Goal: Task Accomplishment & Management: Use online tool/utility

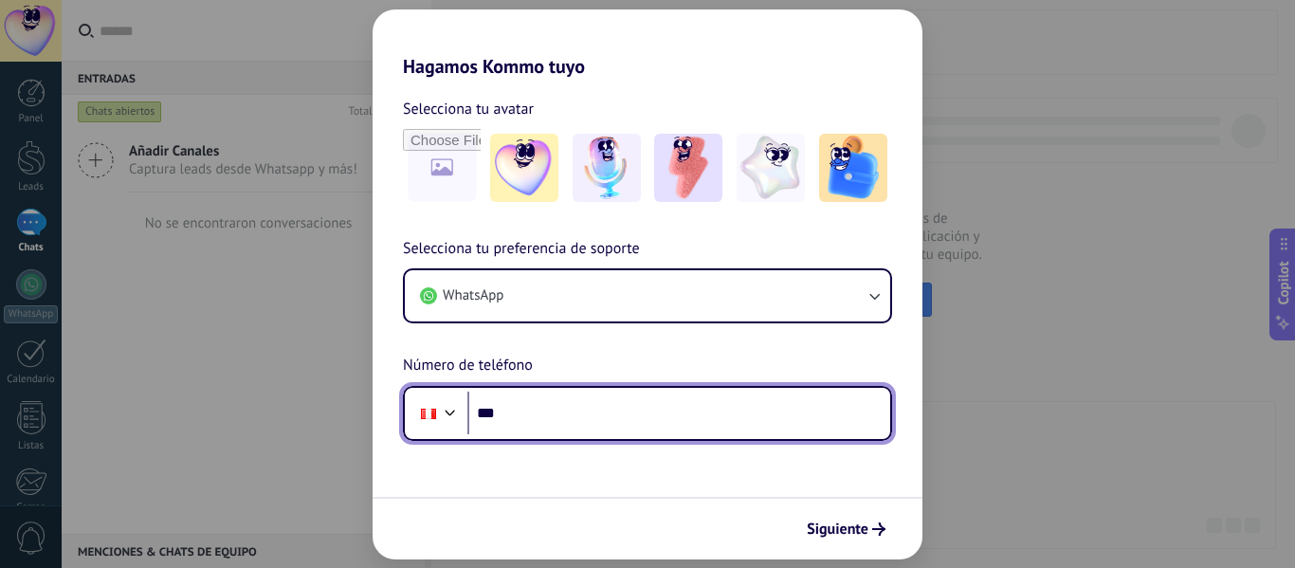
click at [625, 421] on input "***" at bounding box center [678, 414] width 423 height 44
paste input "**********"
type input "**********"
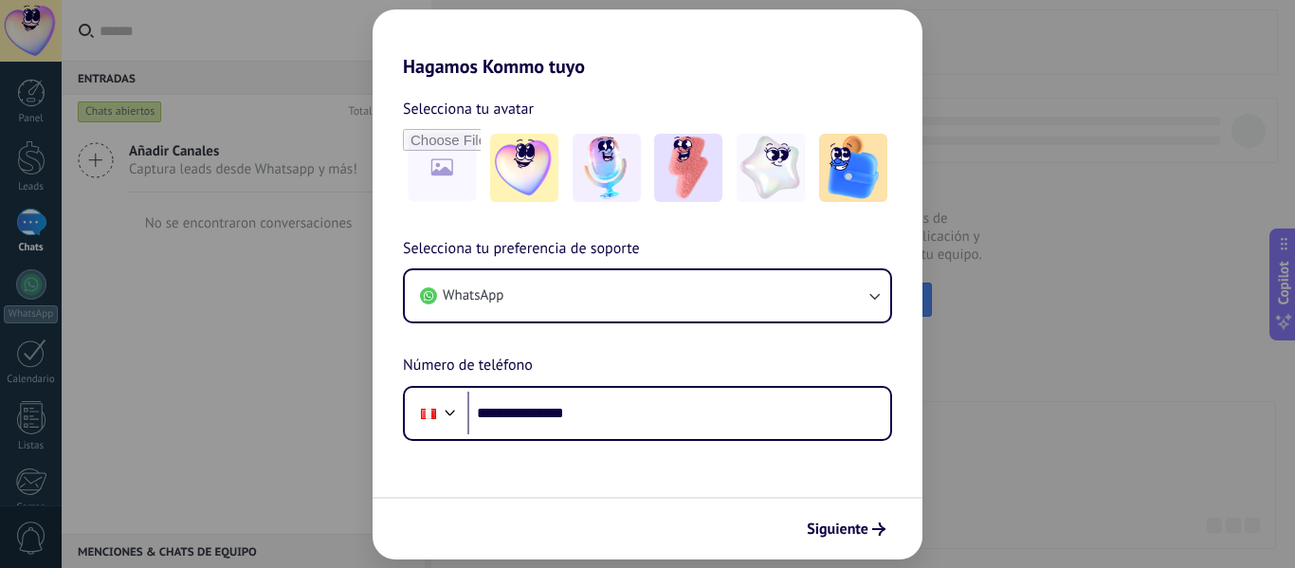
click at [848, 525] on span "Siguiente" at bounding box center [838, 528] width 62 height 13
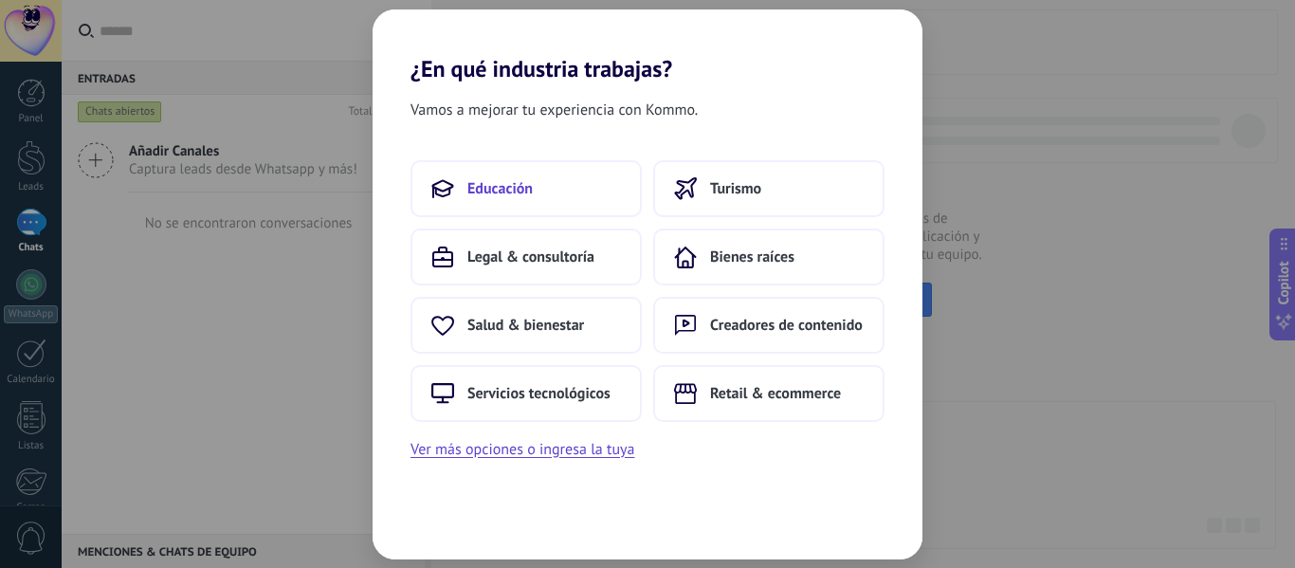
click at [592, 194] on button "Educación" at bounding box center [525, 188] width 231 height 57
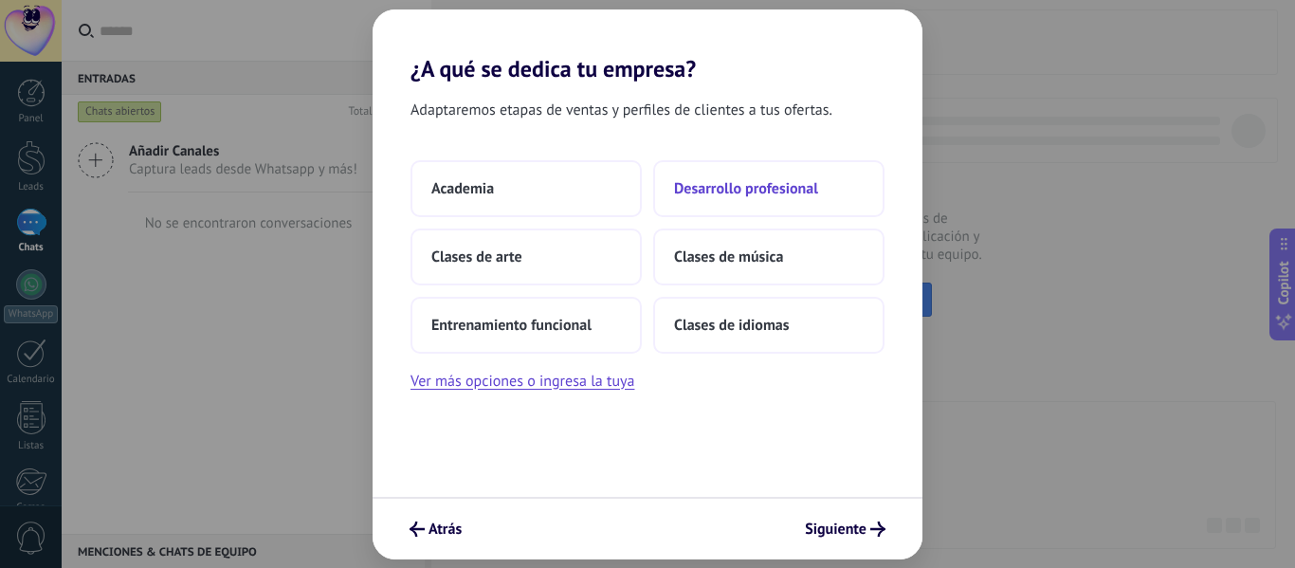
click at [780, 199] on button "Desarrollo profesional" at bounding box center [768, 188] width 231 height 57
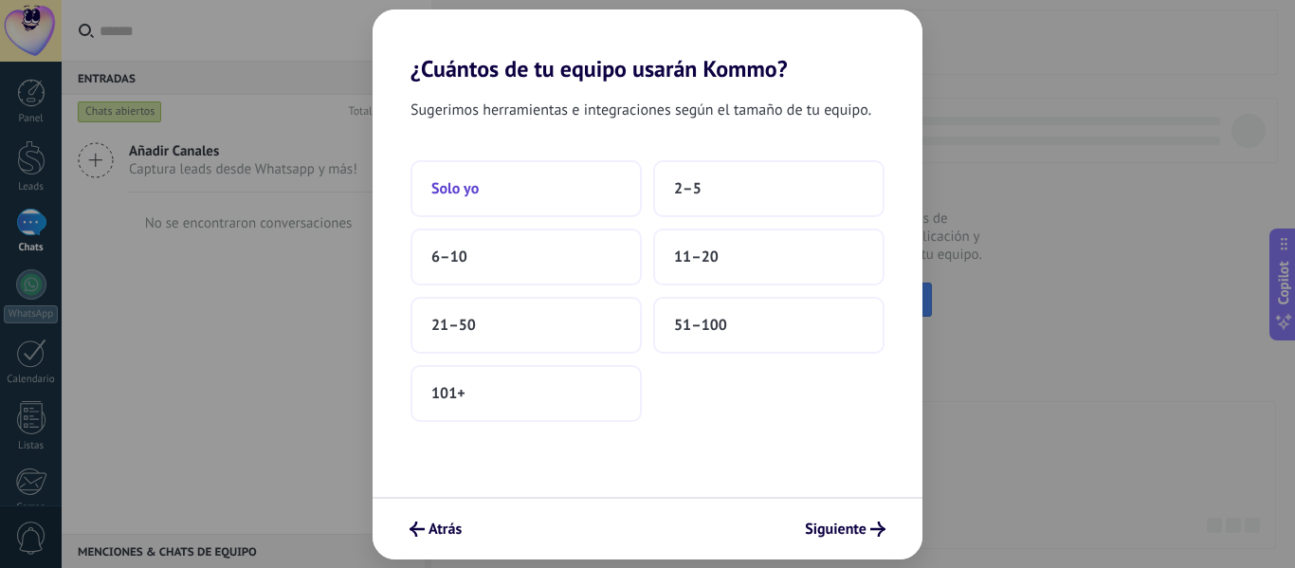
click at [482, 181] on button "Solo yo" at bounding box center [525, 188] width 231 height 57
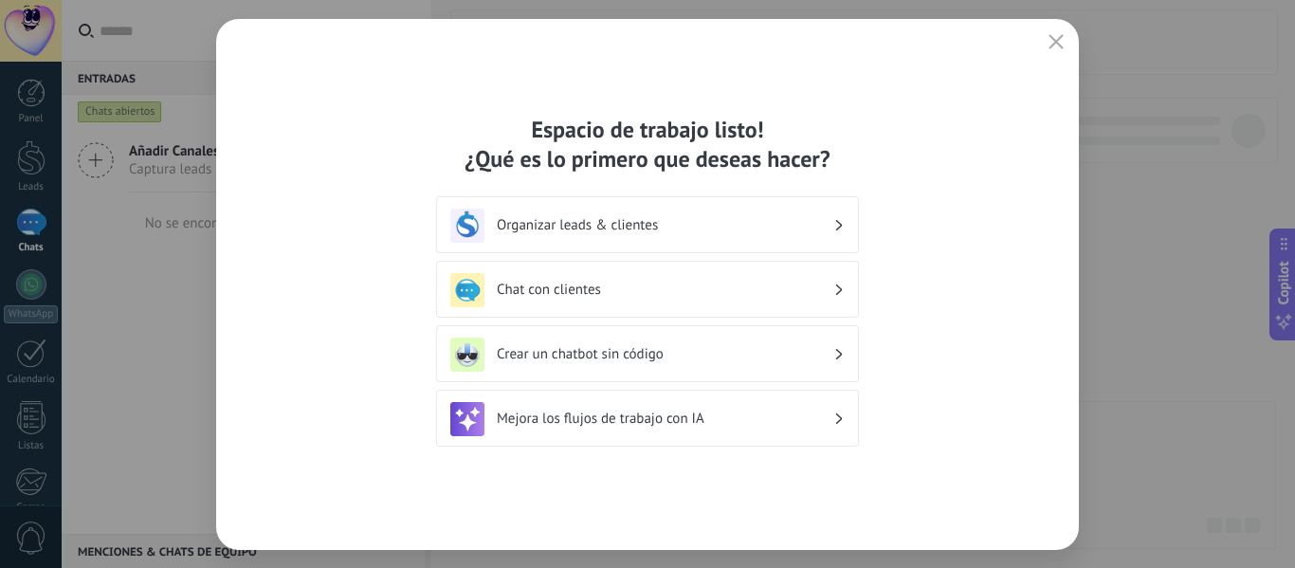
click at [648, 233] on h3 "Organizar leads & clientes" at bounding box center [665, 225] width 337 height 18
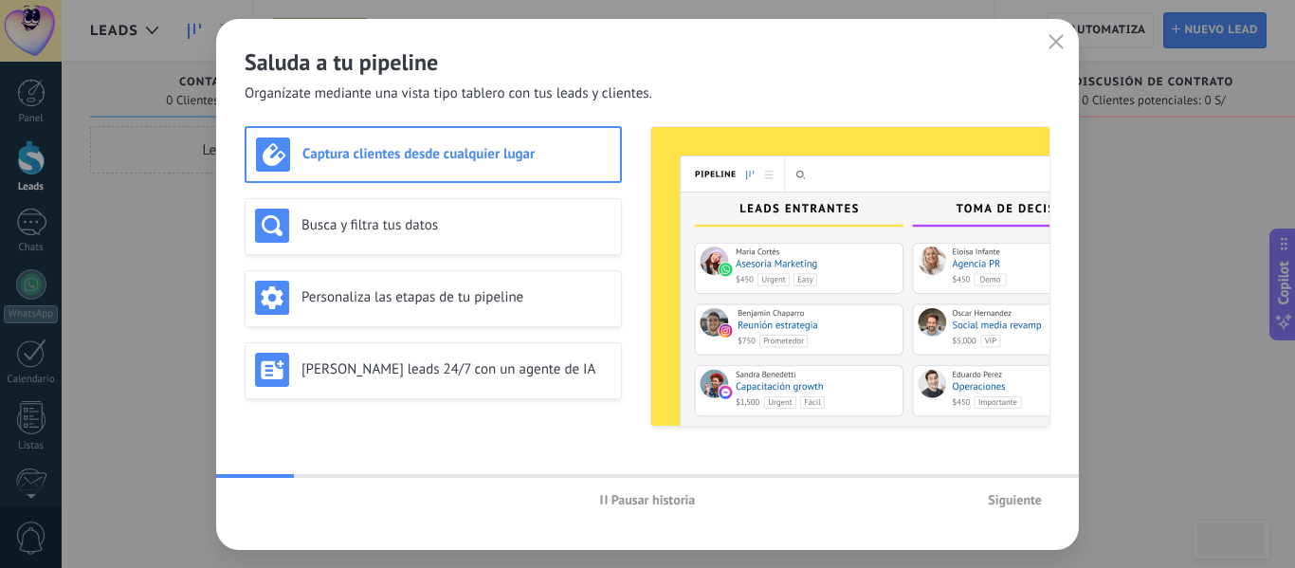
click at [1046, 499] on button "Siguiente" at bounding box center [1014, 499] width 71 height 28
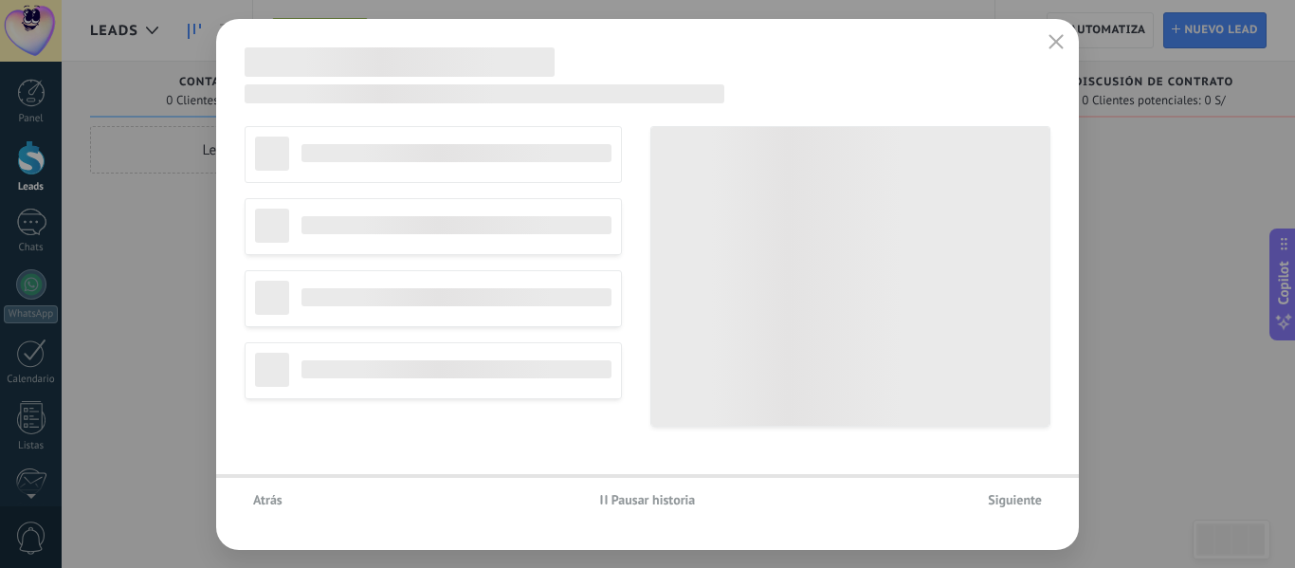
click at [1046, 499] on button "Siguiente" at bounding box center [1014, 499] width 71 height 28
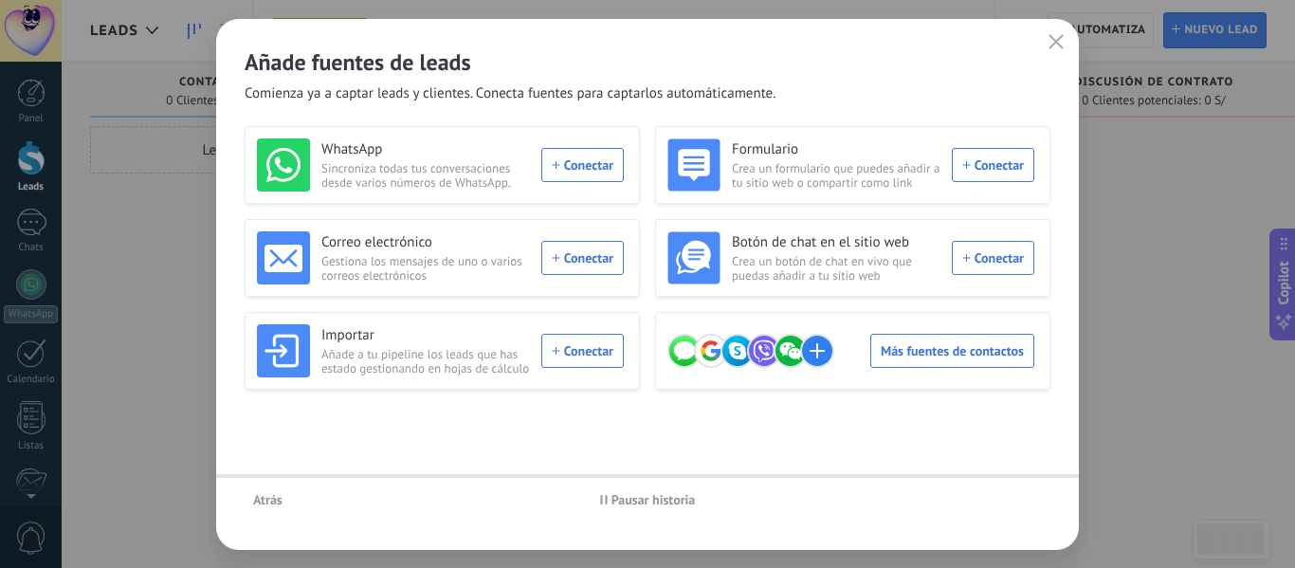
click at [1046, 499] on div "Atrás Pausar historia" at bounding box center [647, 500] width 863 height 44
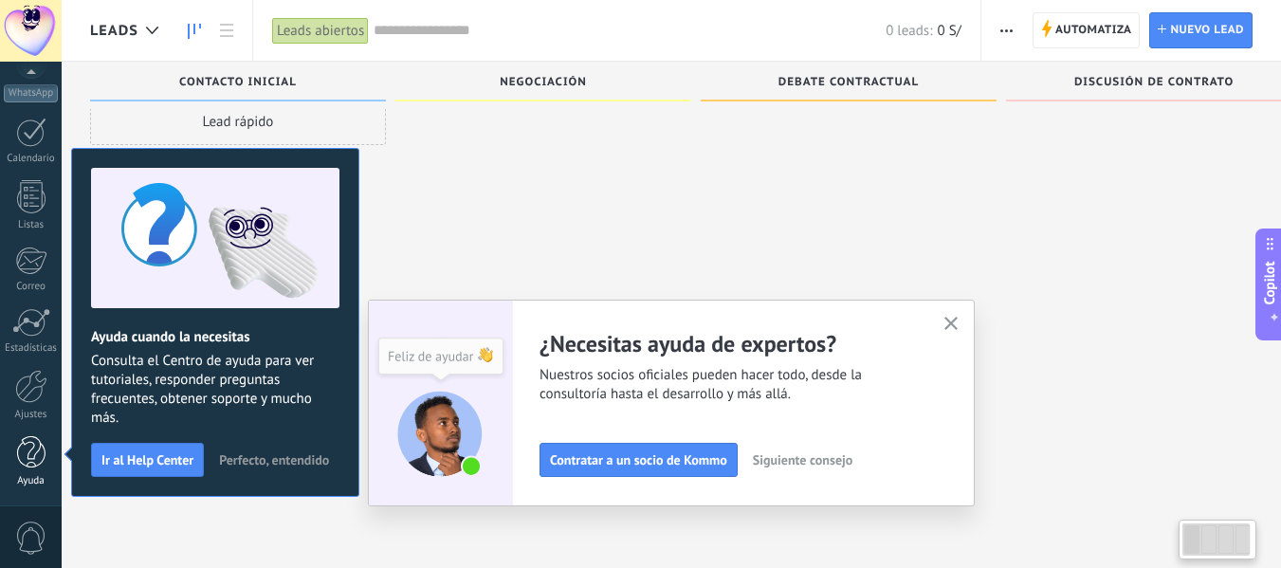
scroll to position [32, 0]
click at [29, 386] on div at bounding box center [31, 386] width 32 height 33
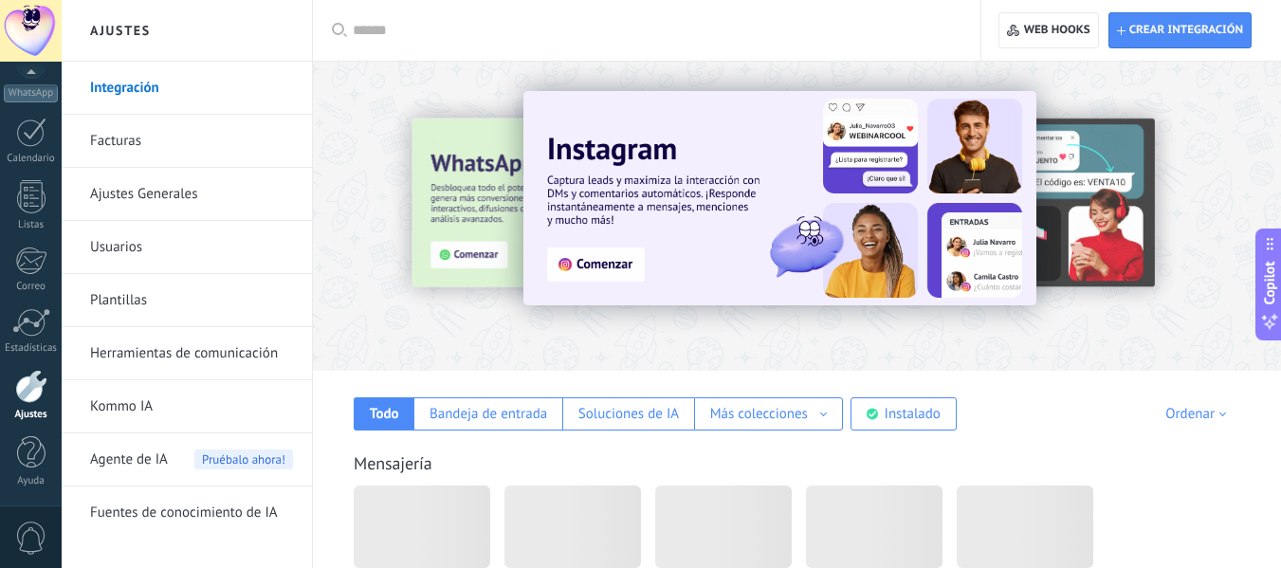
scroll to position [190, 0]
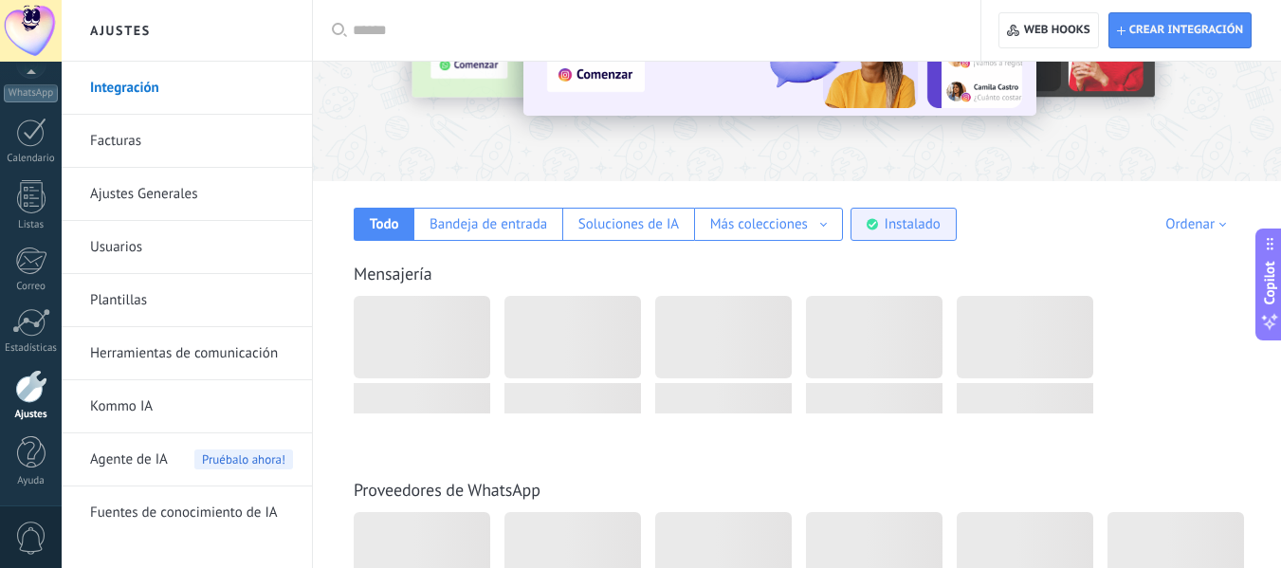
click at [887, 222] on div "Instalado" at bounding box center [913, 224] width 56 height 18
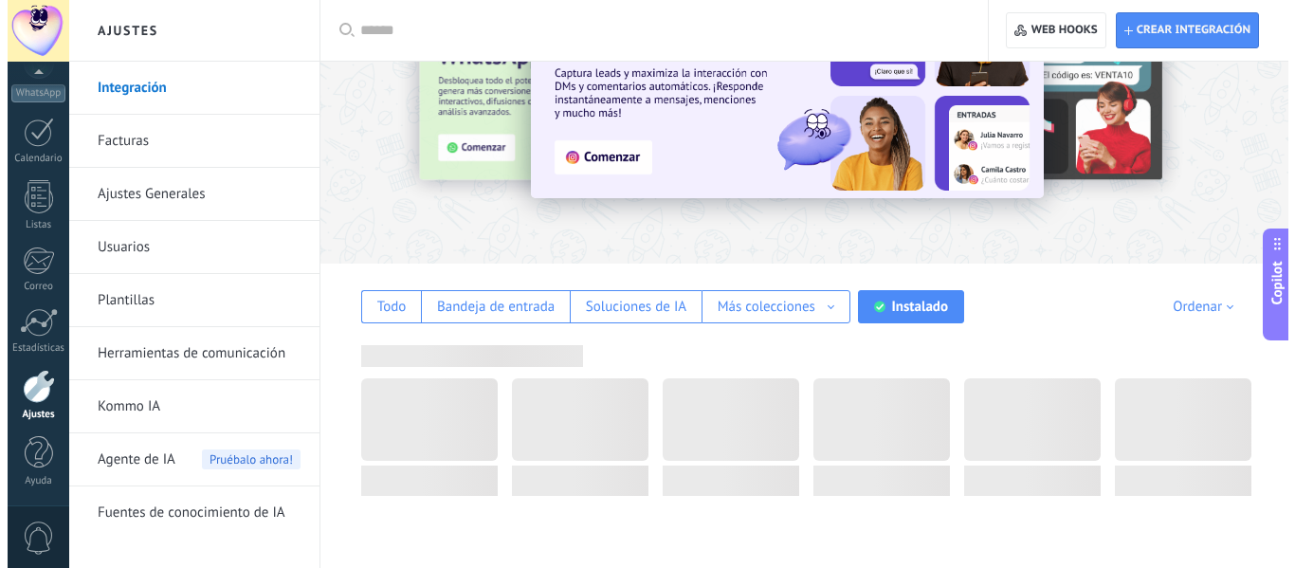
scroll to position [0, 0]
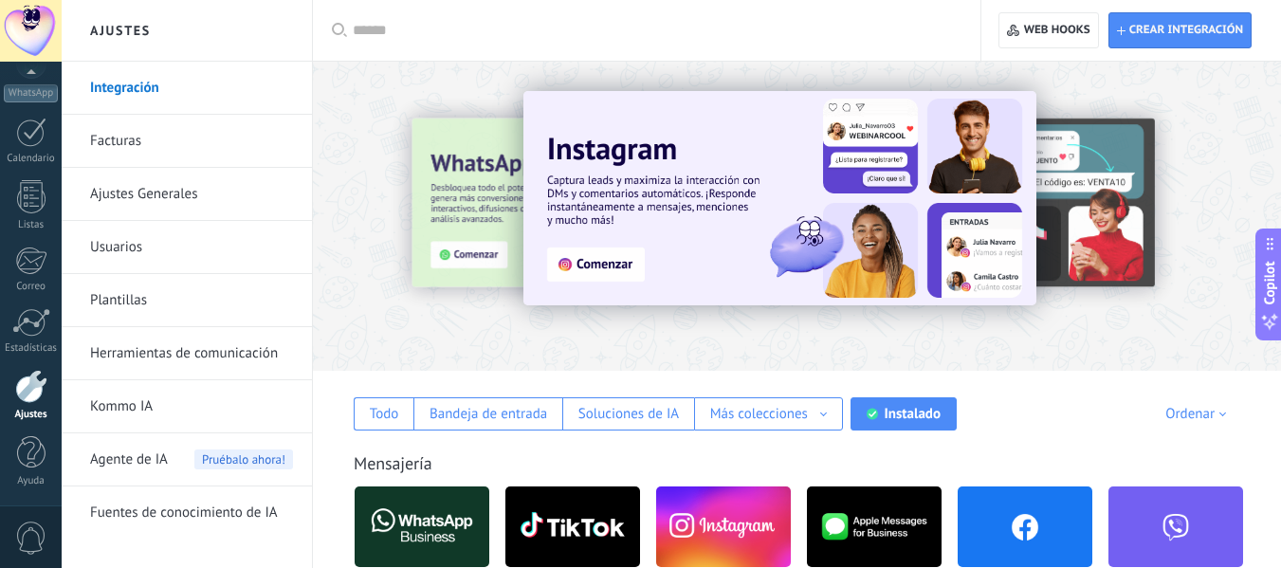
click at [469, 24] on input "text" at bounding box center [653, 31] width 601 height 20
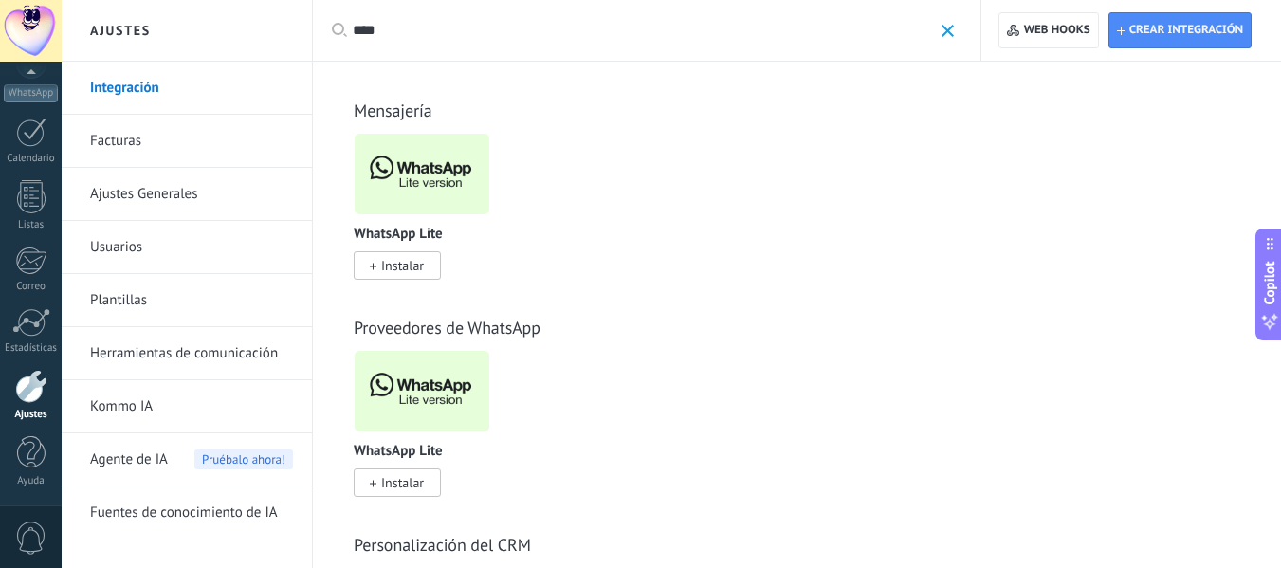
type input "****"
click at [427, 267] on span "Instalar" at bounding box center [397, 265] width 87 height 28
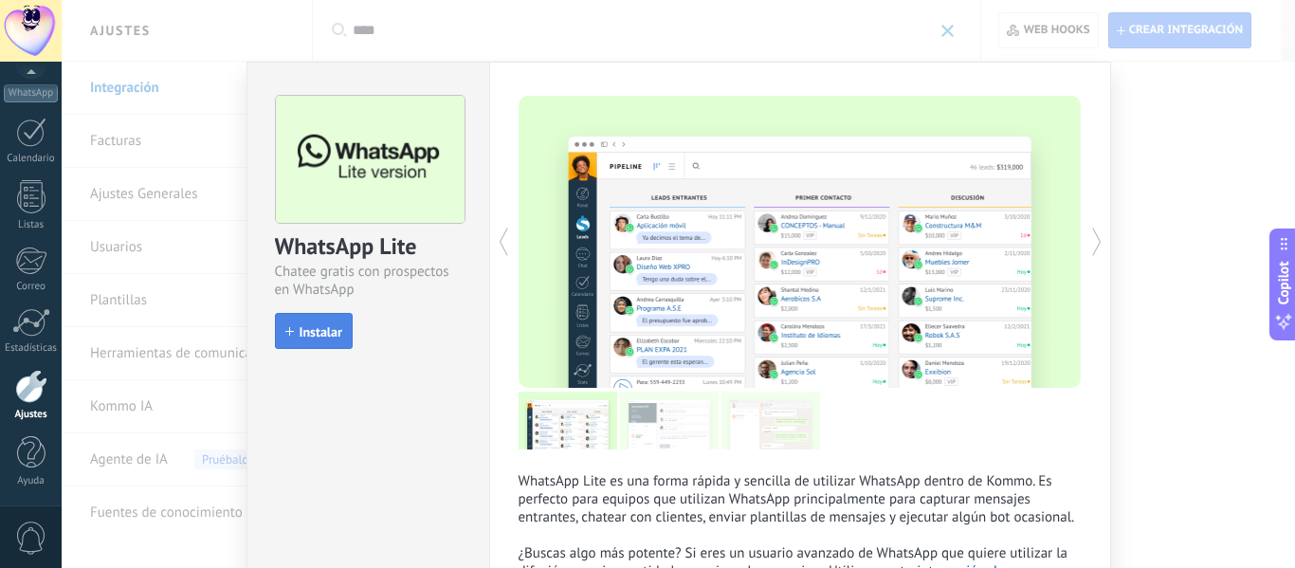
click at [328, 333] on span "Instalar" at bounding box center [321, 331] width 43 height 13
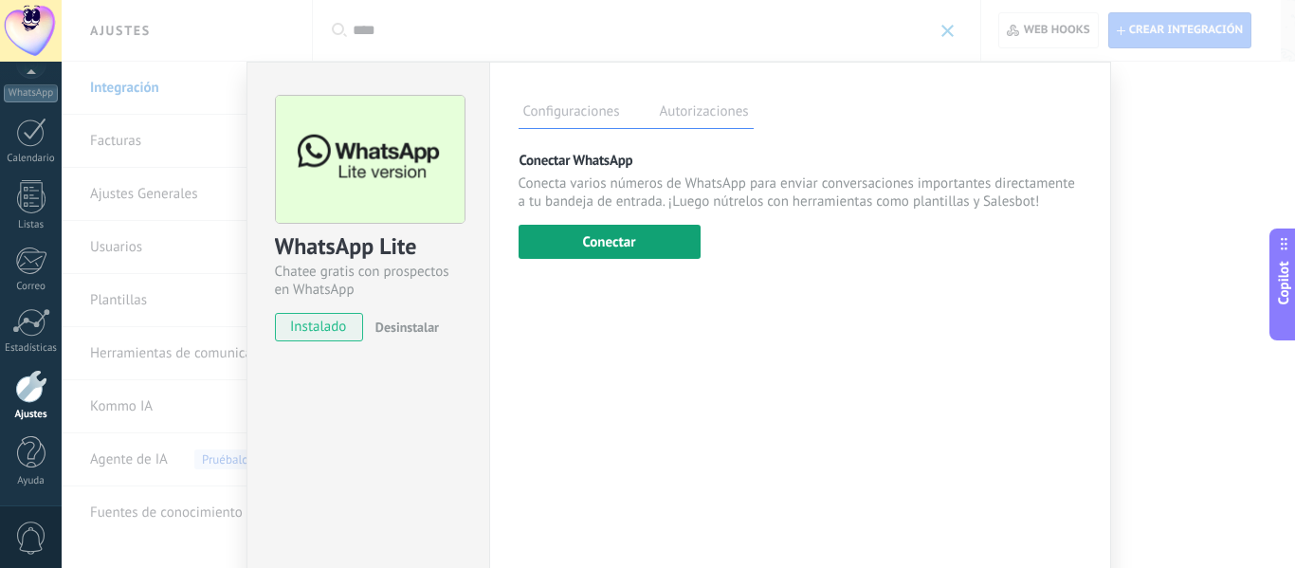
click at [636, 243] on button "Conectar" at bounding box center [610, 242] width 182 height 34
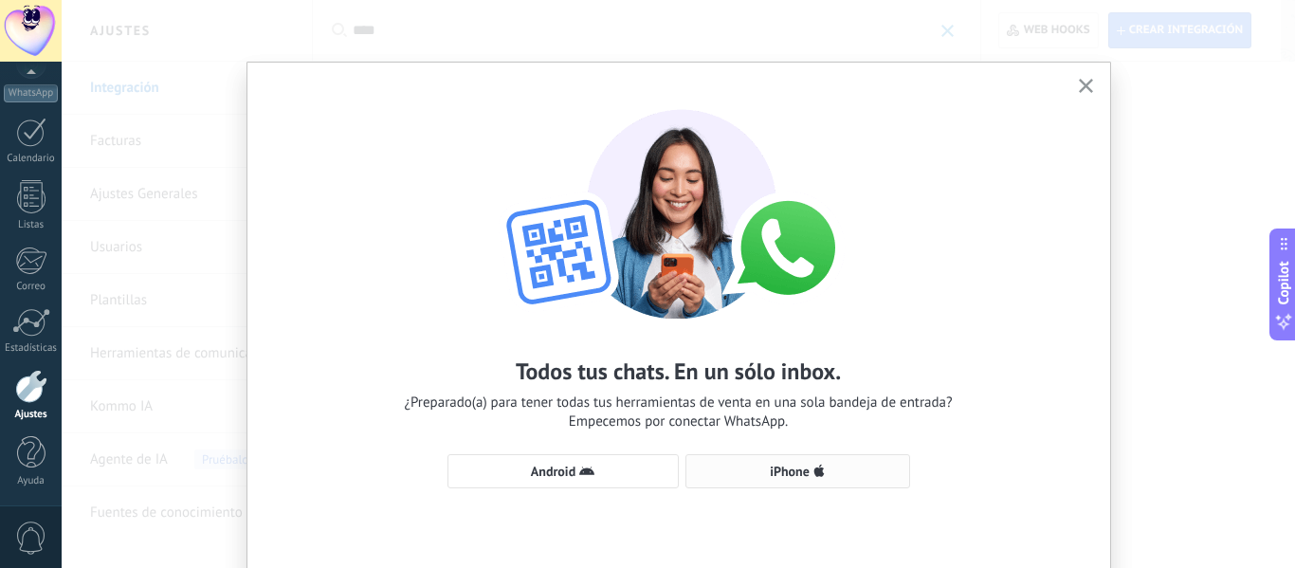
click at [797, 467] on span "iPhone" at bounding box center [790, 471] width 40 height 13
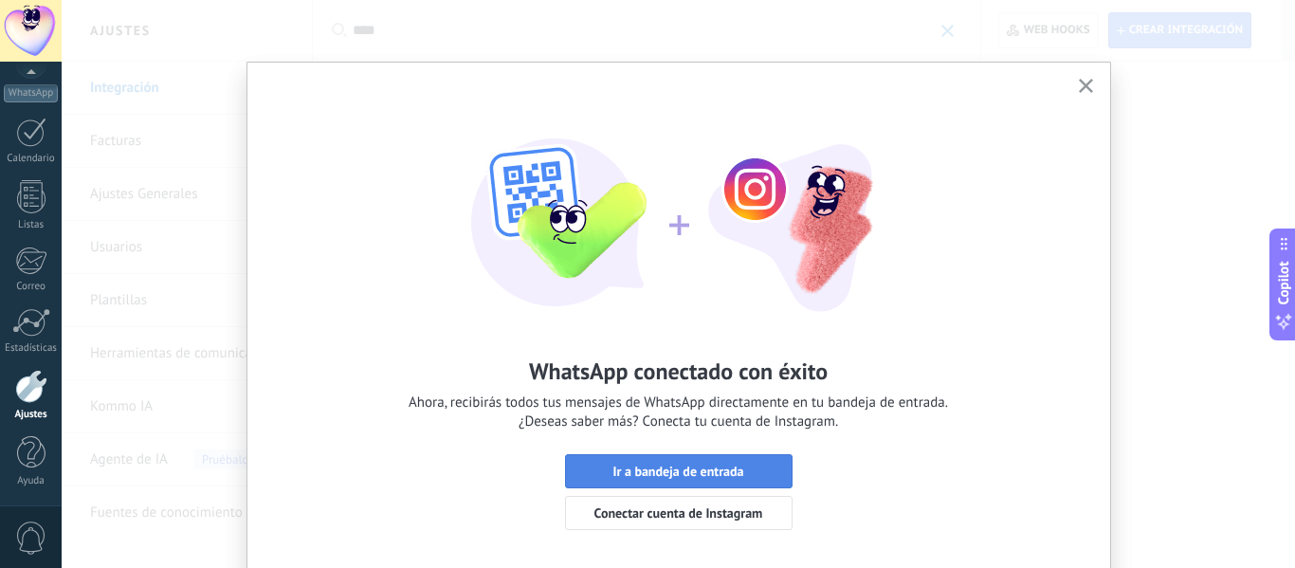
click at [656, 470] on span "Ir a bandeja de entrada" at bounding box center [677, 471] width 131 height 13
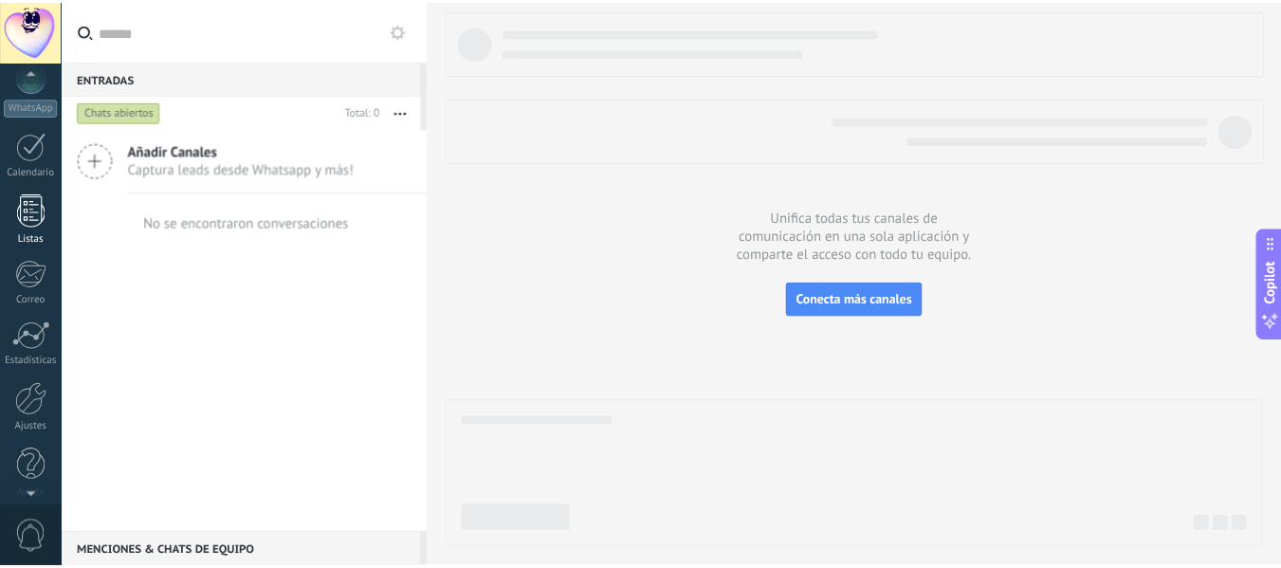
scroll to position [221, 0]
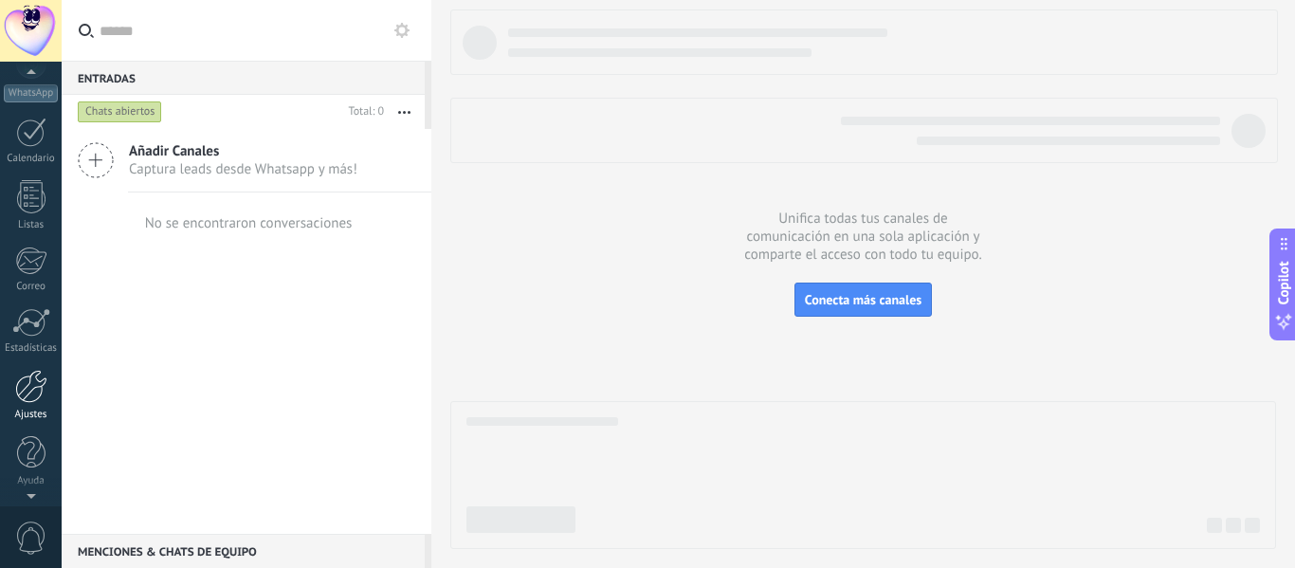
click at [32, 402] on div at bounding box center [31, 386] width 32 height 33
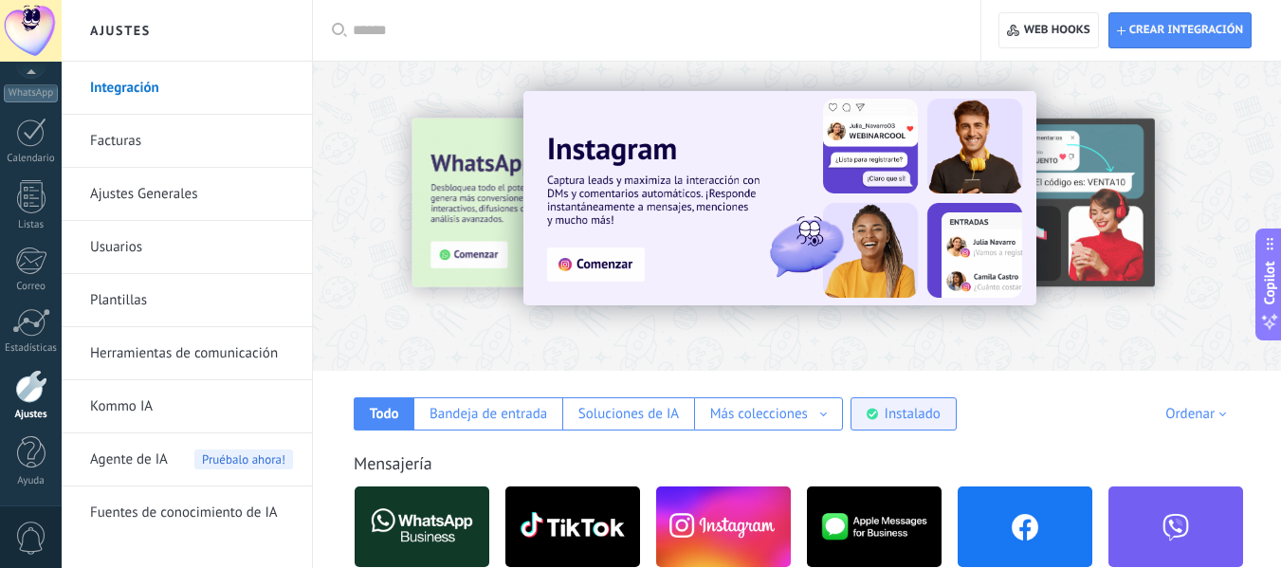
click at [923, 419] on div "Instalado" at bounding box center [913, 414] width 56 height 18
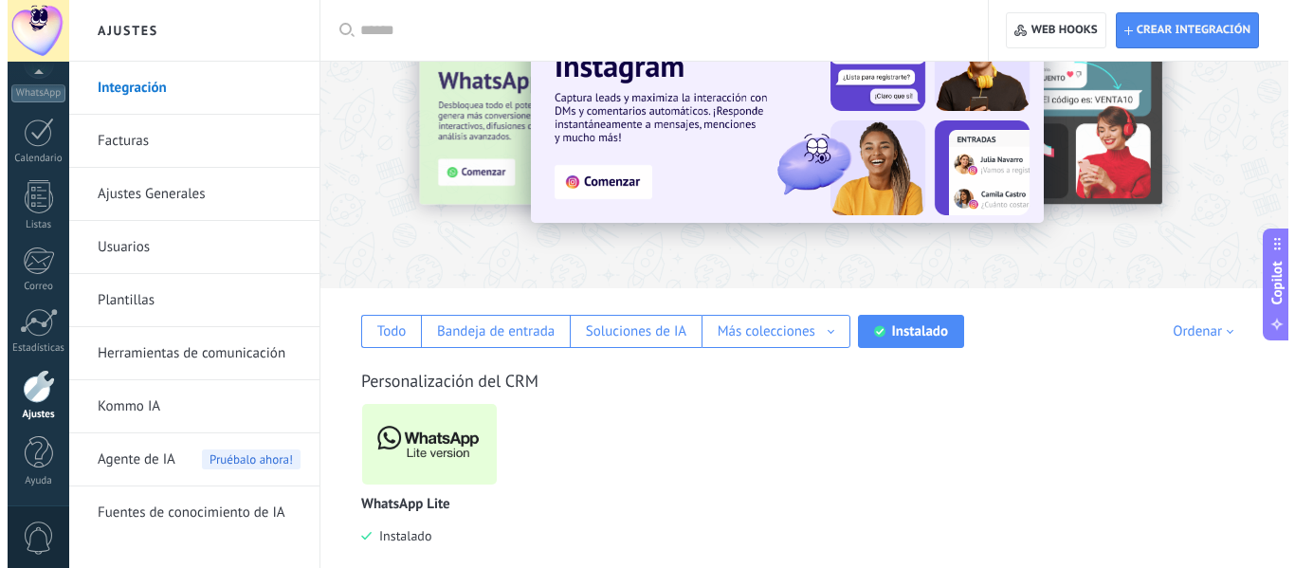
scroll to position [111, 0]
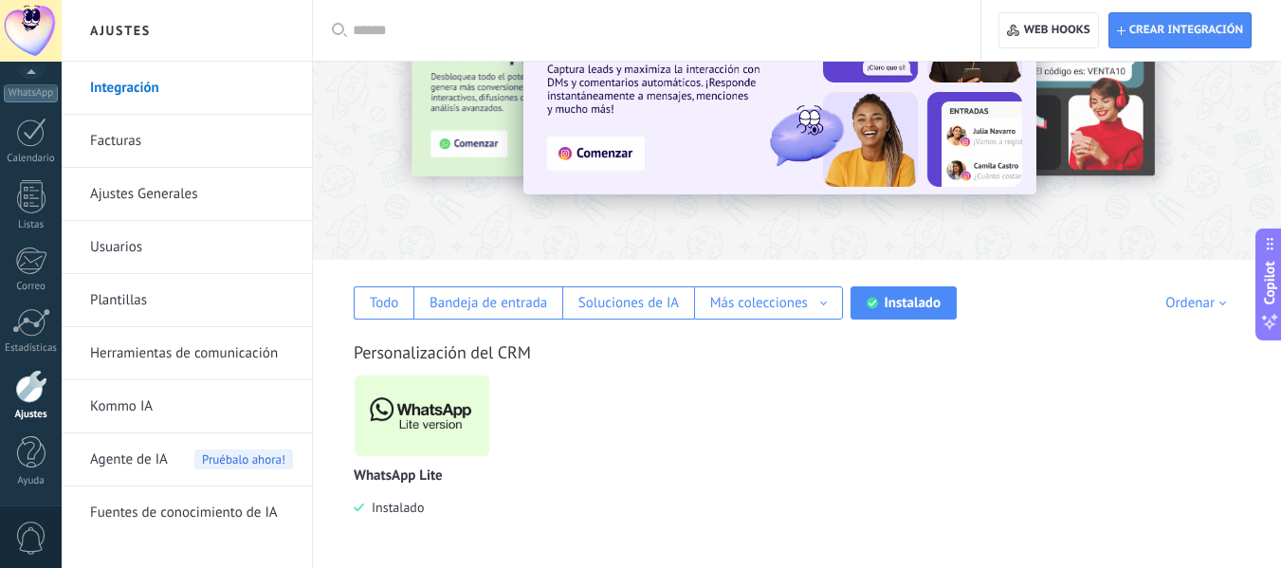
click at [445, 401] on img at bounding box center [422, 416] width 135 height 92
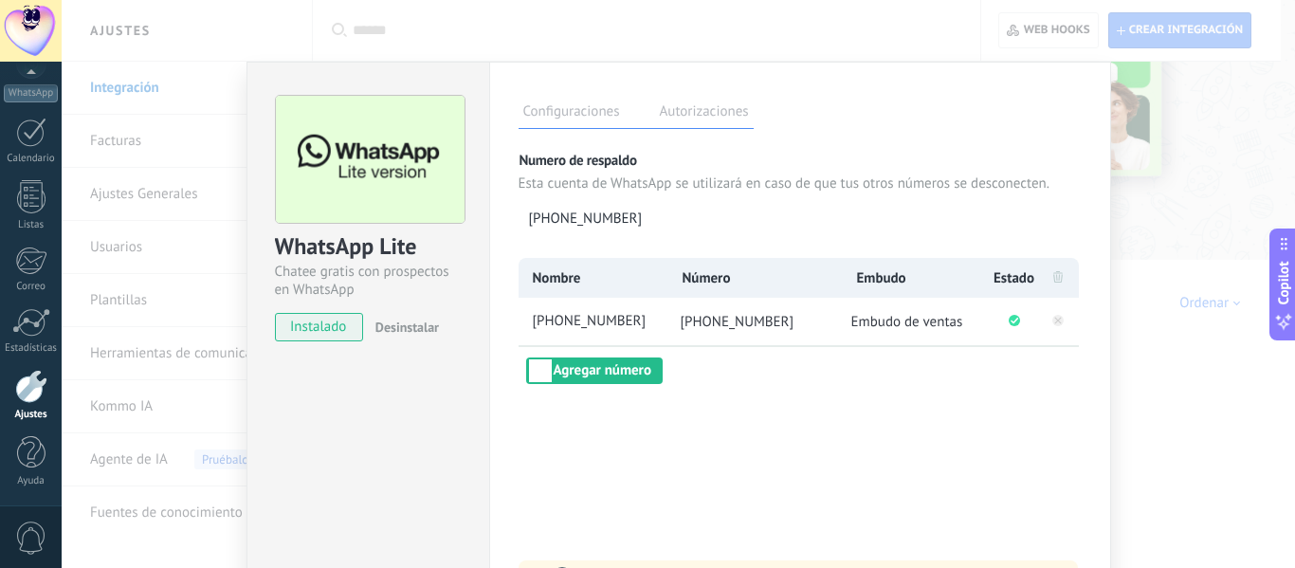
click at [700, 116] on label "Autorizaciones" at bounding box center [704, 113] width 99 height 27
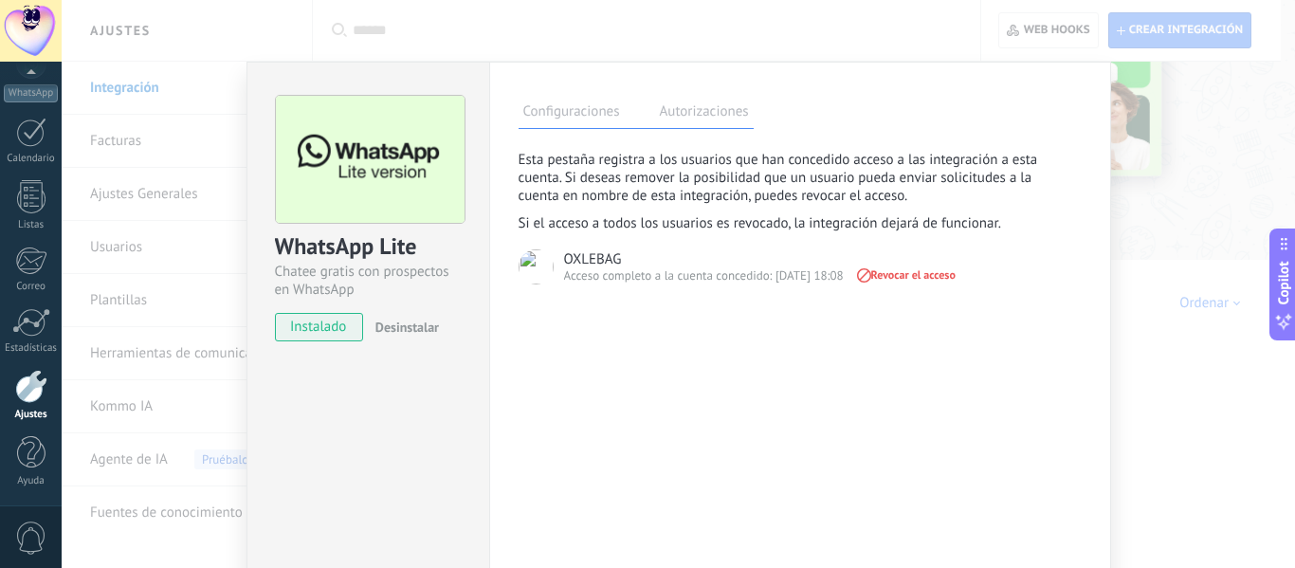
click at [599, 105] on label "Configuraciones" at bounding box center [572, 113] width 106 height 27
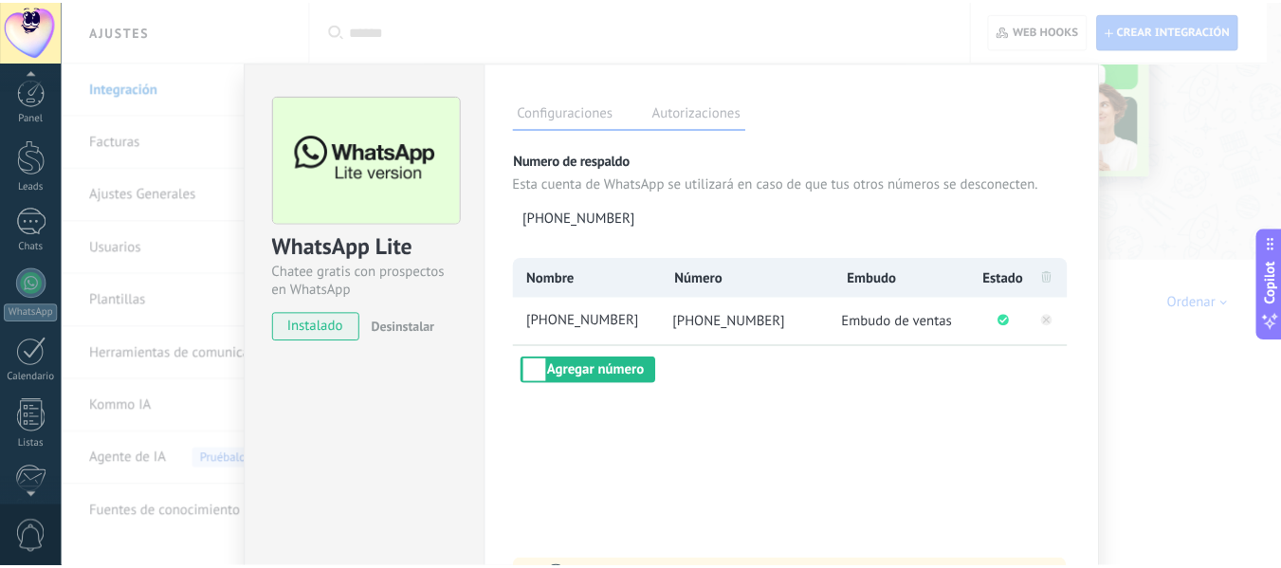
scroll to position [0, 0]
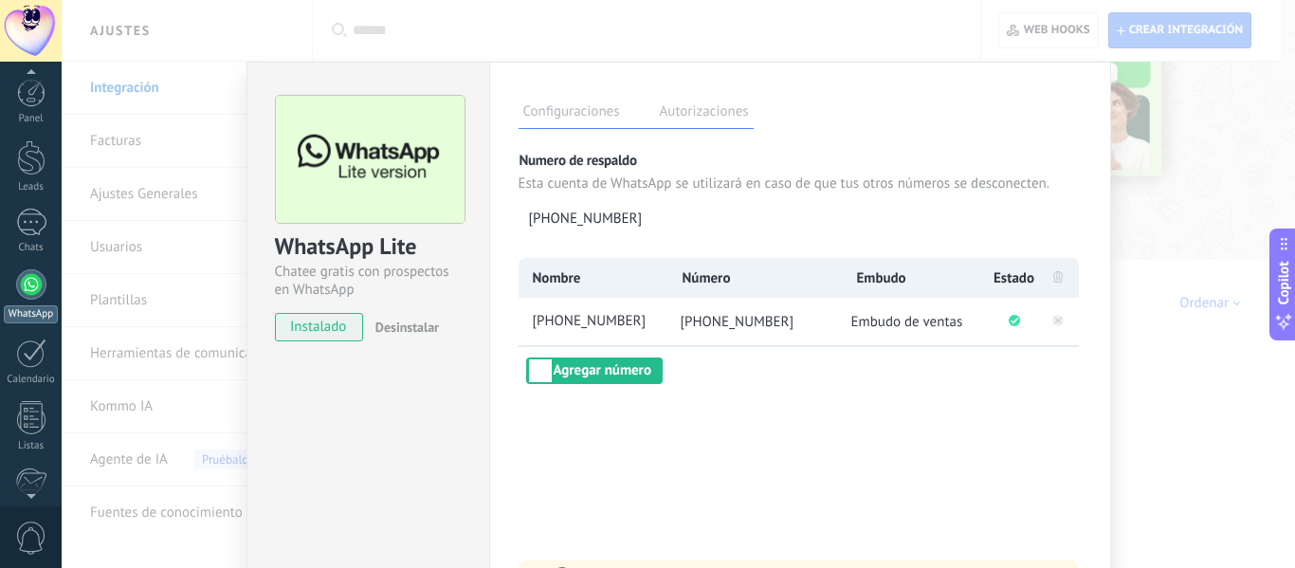
click at [23, 283] on div at bounding box center [31, 284] width 30 height 30
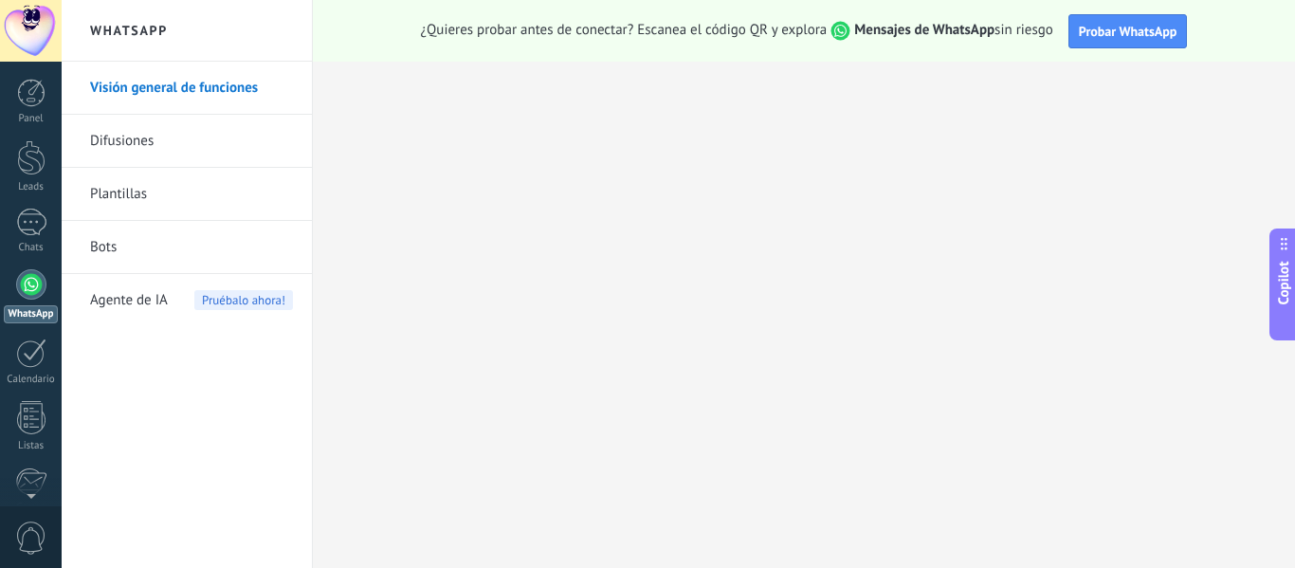
click at [111, 247] on link "Bots" at bounding box center [191, 247] width 203 height 53
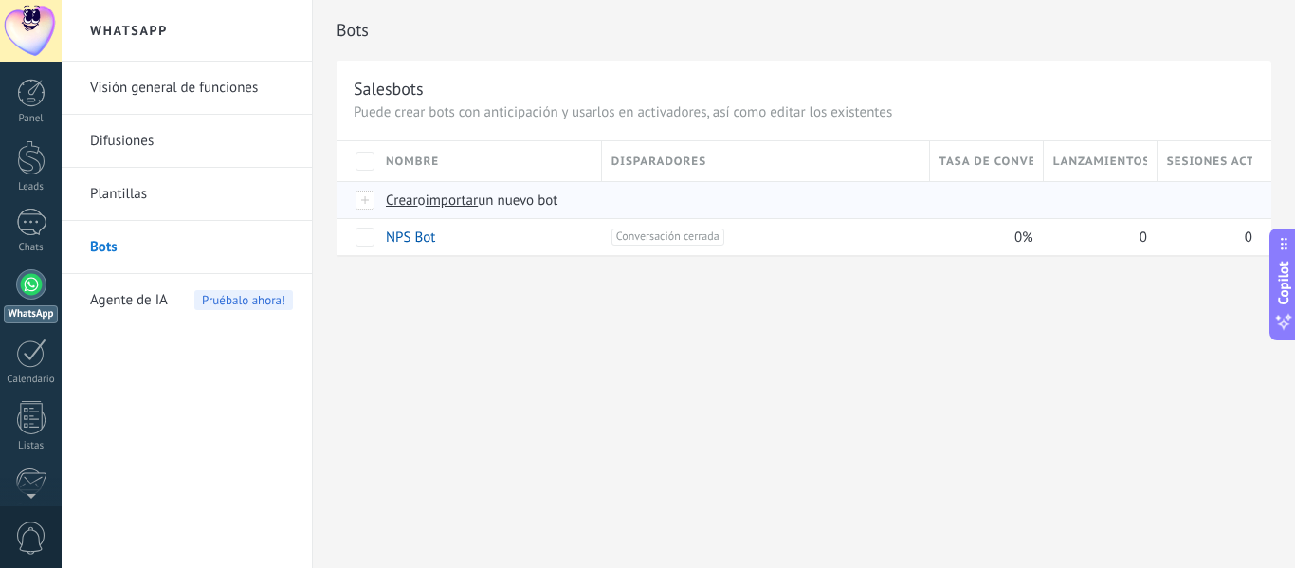
click at [401, 201] on span "Crear" at bounding box center [402, 201] width 32 height 18
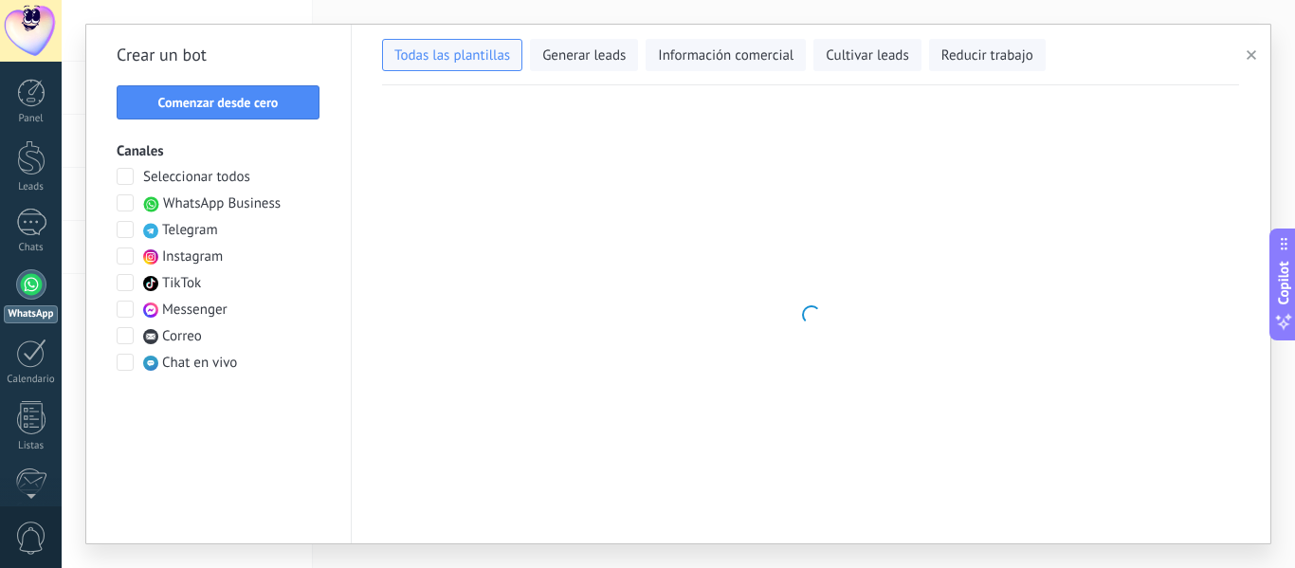
type input "**********"
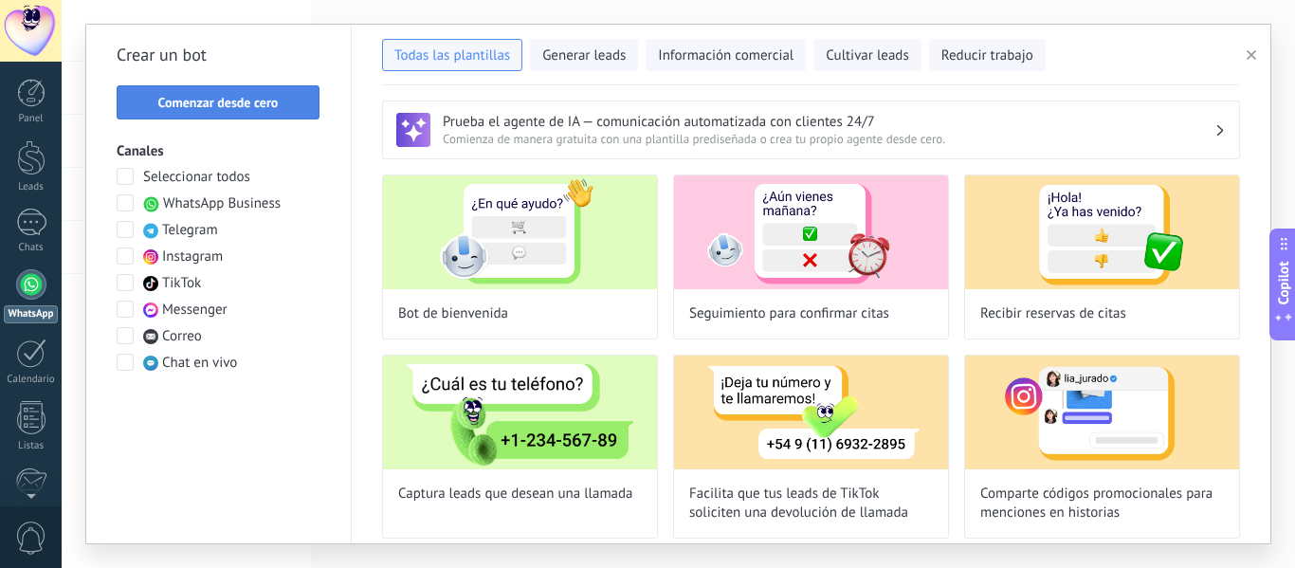
click at [166, 100] on span "Comenzar desde cero" at bounding box center [218, 102] width 120 height 13
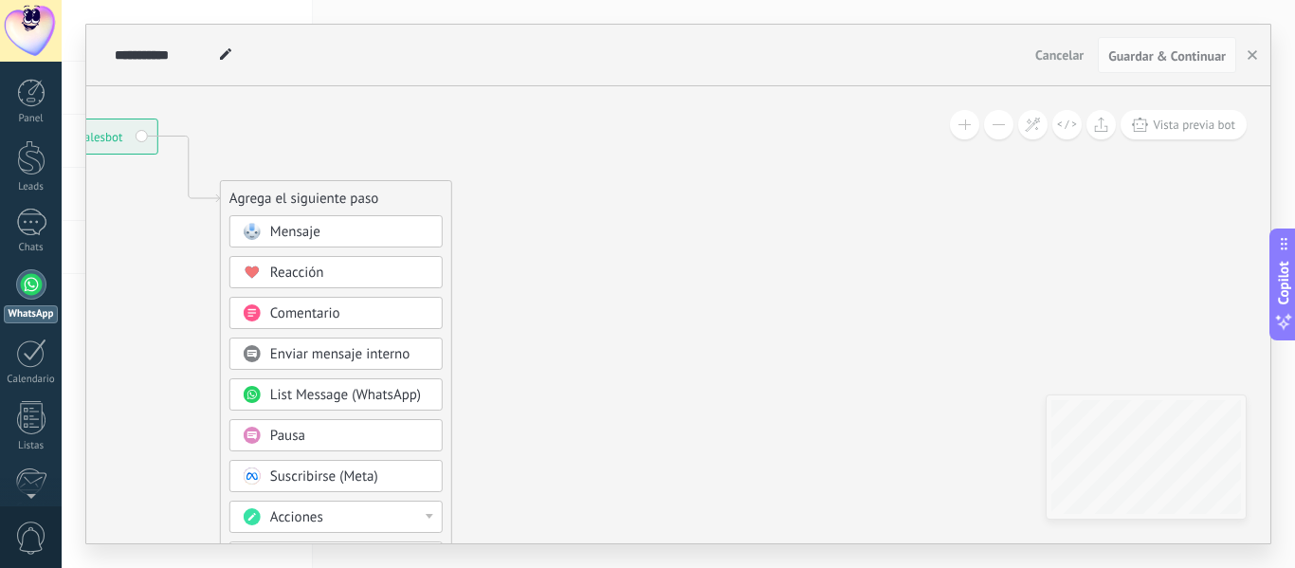
drag, startPoint x: 896, startPoint y: 187, endPoint x: 406, endPoint y: 103, distance: 497.2
click at [400, 77] on div "**********" at bounding box center [678, 284] width 1184 height 519
click at [369, 243] on div "Mensaje" at bounding box center [335, 231] width 213 height 32
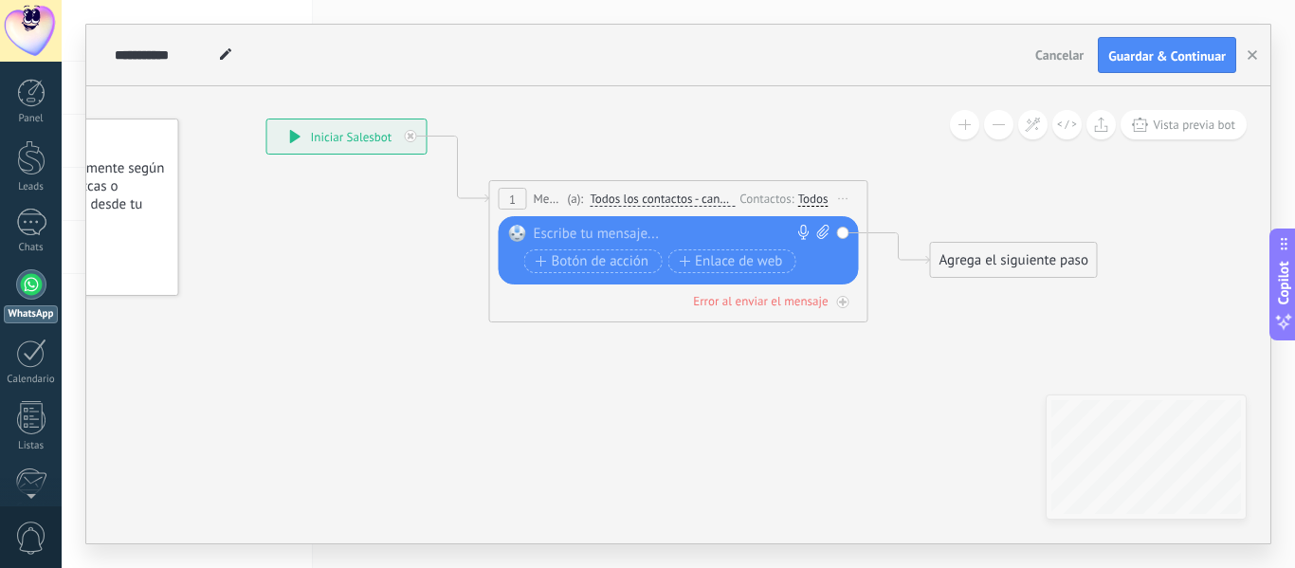
click at [601, 242] on div at bounding box center [675, 234] width 282 height 19
paste div
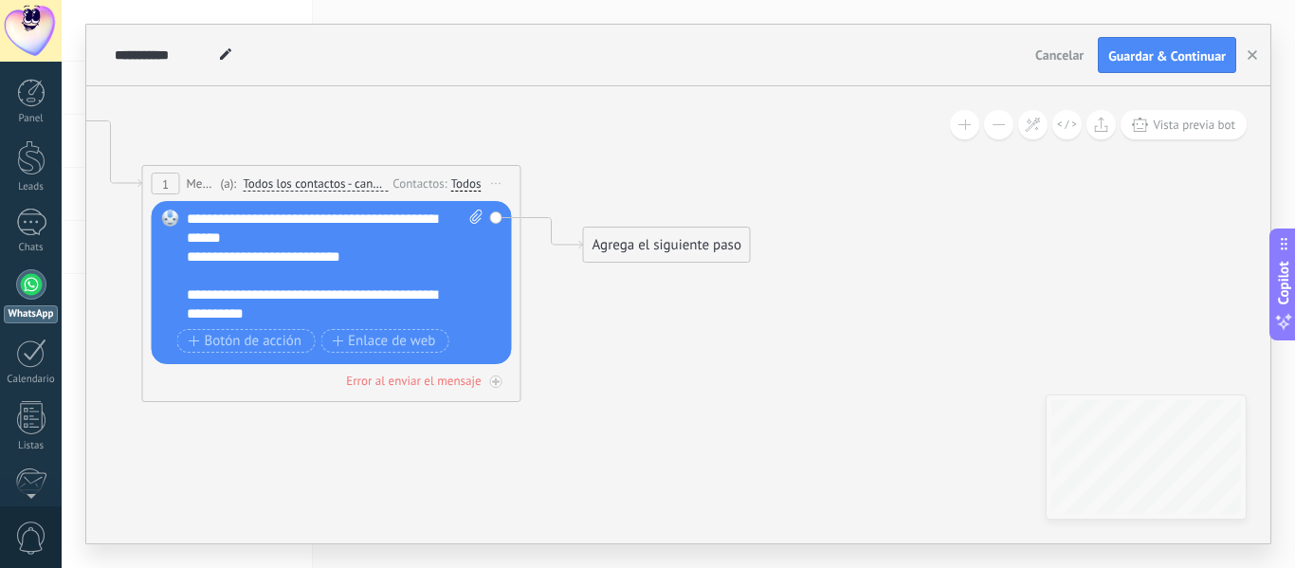
drag, startPoint x: 935, startPoint y: 343, endPoint x: 617, endPoint y: 505, distance: 356.6
click at [600, 324] on icon at bounding box center [302, 192] width 1715 height 1126
click at [622, 249] on div "Agrega el siguiente paso" at bounding box center [666, 244] width 166 height 31
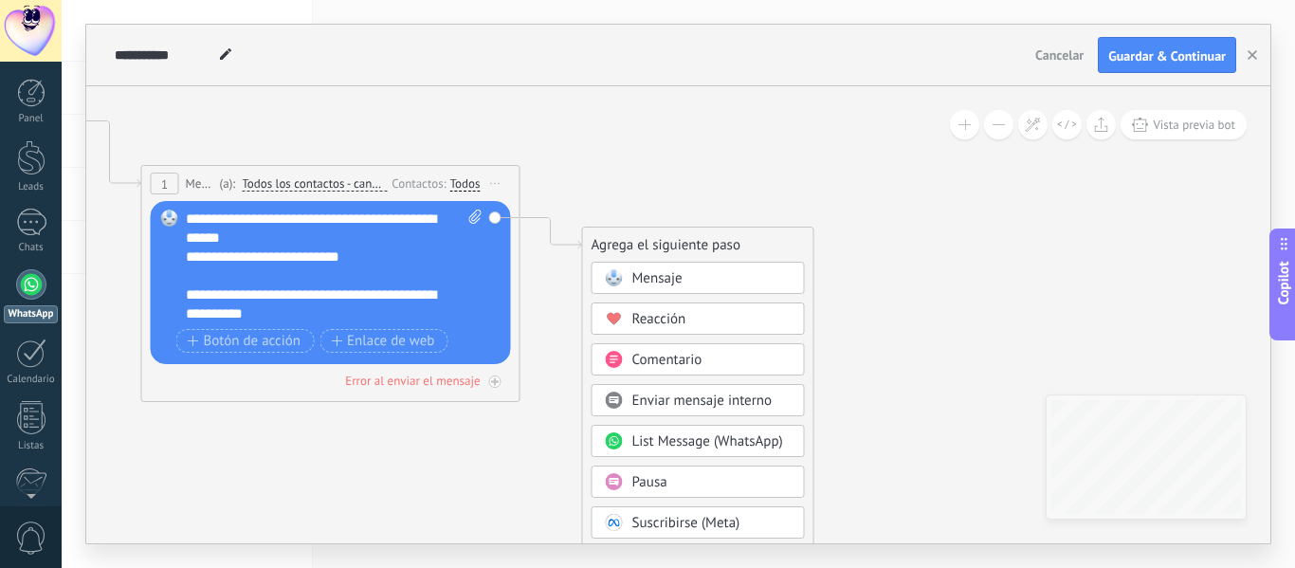
click at [628, 282] on span at bounding box center [613, 277] width 37 height 15
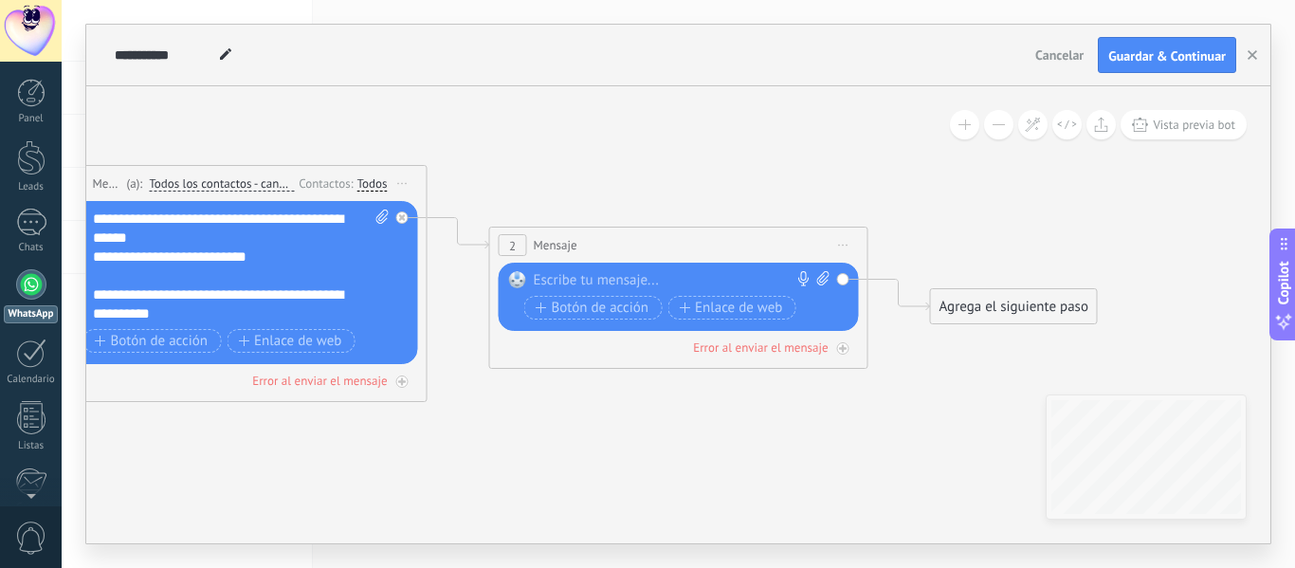
click at [824, 279] on icon at bounding box center [823, 278] width 12 height 14
click input "Subir" at bounding box center [0, 0] width 0 height 0
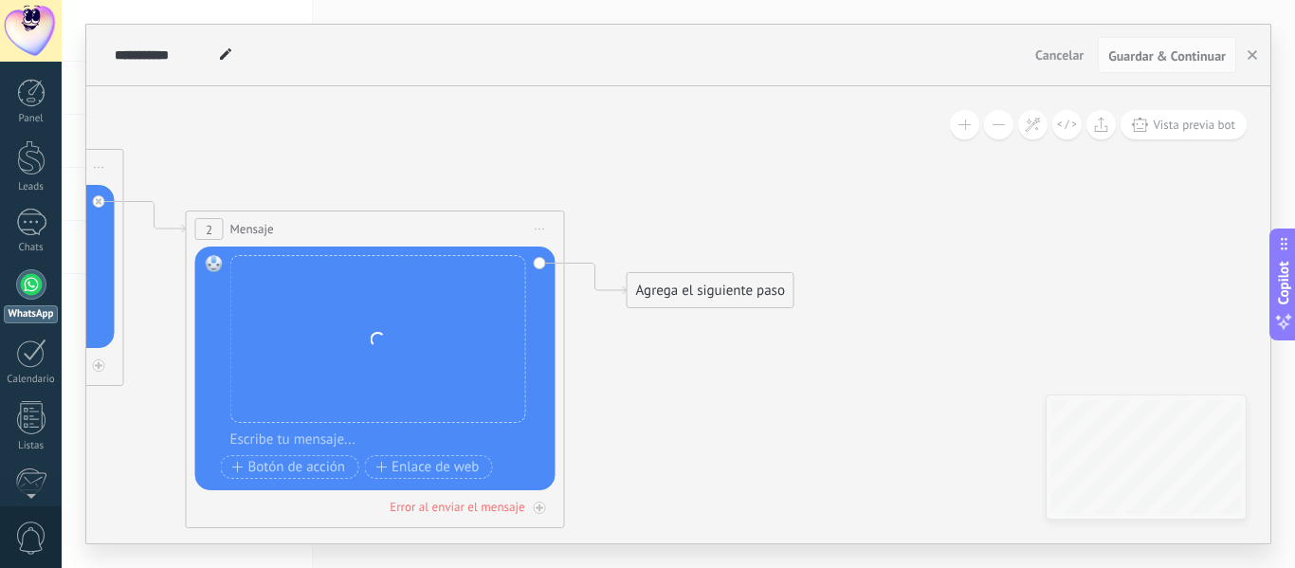
drag, startPoint x: 932, startPoint y: 378, endPoint x: 616, endPoint y: 351, distance: 316.9
click at [616, 353] on icon at bounding box center [126, 236] width 2156 height 1247
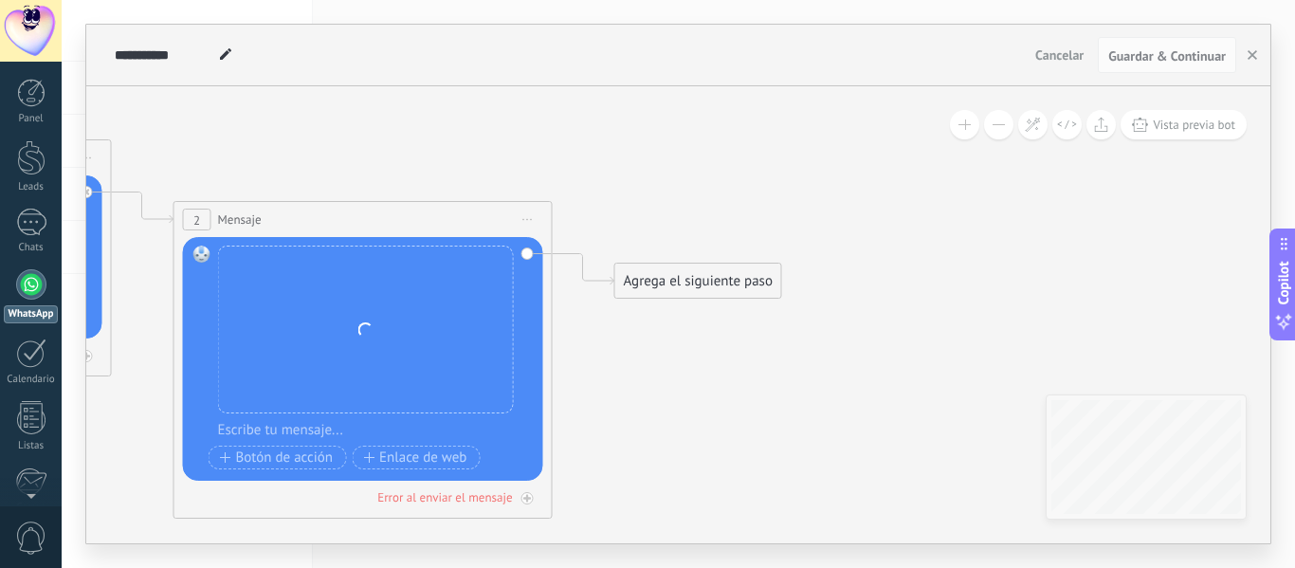
click at [693, 291] on div "Agrega el siguiente paso" at bounding box center [698, 280] width 166 height 31
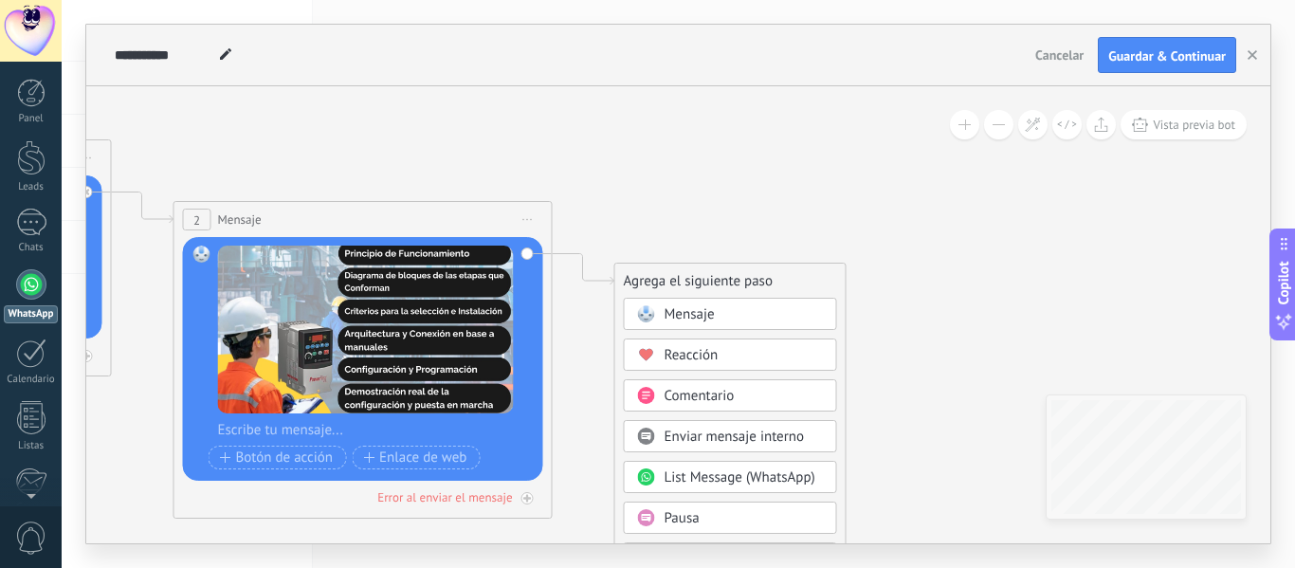
click at [736, 518] on div "Pausa" at bounding box center [744, 518] width 159 height 19
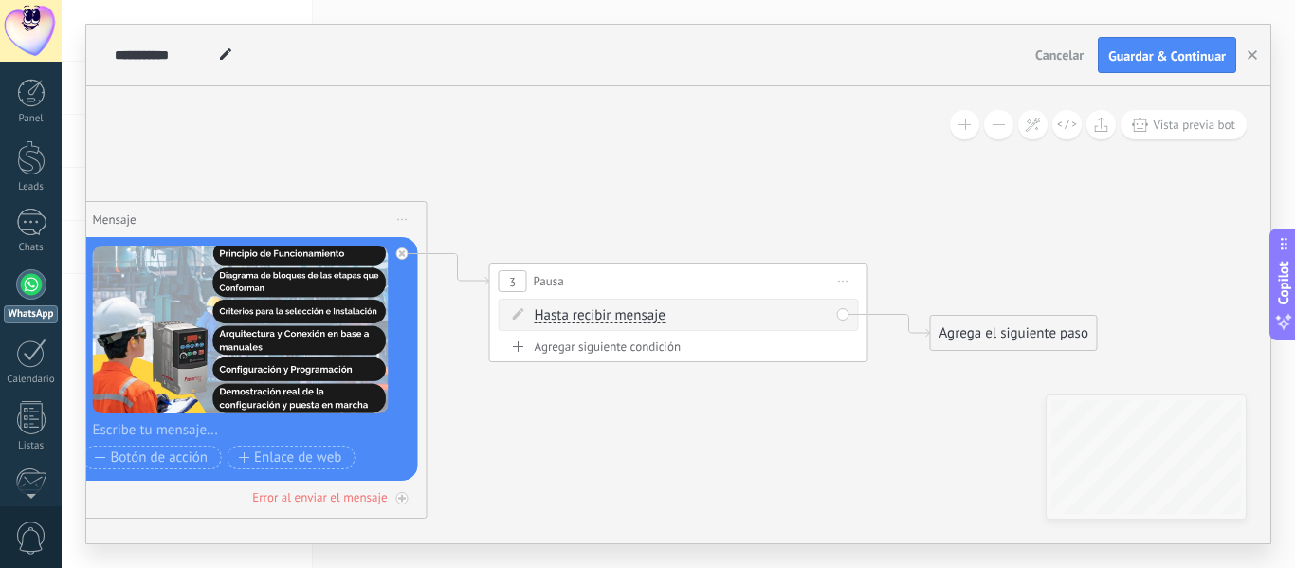
click at [636, 308] on span "Hasta recibir mensaje" at bounding box center [600, 315] width 131 height 15
click at [636, 308] on button "Hasta recibir mensaje" at bounding box center [643, 316] width 237 height 34
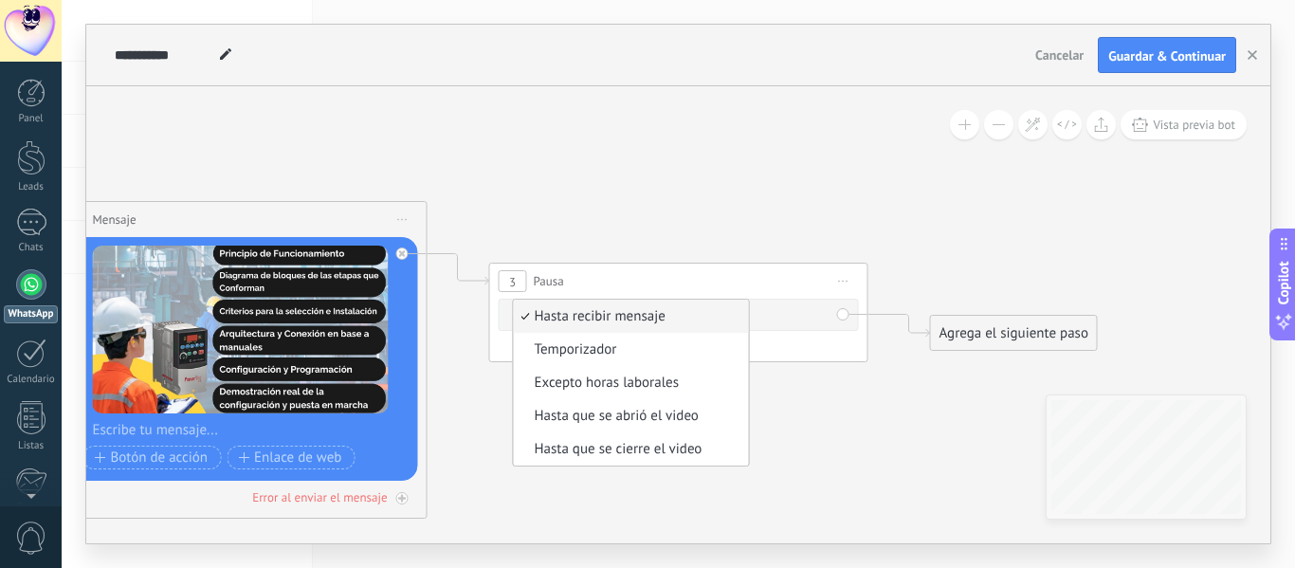
click at [625, 352] on span "Temporizador" at bounding box center [628, 349] width 229 height 19
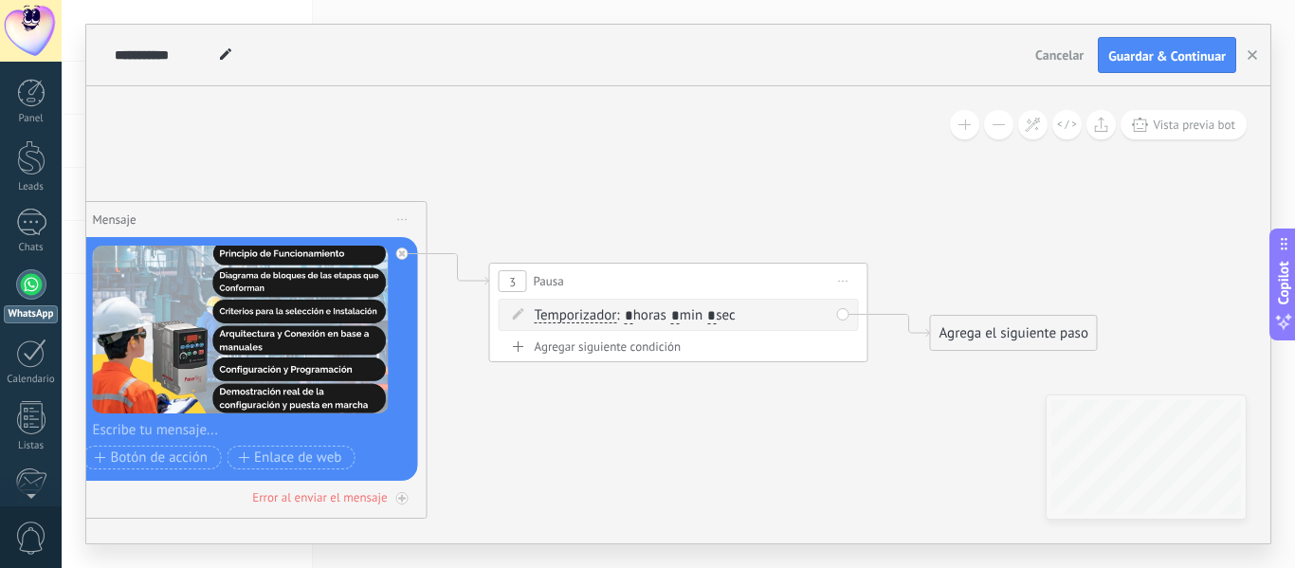
click at [715, 315] on span ": * horas * min * sec" at bounding box center [675, 315] width 119 height 18
click at [716, 315] on input "*" at bounding box center [711, 316] width 9 height 15
type input "**"
click at [680, 315] on input "*" at bounding box center [675, 316] width 9 height 15
type input "*"
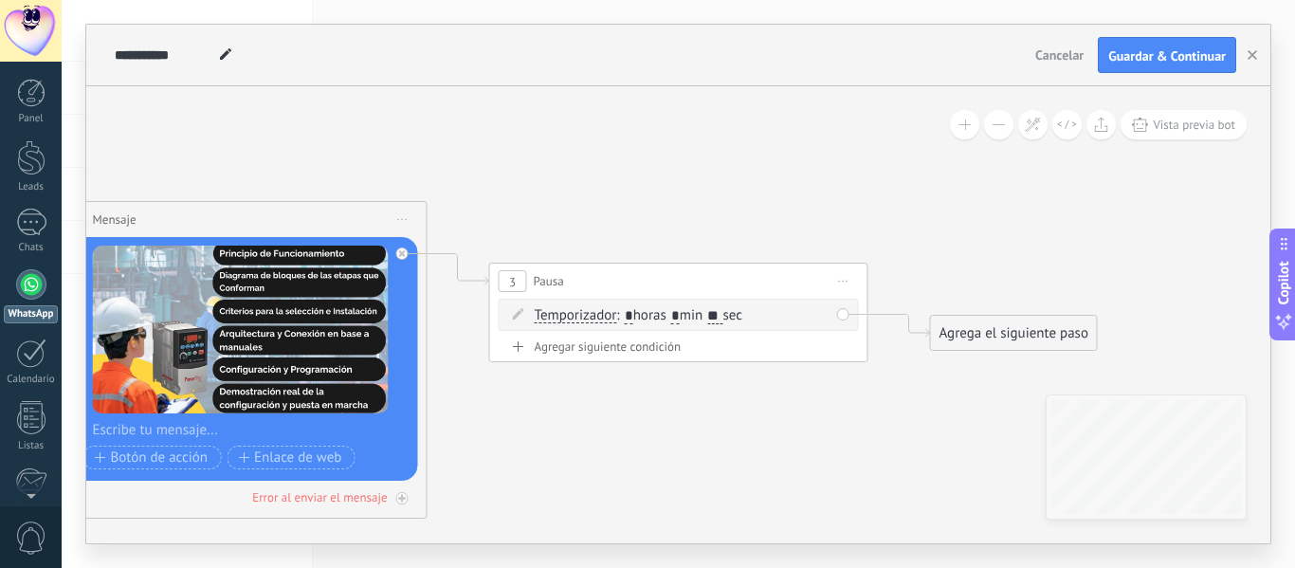
click at [818, 185] on icon at bounding box center [209, 298] width 2597 height 1389
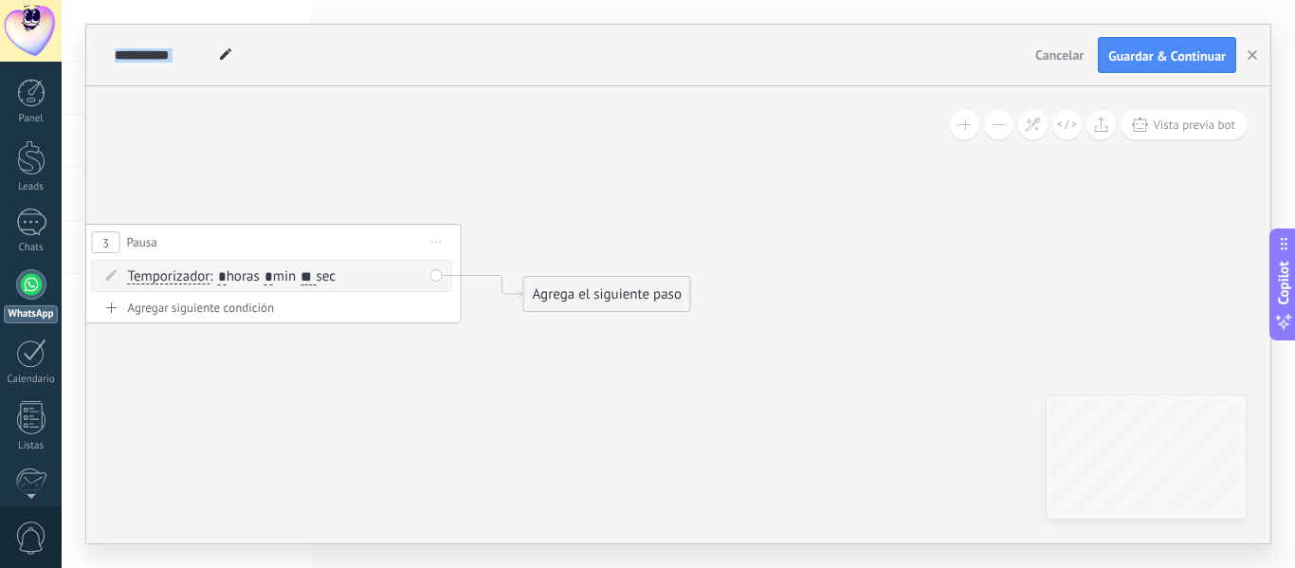
drag, startPoint x: 905, startPoint y: 198, endPoint x: 467, endPoint y: 156, distance: 440.0
click at [583, 285] on div "Agrega el siguiente paso" at bounding box center [576, 291] width 166 height 31
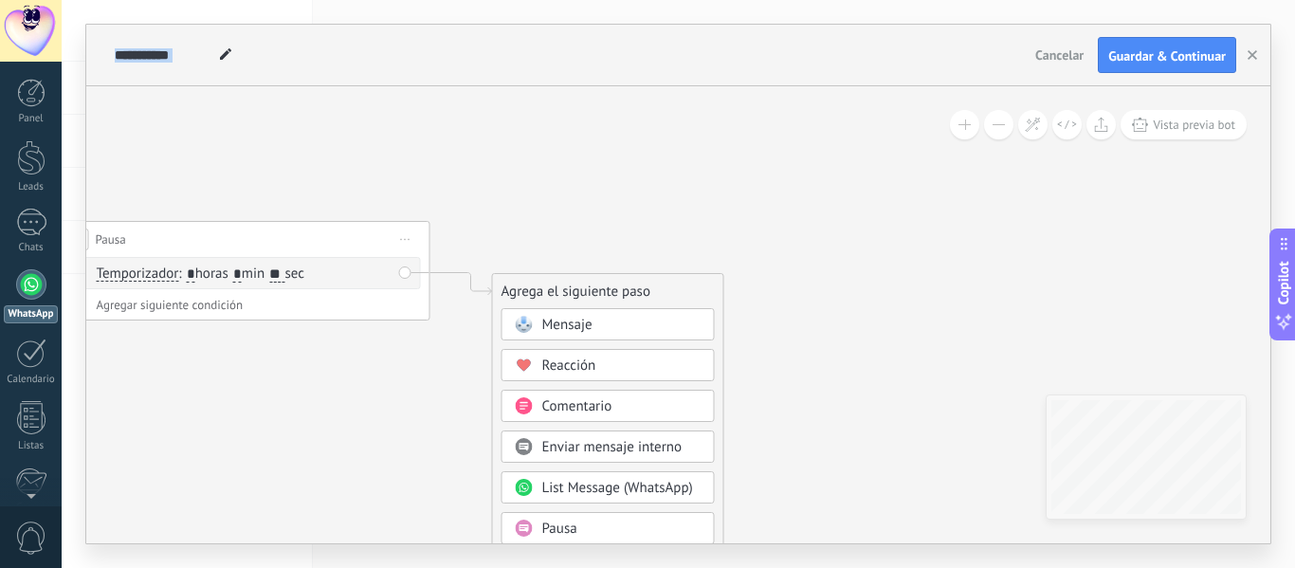
click at [592, 332] on span "Mensaje" at bounding box center [567, 325] width 50 height 18
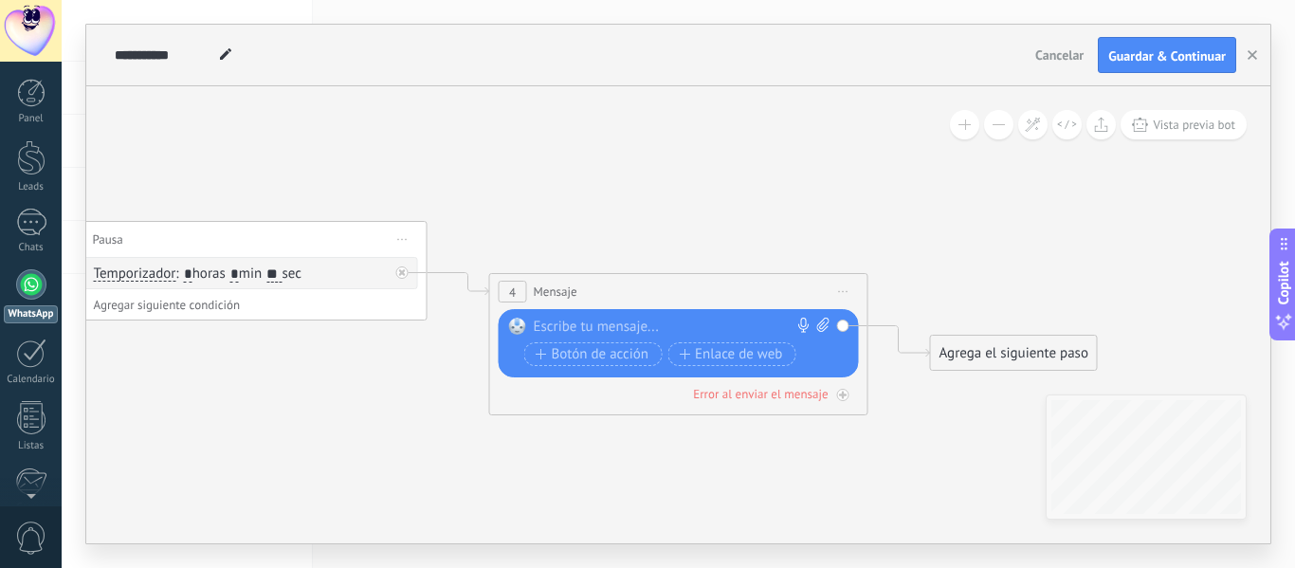
click at [600, 325] on div at bounding box center [675, 327] width 282 height 19
paste div
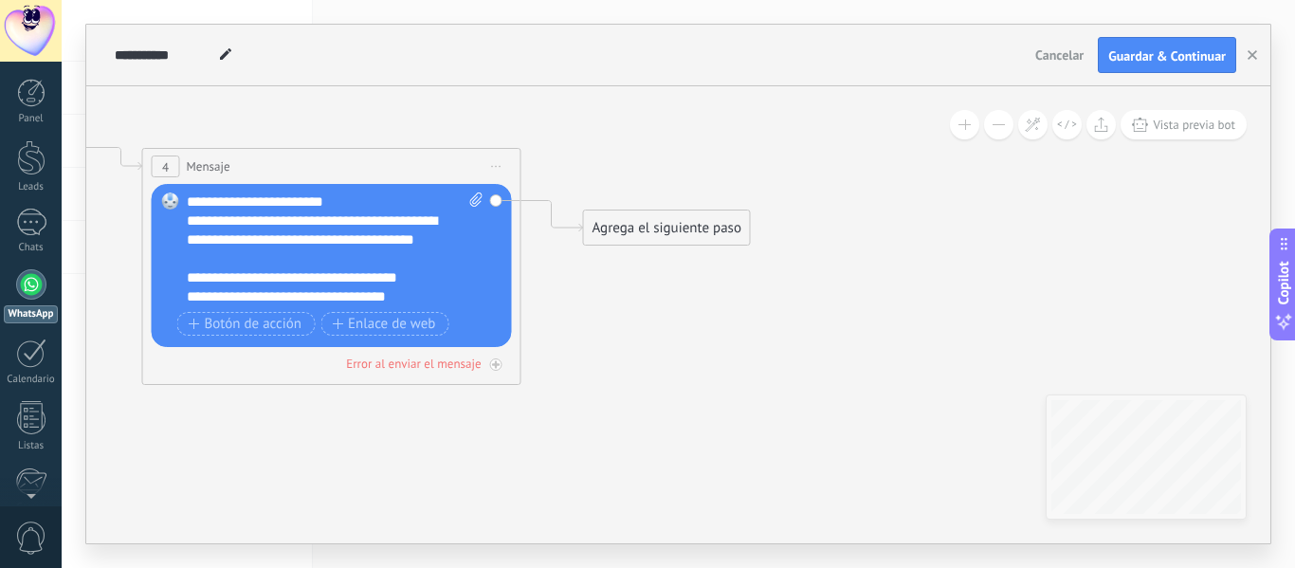
drag, startPoint x: 680, startPoint y: 210, endPoint x: 395, endPoint y: 187, distance: 285.3
click at [364, 81] on div "**********" at bounding box center [678, 284] width 1184 height 519
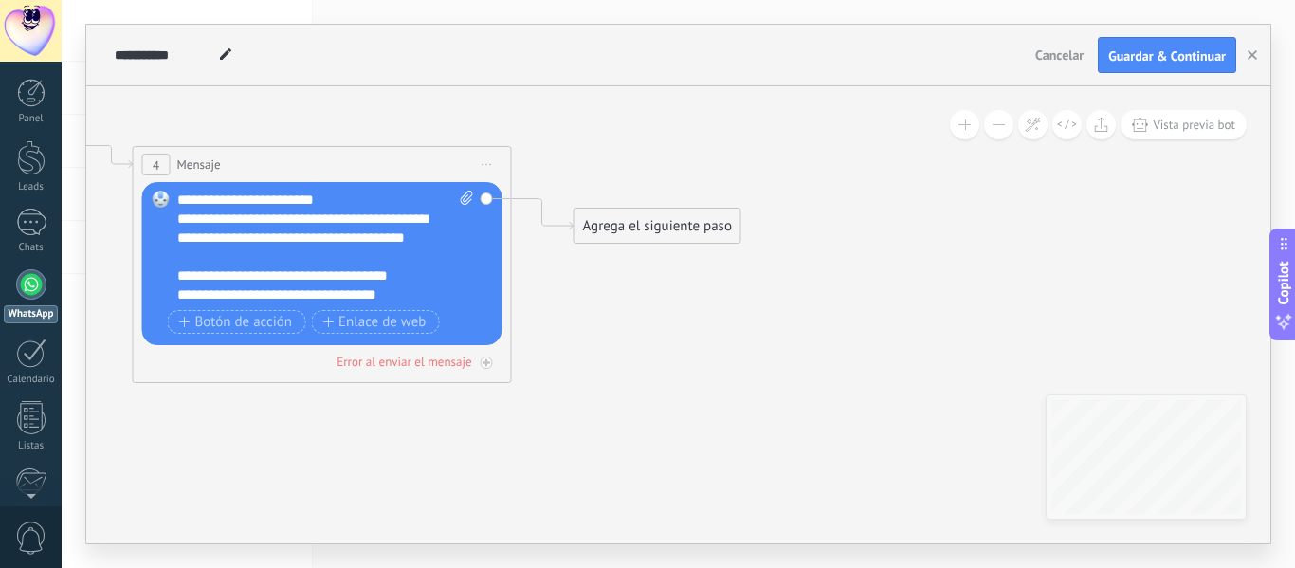
click at [676, 217] on div "Agrega el siguiente paso" at bounding box center [658, 225] width 166 height 31
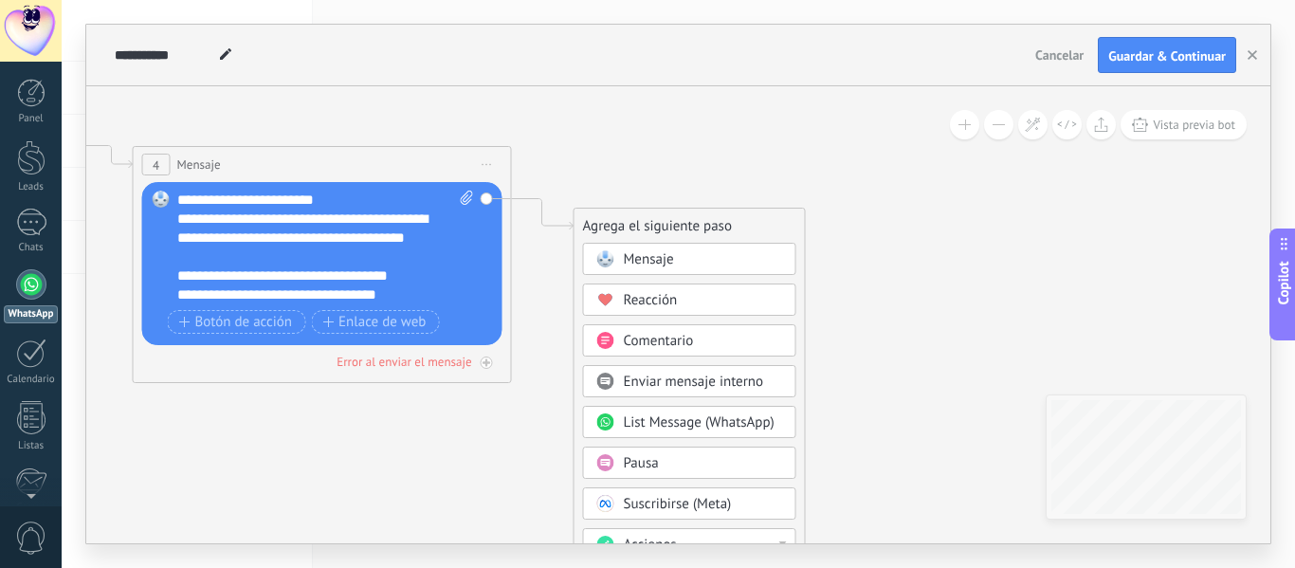
click at [672, 252] on span "Mensaje" at bounding box center [649, 259] width 50 height 18
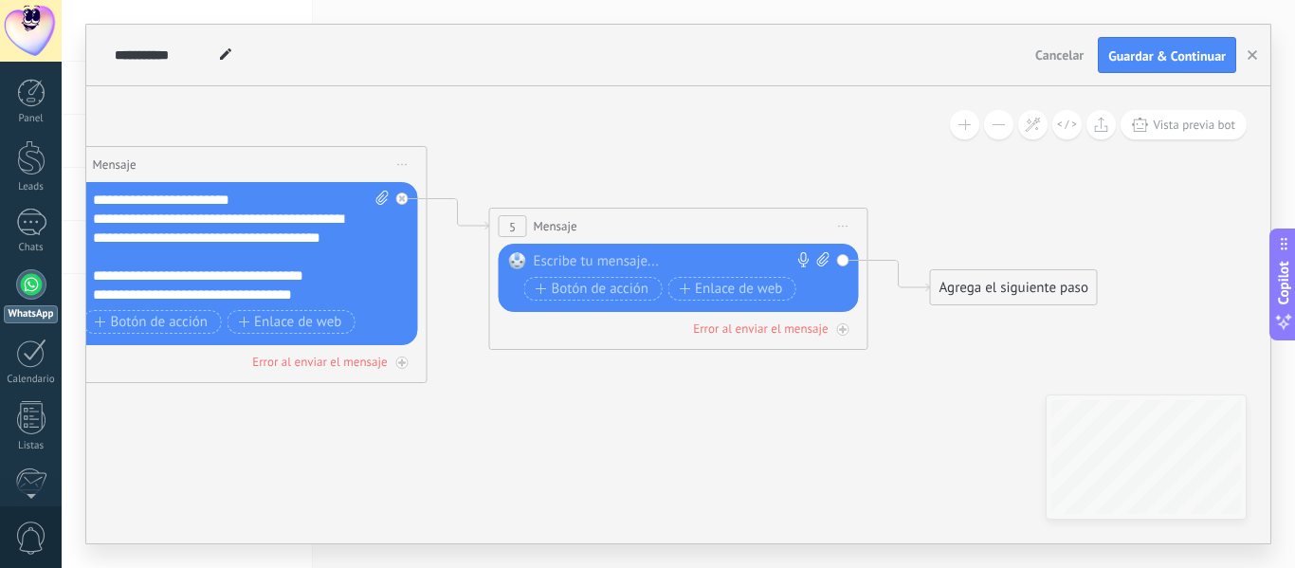
click at [676, 260] on div at bounding box center [675, 261] width 282 height 19
paste div
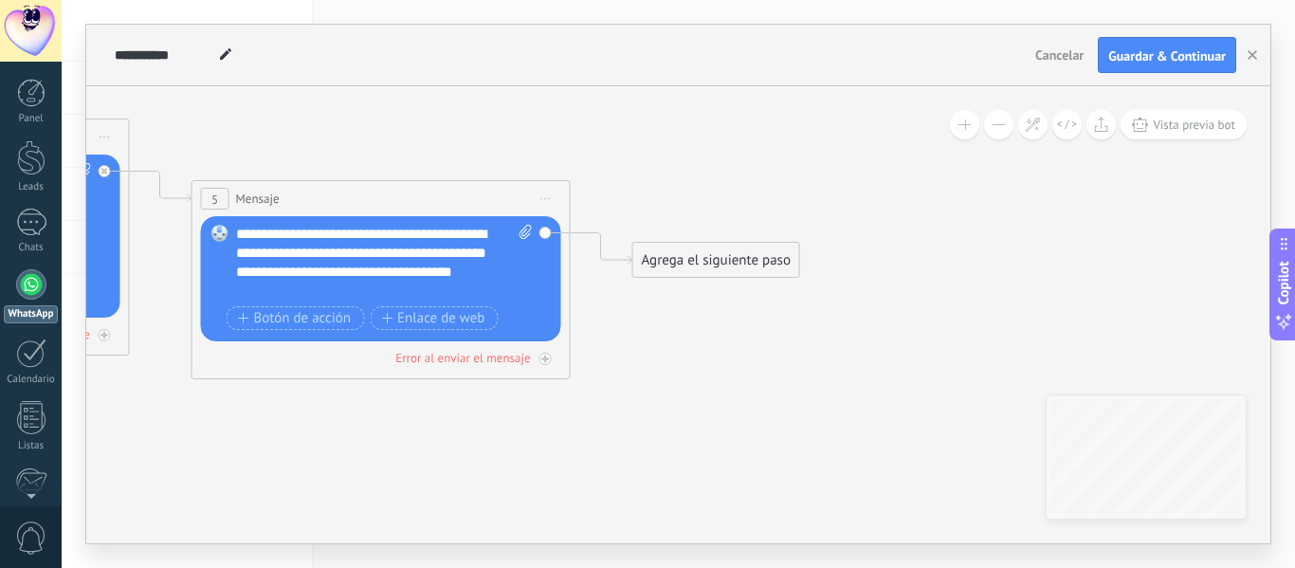
drag, startPoint x: 724, startPoint y: 460, endPoint x: 455, endPoint y: 379, distance: 281.0
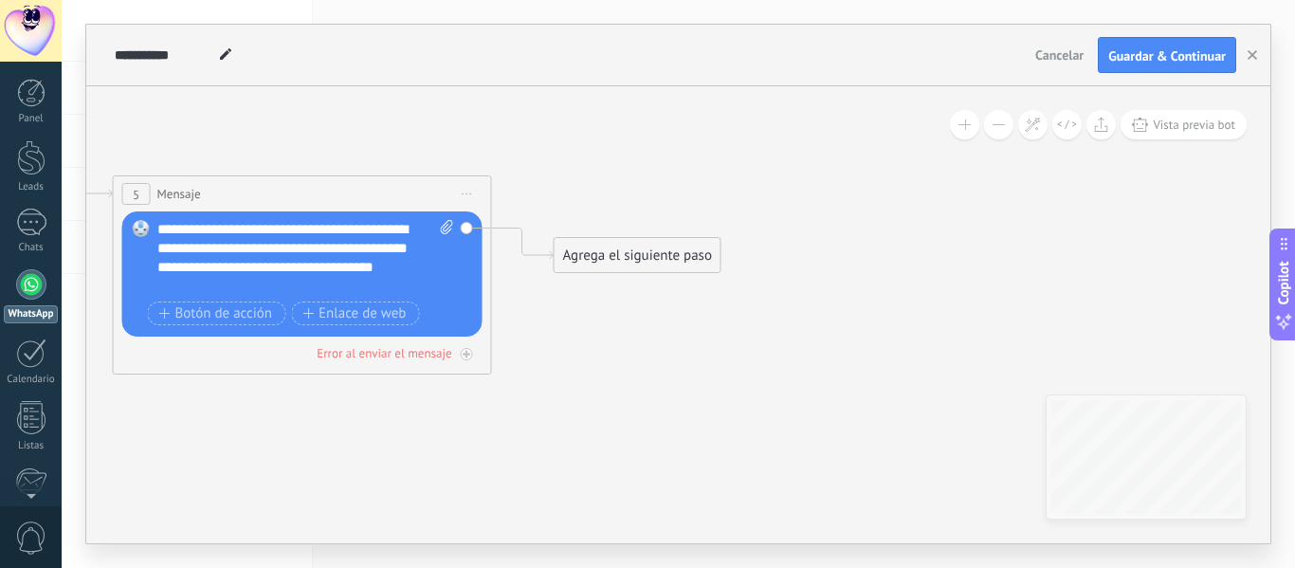
click at [670, 251] on div "Agrega el siguiente paso" at bounding box center [638, 255] width 166 height 31
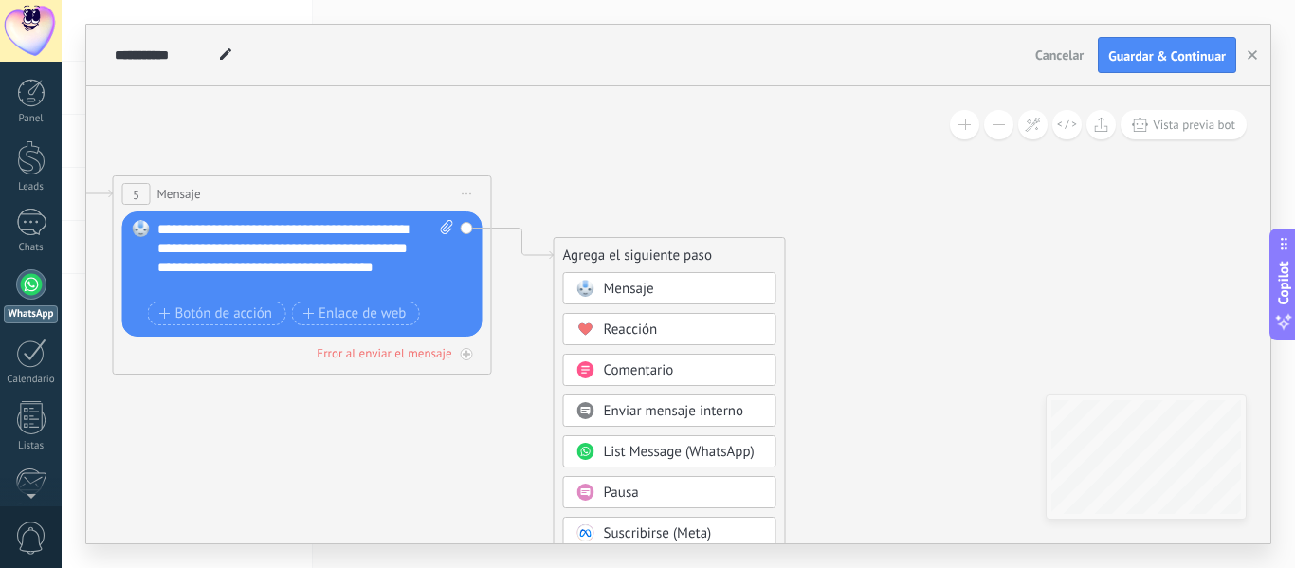
click at [675, 291] on div "Mensaje" at bounding box center [683, 289] width 159 height 19
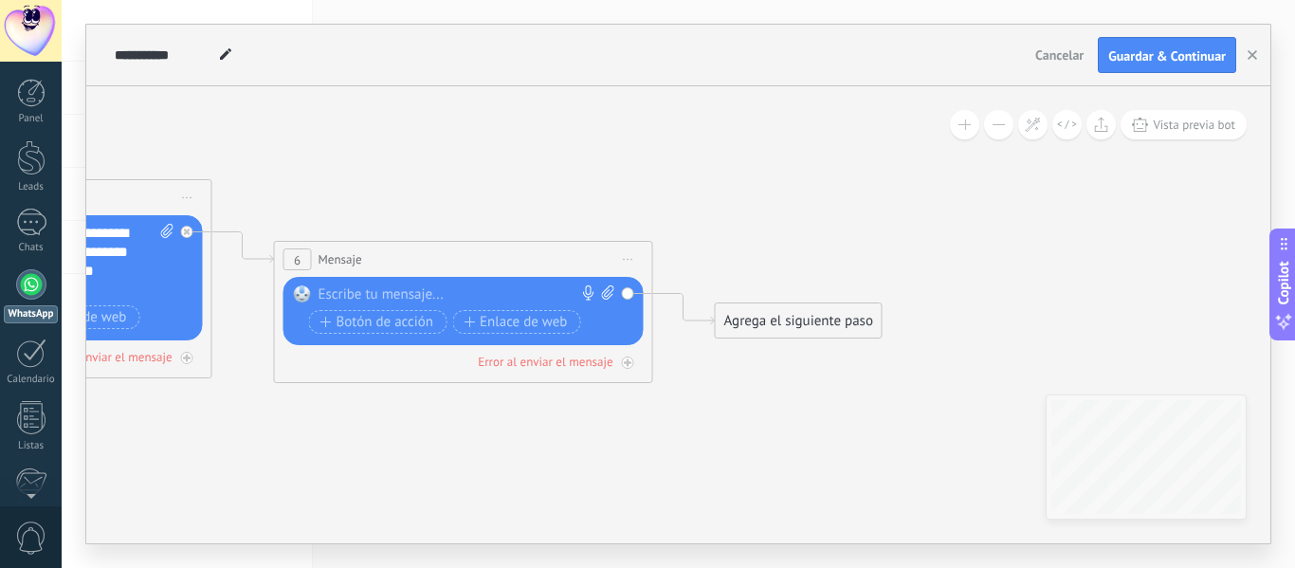
drag, startPoint x: 721, startPoint y: 392, endPoint x: 506, endPoint y: 395, distance: 215.2
drag, startPoint x: 760, startPoint y: 319, endPoint x: 689, endPoint y: 357, distance: 80.6
click at [755, 422] on div "Agrega el siguiente paso" at bounding box center [793, 420] width 166 height 31
click at [606, 294] on icon at bounding box center [608, 292] width 12 height 14
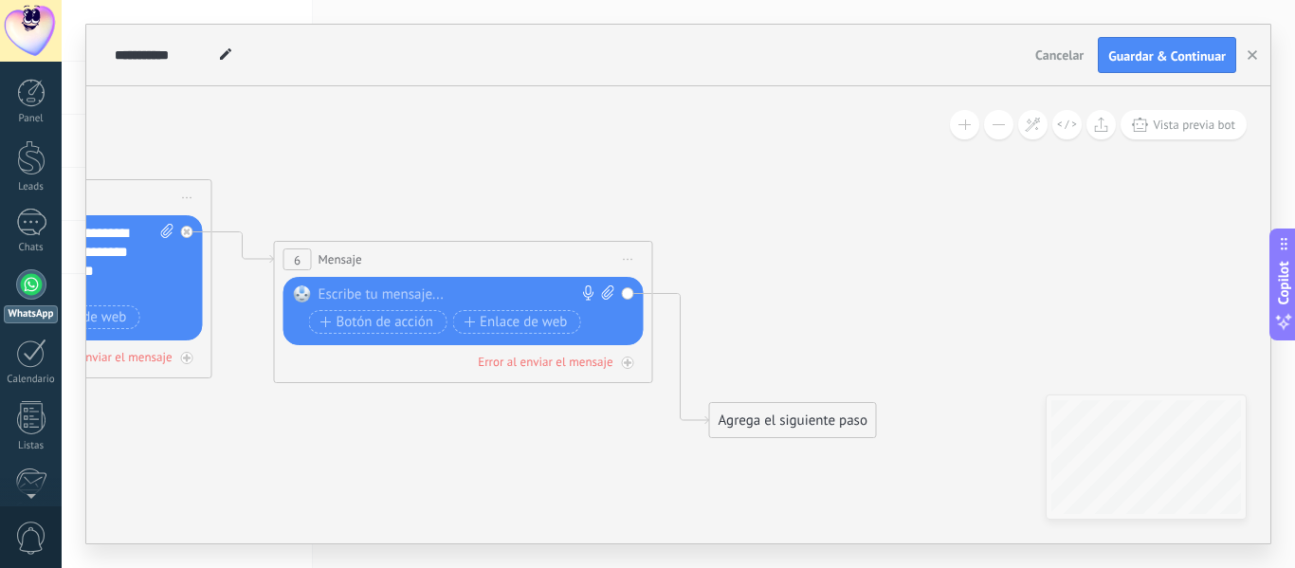
click input "Subir" at bounding box center [0, 0] width 0 height 0
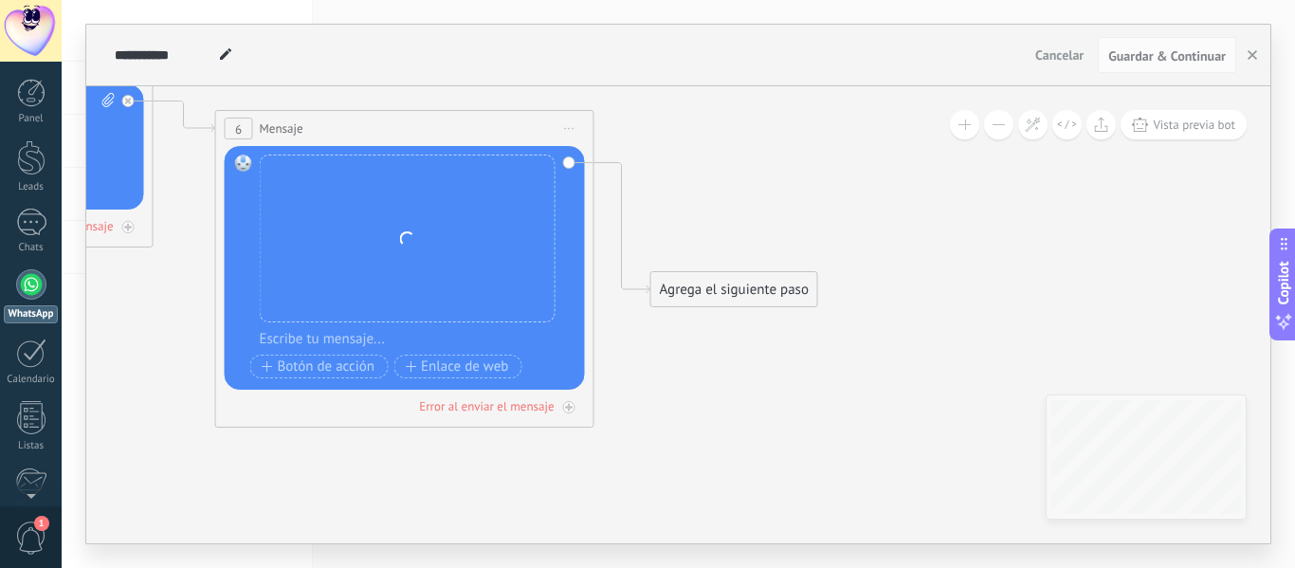
click at [571, 69] on div "**********" at bounding box center [678, 284] width 1184 height 519
click at [487, 337] on div at bounding box center [417, 339] width 315 height 19
paste div
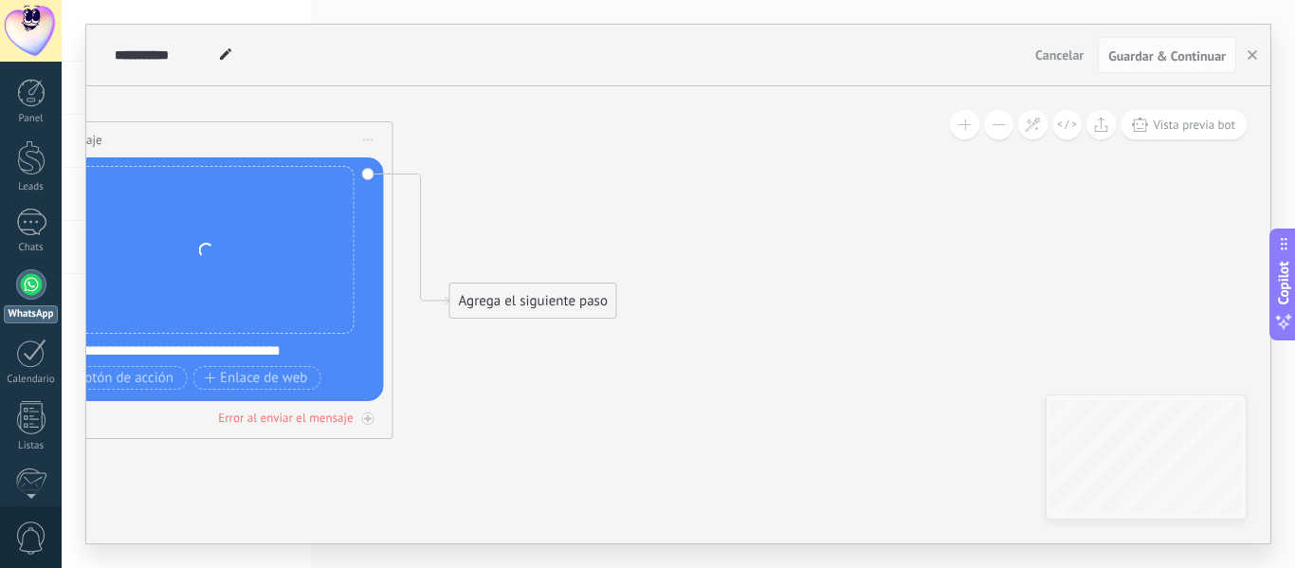
drag, startPoint x: 530, startPoint y: 385, endPoint x: 537, endPoint y: 303, distance: 81.8
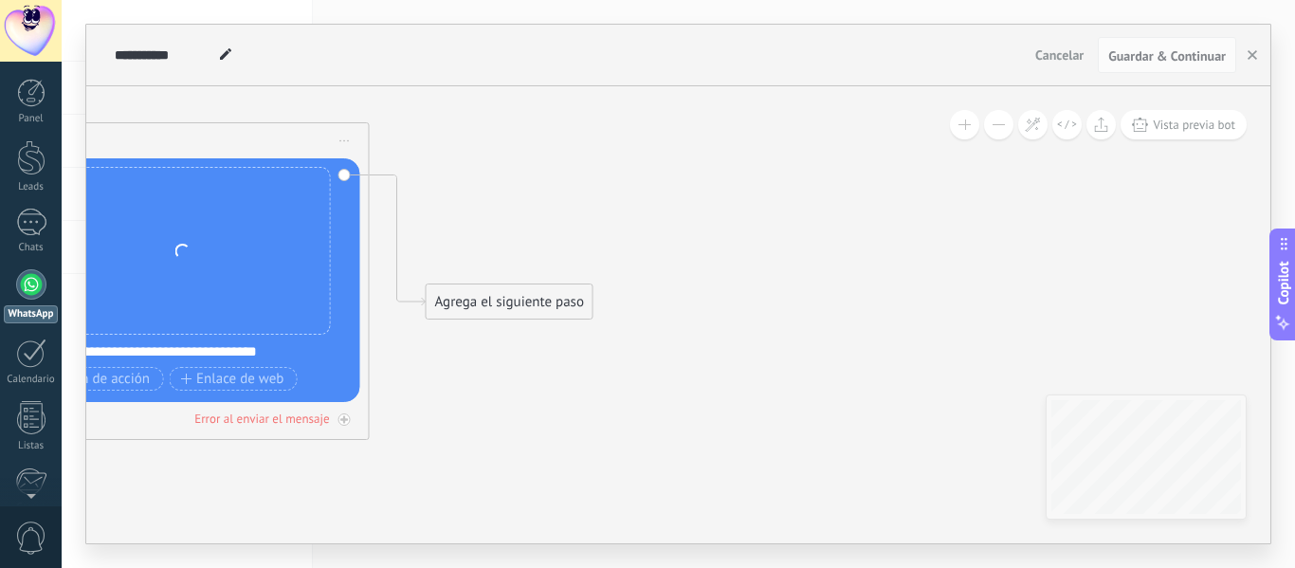
click at [537, 301] on div "Agrega el siguiente paso" at bounding box center [510, 301] width 166 height 31
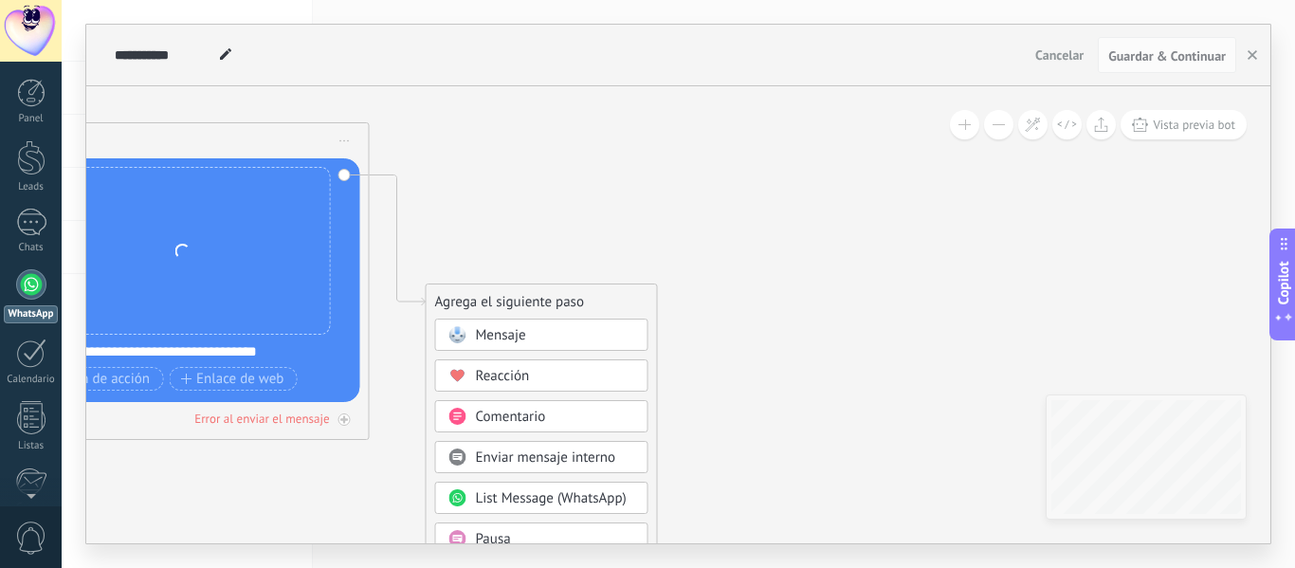
click at [549, 331] on div "Mensaje" at bounding box center [555, 335] width 159 height 19
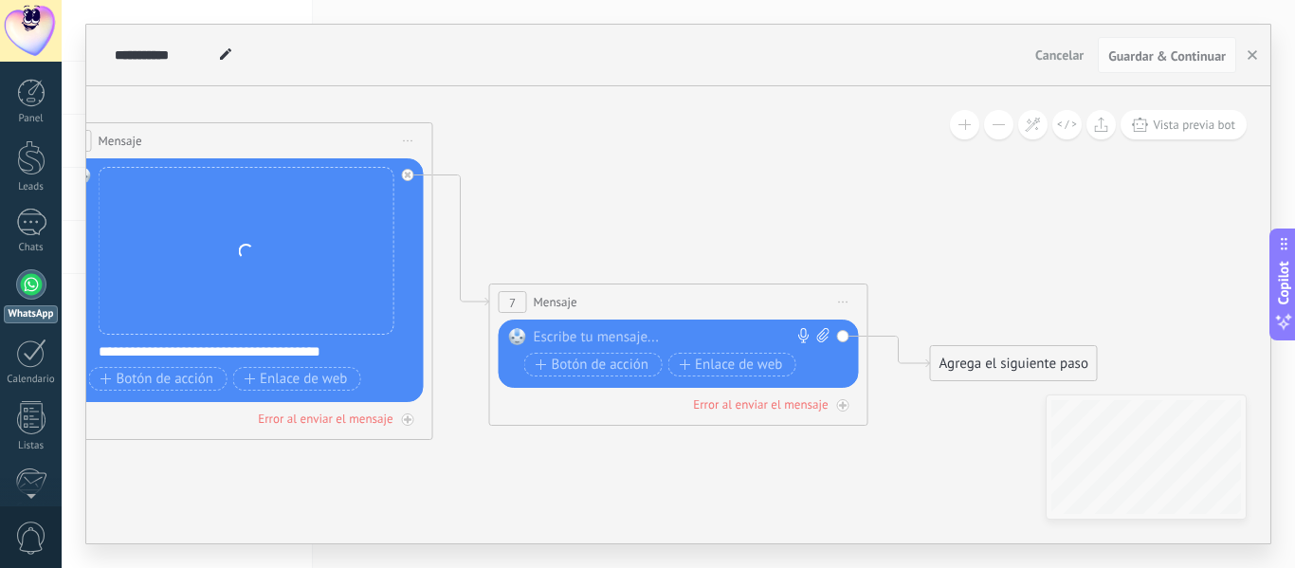
click at [565, 338] on div at bounding box center [675, 337] width 282 height 19
paste div
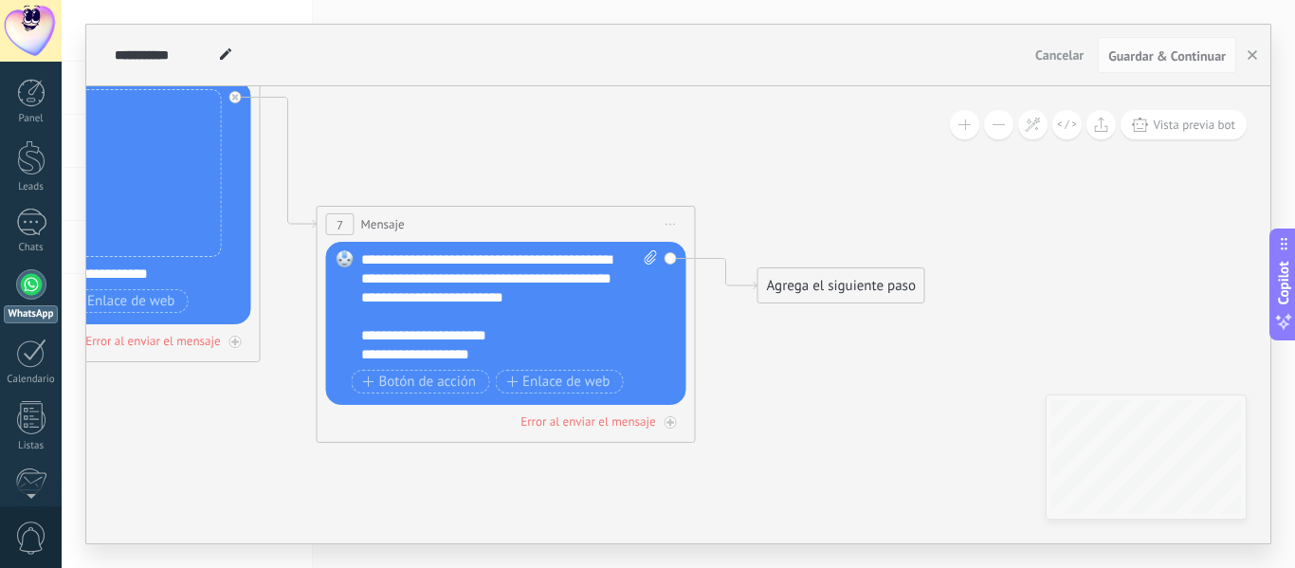
drag, startPoint x: 880, startPoint y: 426, endPoint x: 544, endPoint y: 321, distance: 351.4
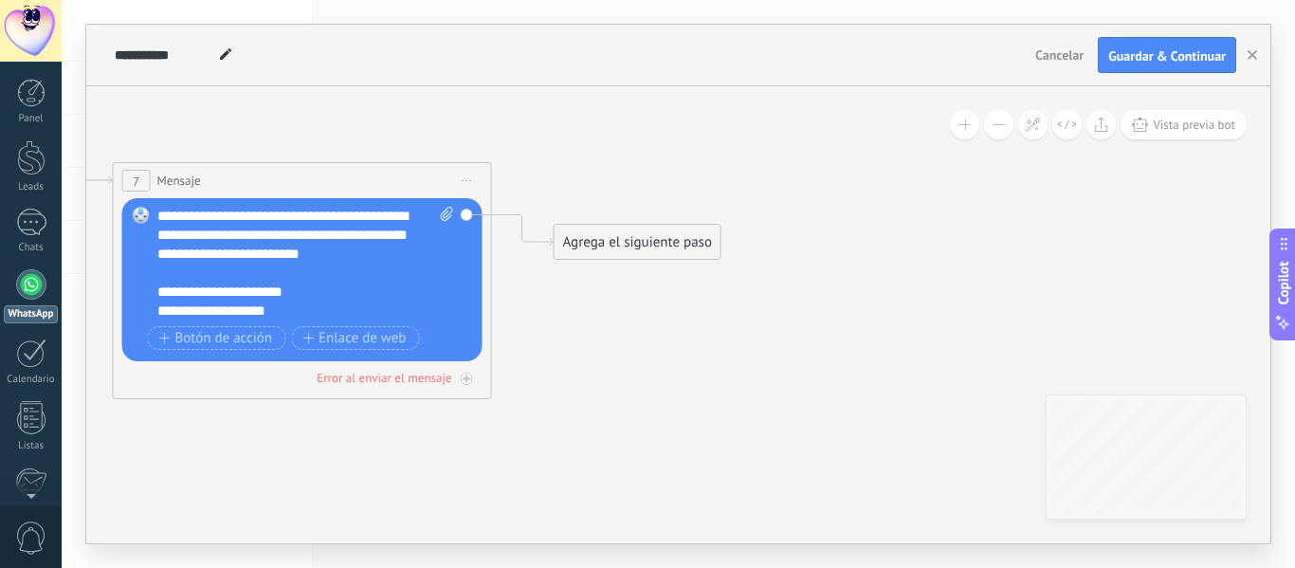
click at [653, 232] on div "Agrega el siguiente paso" at bounding box center [638, 242] width 166 height 31
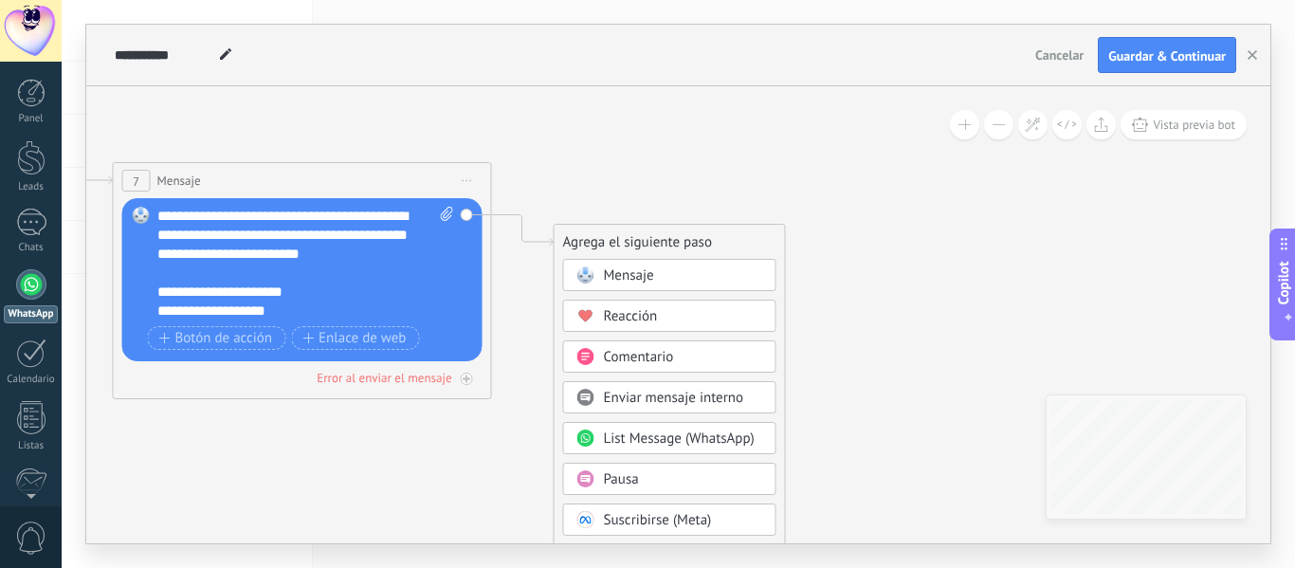
click at [648, 273] on span "Mensaje" at bounding box center [629, 275] width 50 height 18
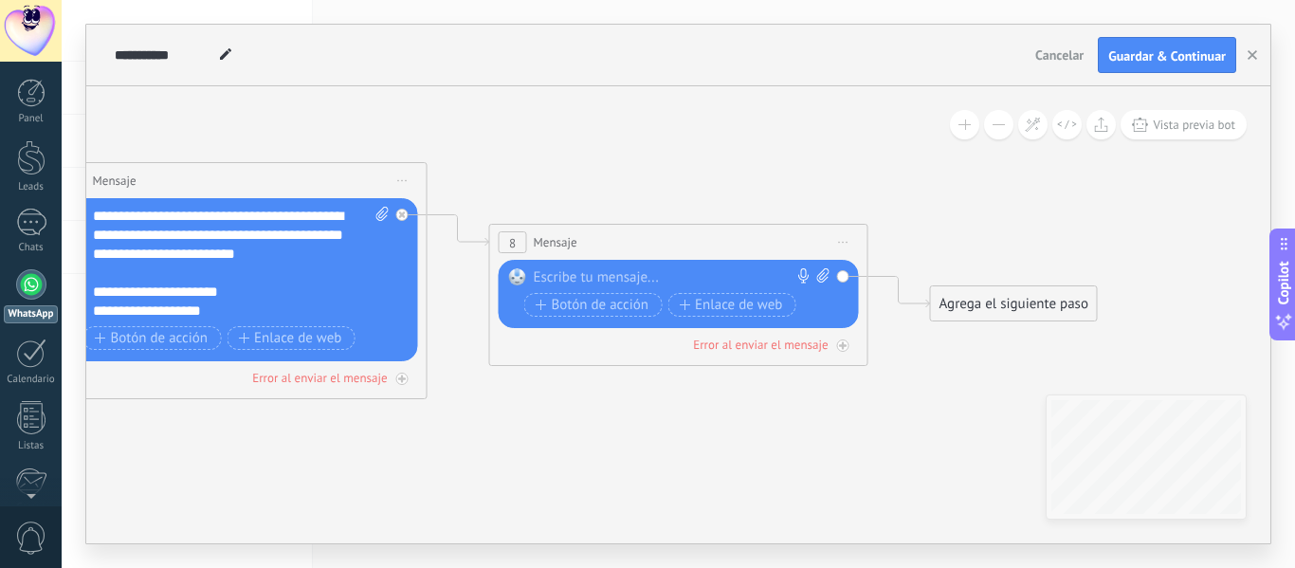
click at [649, 273] on div at bounding box center [675, 277] width 282 height 19
paste div
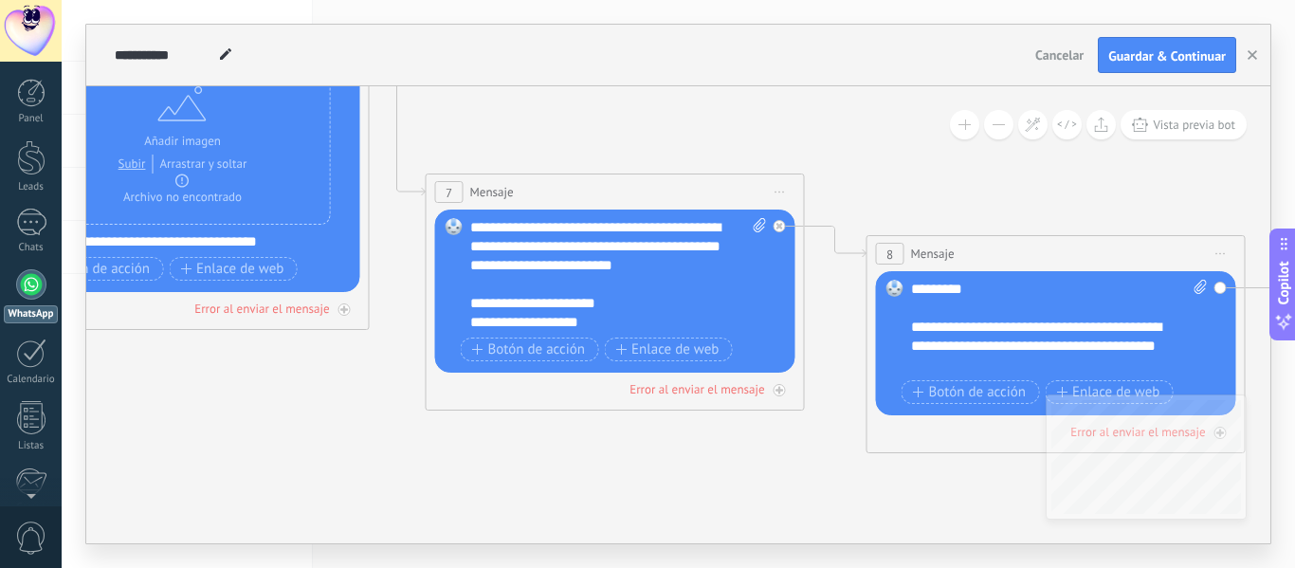
drag, startPoint x: 691, startPoint y: 488, endPoint x: 753, endPoint y: 488, distance: 61.6
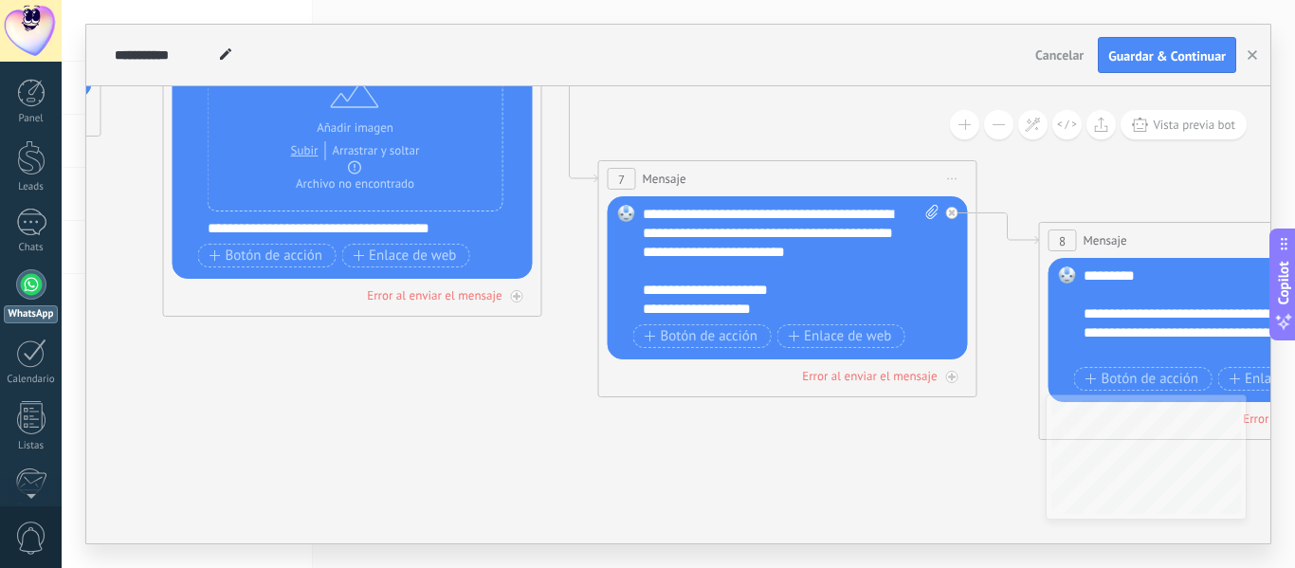
drag, startPoint x: 367, startPoint y: 468, endPoint x: 457, endPoint y: 460, distance: 90.5
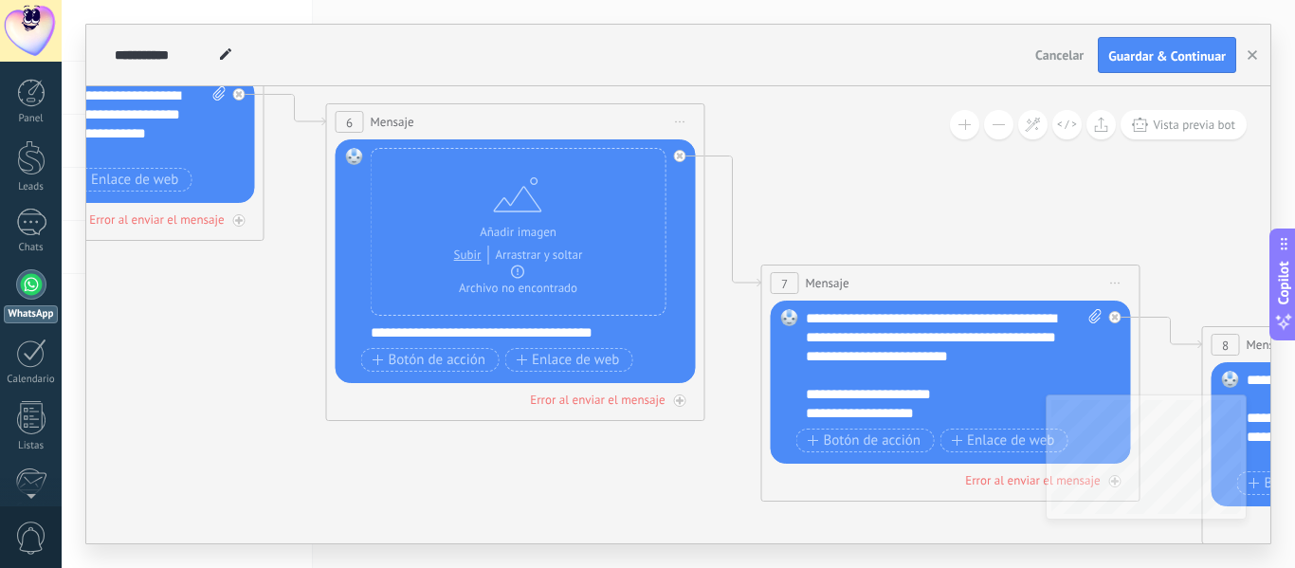
drag, startPoint x: 219, startPoint y: 384, endPoint x: 345, endPoint y: 509, distance: 177.6
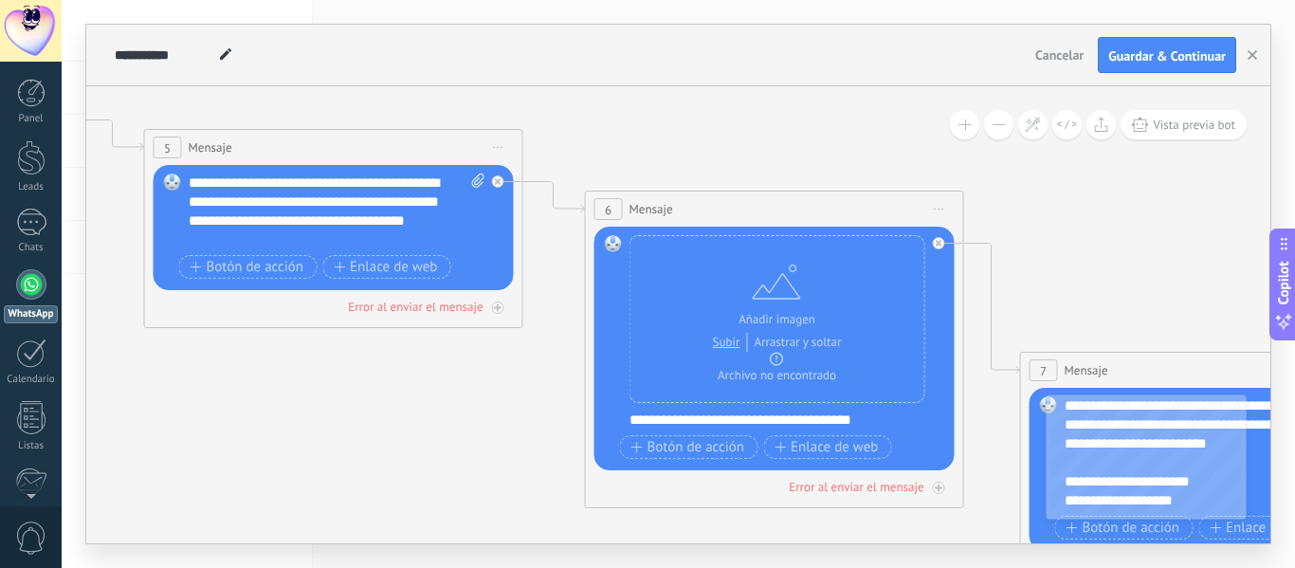
drag, startPoint x: 155, startPoint y: 370, endPoint x: 366, endPoint y: 414, distance: 215.1
click at [408, 432] on icon at bounding box center [81, 209] width 4795 height 1706
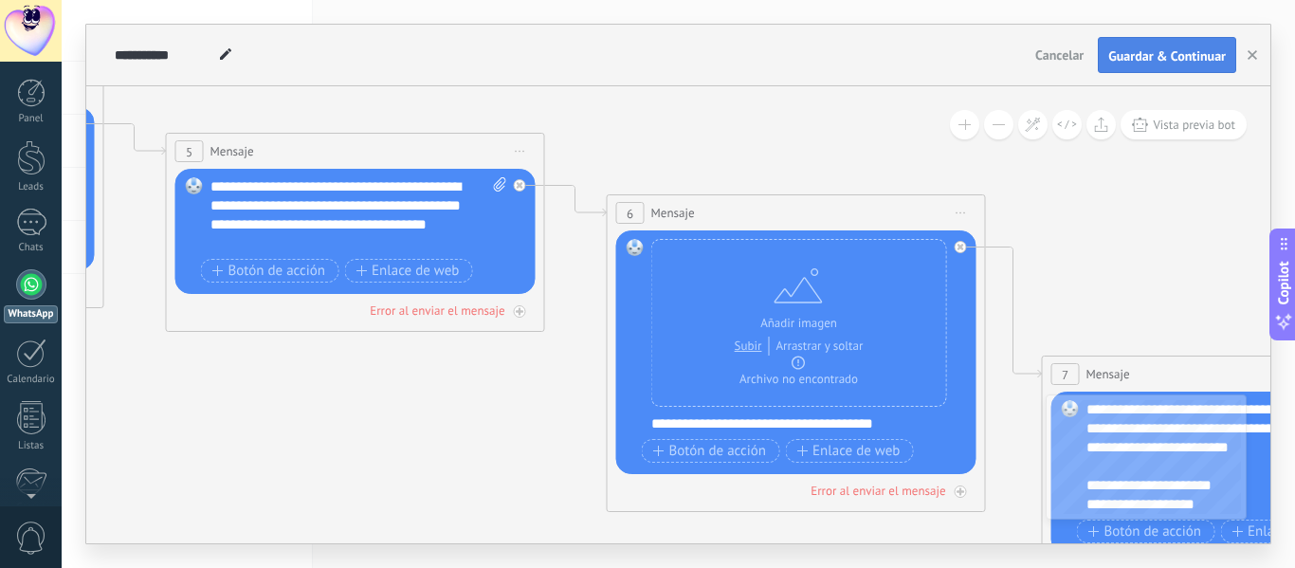
click at [1154, 46] on button "Guardar & Continuar" at bounding box center [1167, 55] width 138 height 36
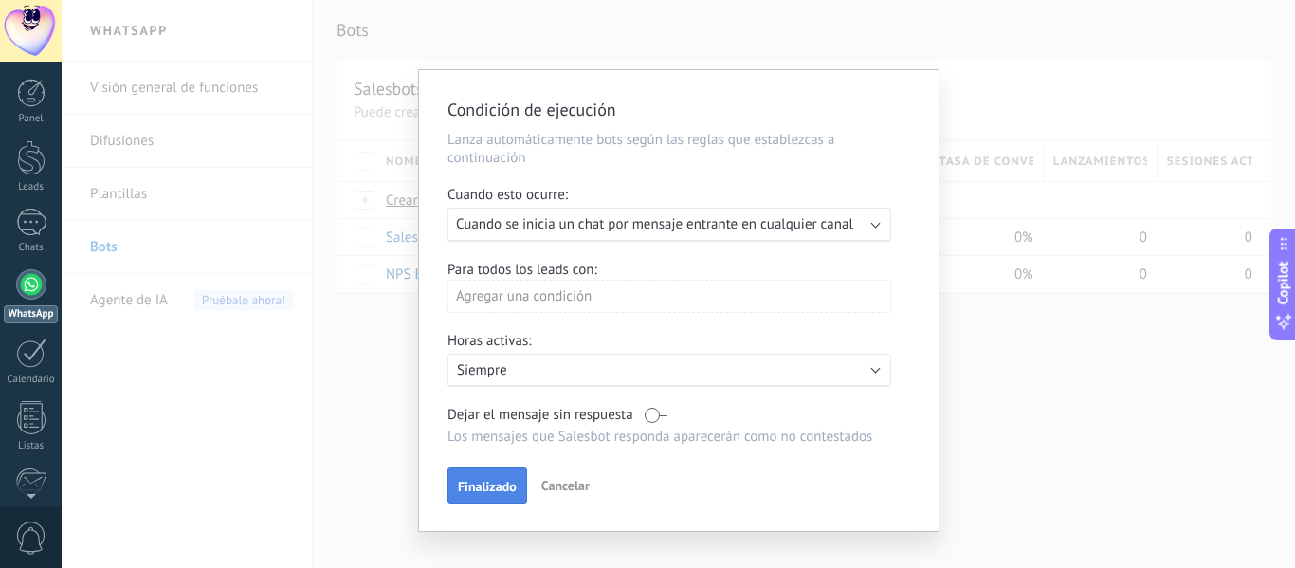
click at [484, 483] on span "Finalizado" at bounding box center [487, 486] width 59 height 13
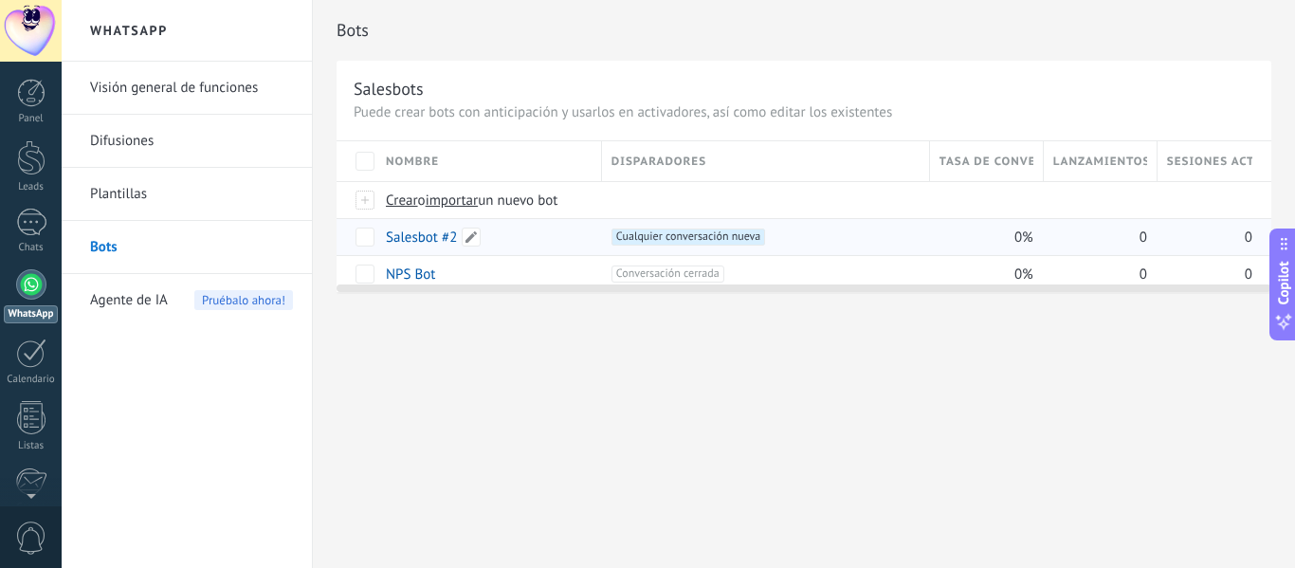
click at [416, 235] on link "Salesbot #2" at bounding box center [421, 237] width 71 height 18
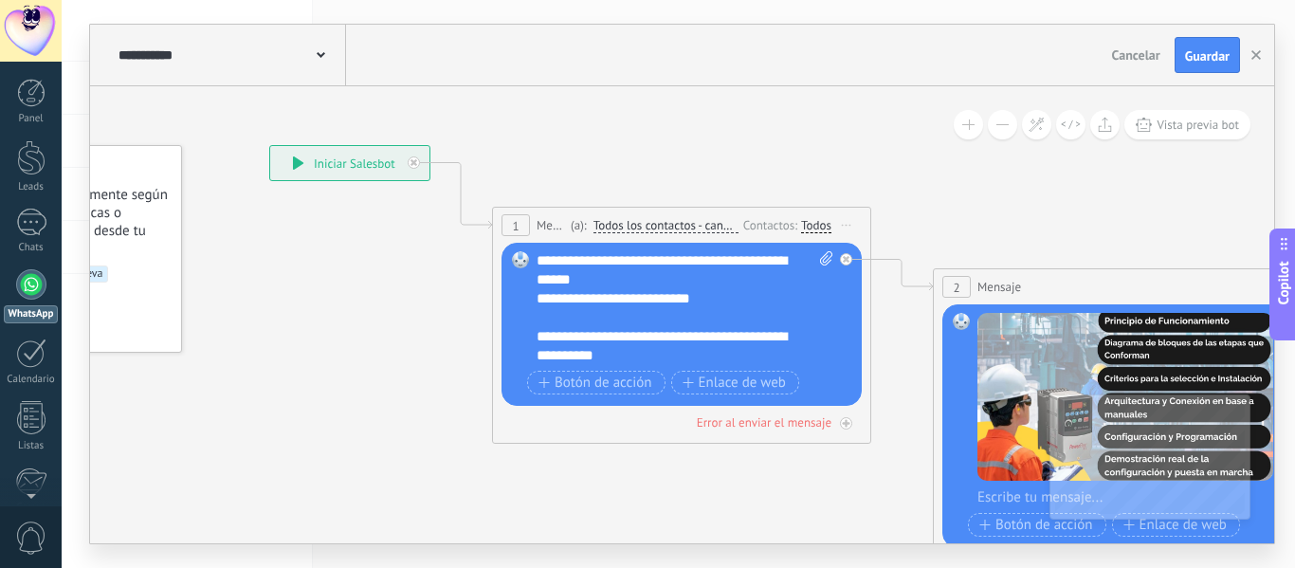
drag, startPoint x: 603, startPoint y: 386, endPoint x: 292, endPoint y: 277, distance: 329.5
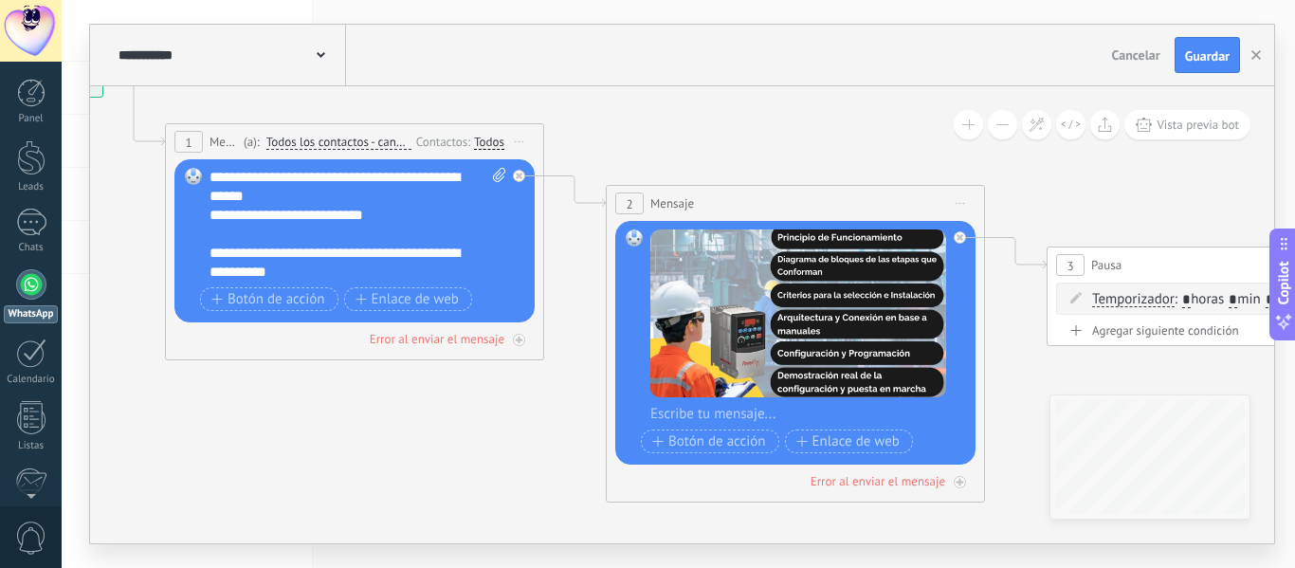
drag, startPoint x: 573, startPoint y: 448, endPoint x: 137, endPoint y: 344, distance: 448.4
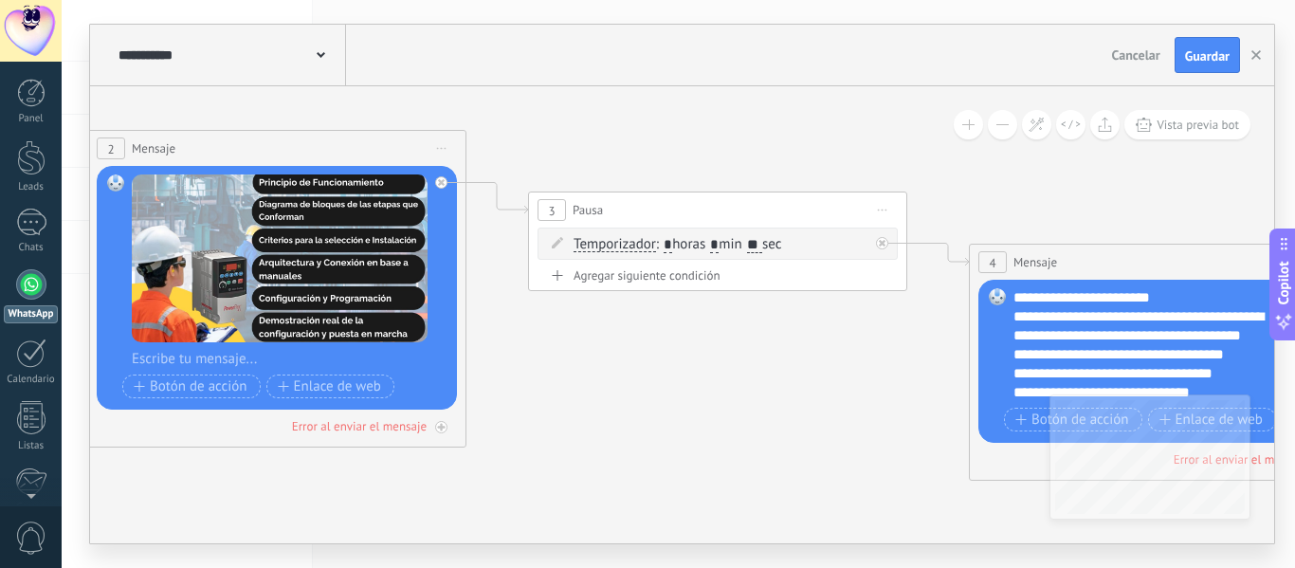
drag, startPoint x: 875, startPoint y: 437, endPoint x: 378, endPoint y: 374, distance: 500.8
click at [380, 375] on icon at bounding box center [1265, 407] width 4630 height 1749
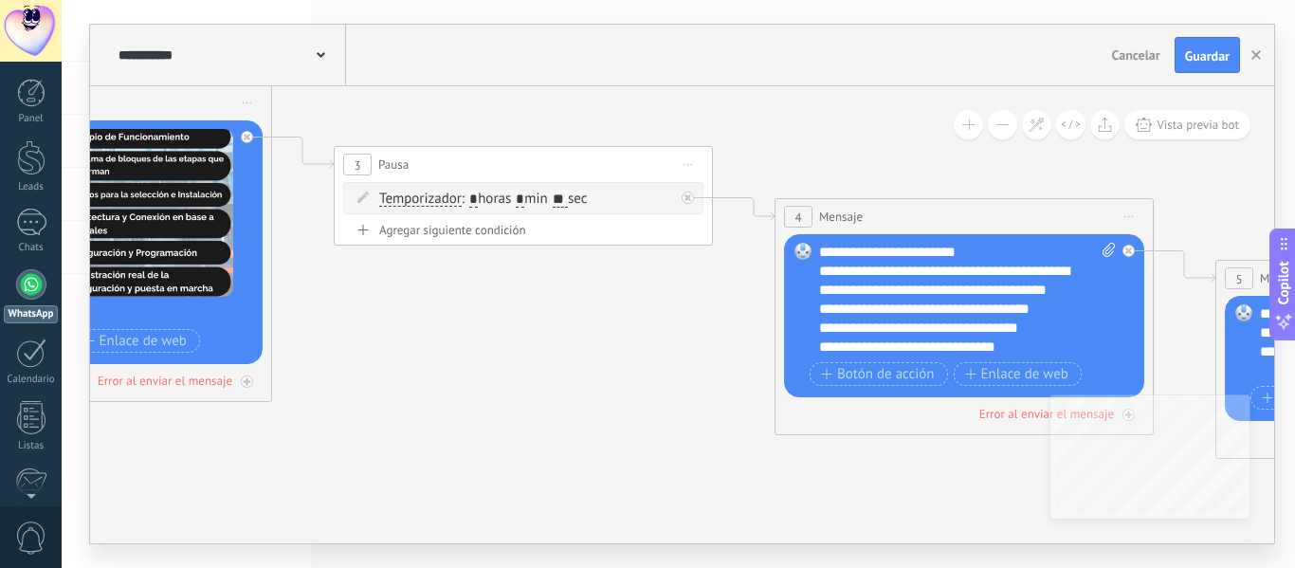
drag, startPoint x: 727, startPoint y: 463, endPoint x: 351, endPoint y: 367, distance: 388.4
click at [358, 368] on icon at bounding box center [1070, 361] width 4630 height 1749
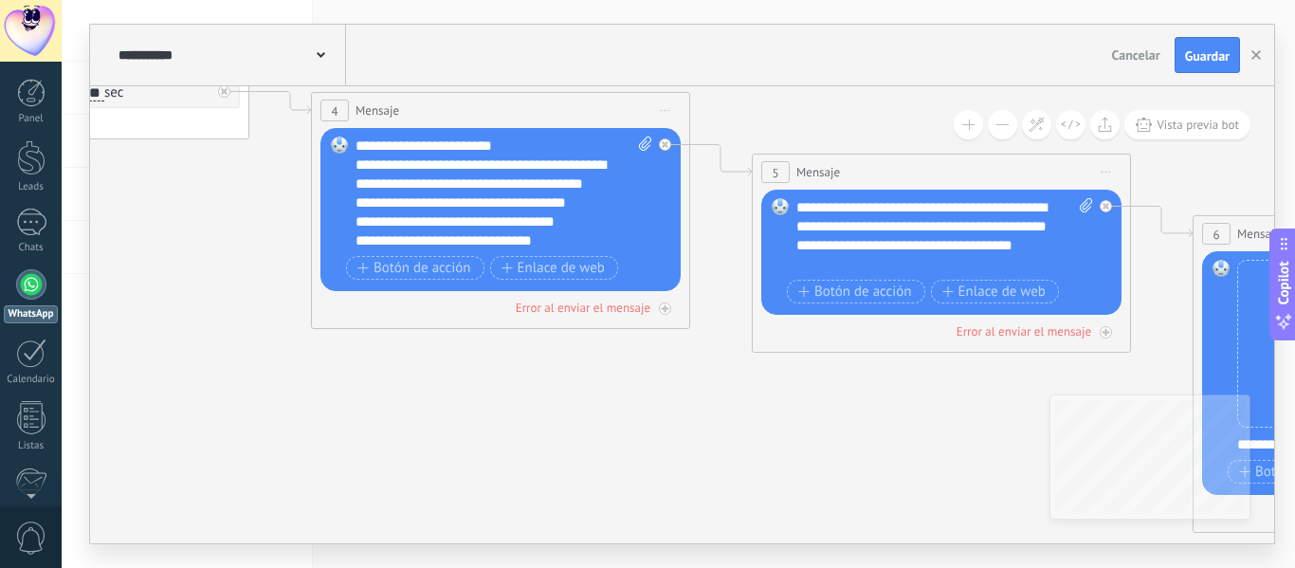
drag, startPoint x: 725, startPoint y: 433, endPoint x: 438, endPoint y: 429, distance: 287.3
click at [438, 429] on icon at bounding box center [607, 255] width 4630 height 1749
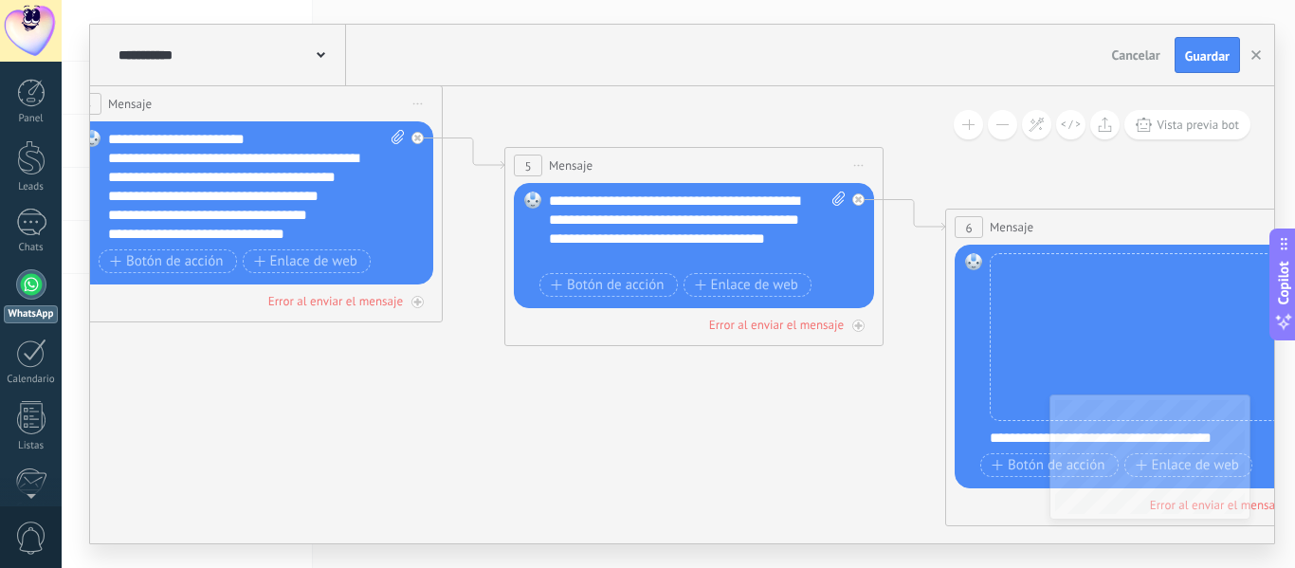
drag, startPoint x: 761, startPoint y: 466, endPoint x: 473, endPoint y: 426, distance: 291.1
click at [476, 426] on icon at bounding box center [359, 248] width 4630 height 1749
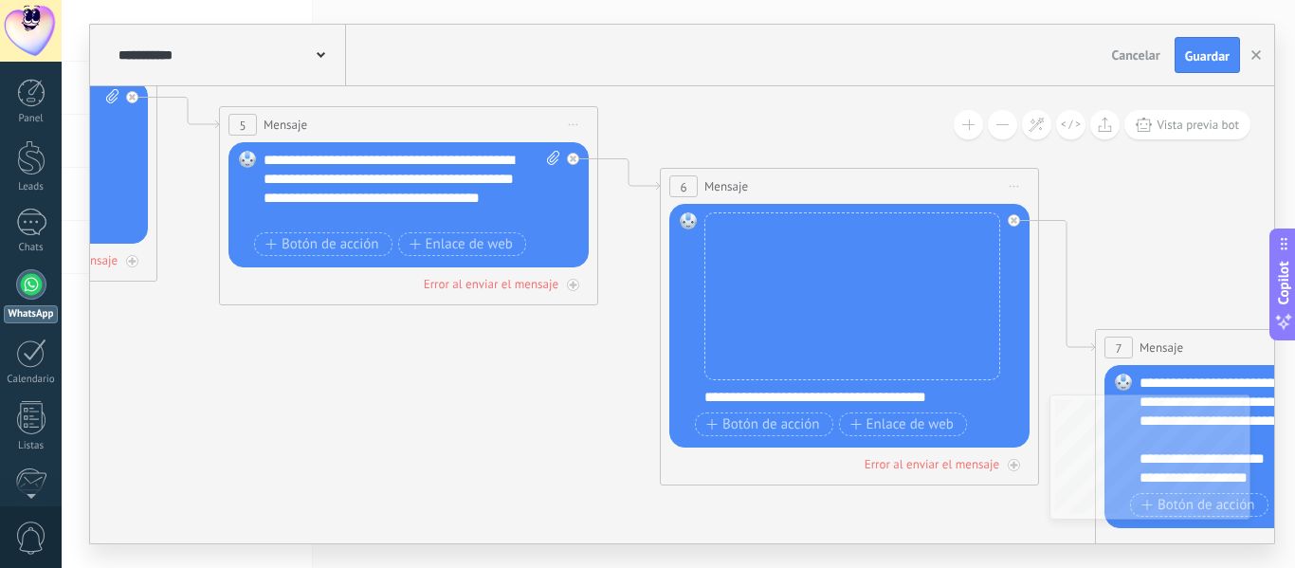
drag, startPoint x: 553, startPoint y: 434, endPoint x: 378, endPoint y: 334, distance: 201.3
click at [381, 337] on icon at bounding box center [74, 208] width 4630 height 1749
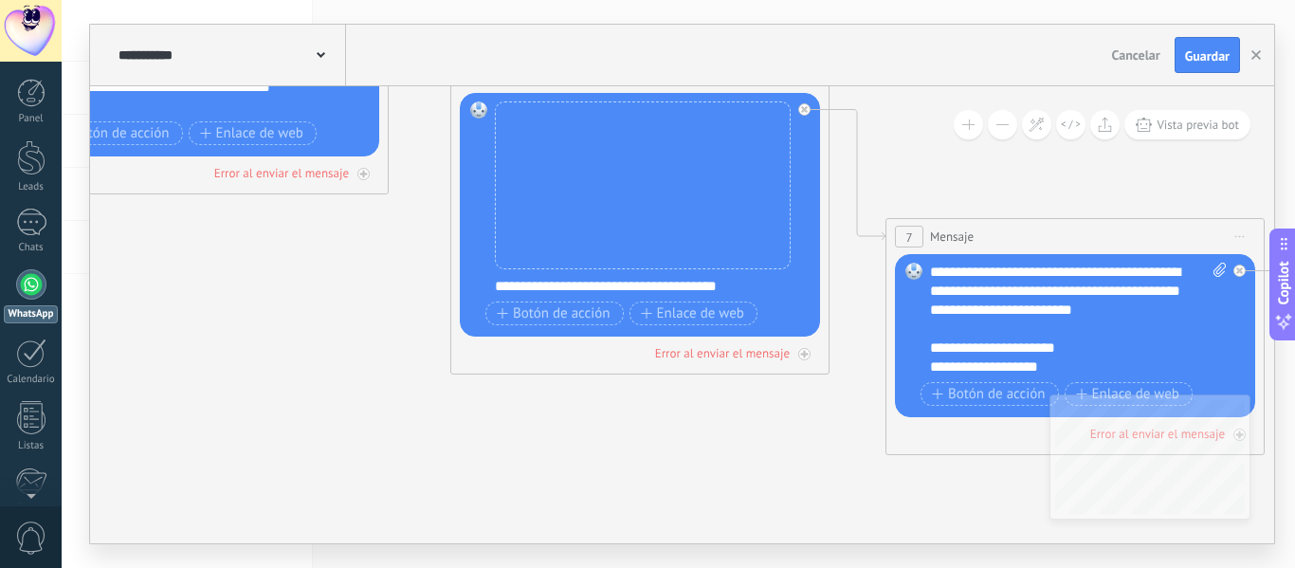
drag, startPoint x: 839, startPoint y: 502, endPoint x: 506, endPoint y: 416, distance: 343.5
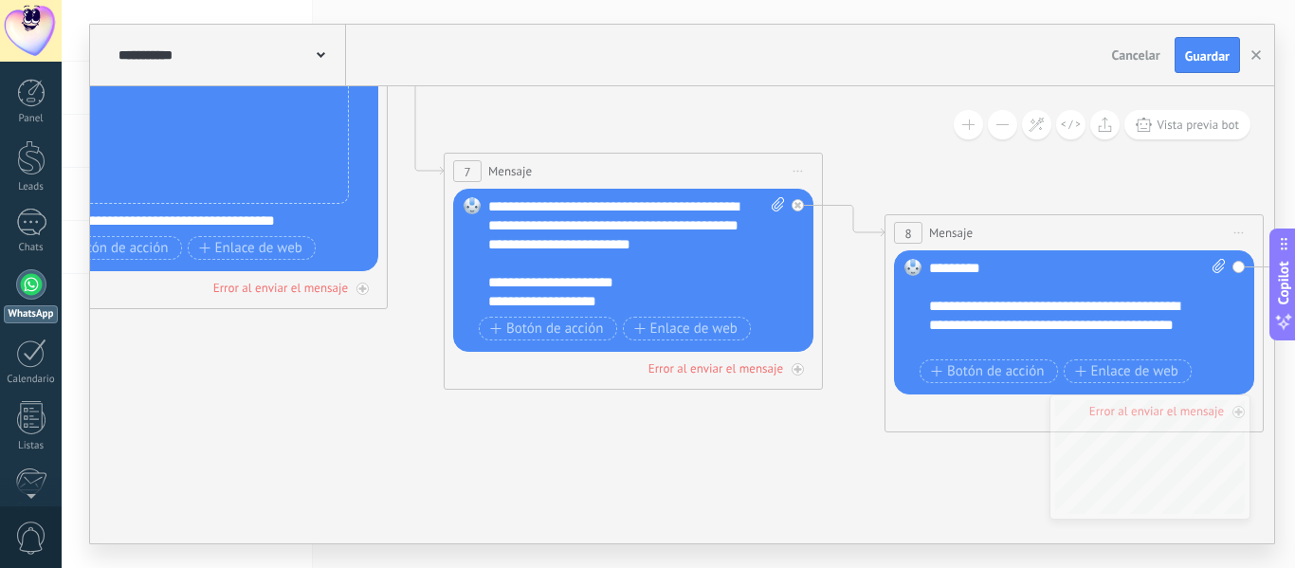
drag, startPoint x: 829, startPoint y: 465, endPoint x: 506, endPoint y: 436, distance: 323.6
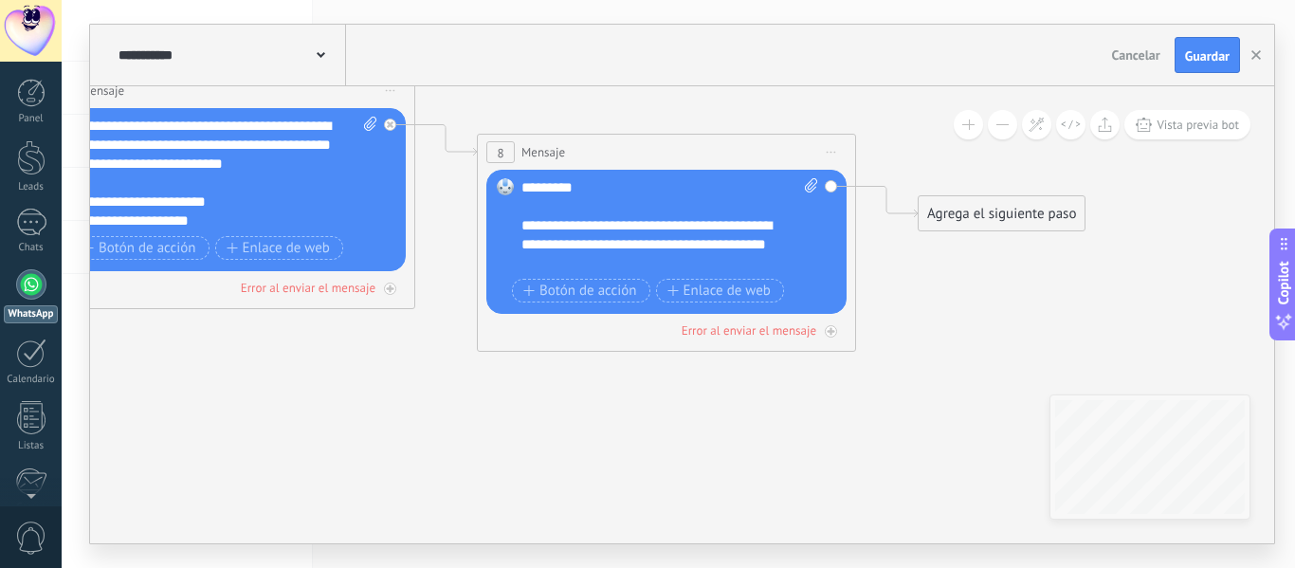
drag, startPoint x: 583, startPoint y: 428, endPoint x: 447, endPoint y: 401, distance: 139.1
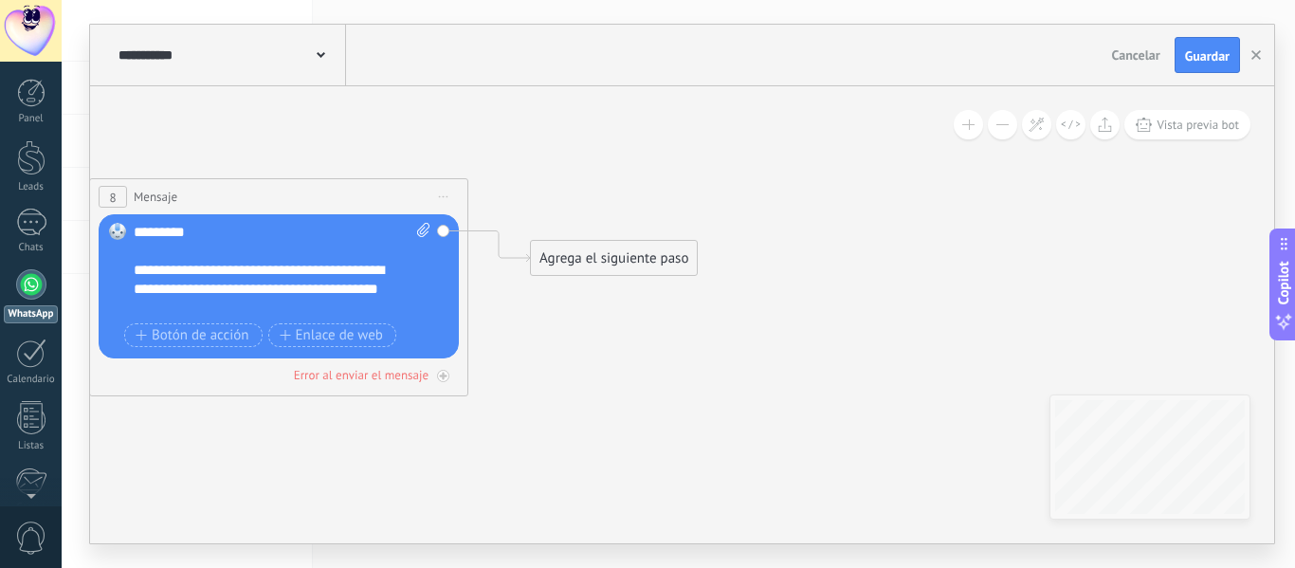
drag, startPoint x: 787, startPoint y: 422, endPoint x: 780, endPoint y: 429, distance: 10.1
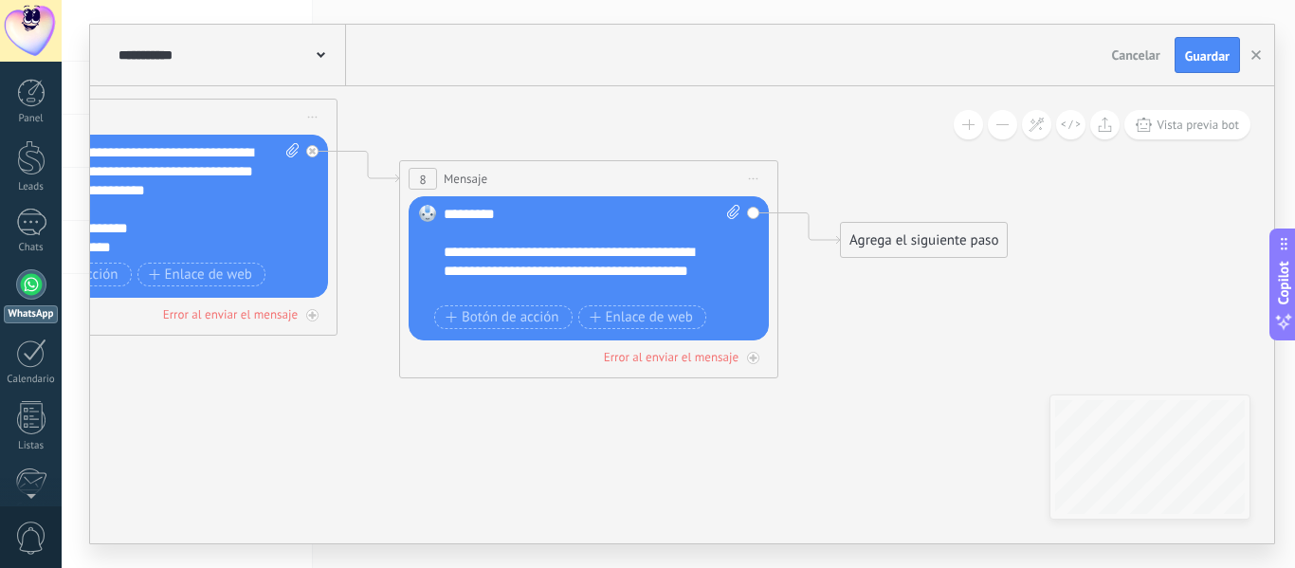
drag, startPoint x: 296, startPoint y: 455, endPoint x: 610, endPoint y: 423, distance: 315.5
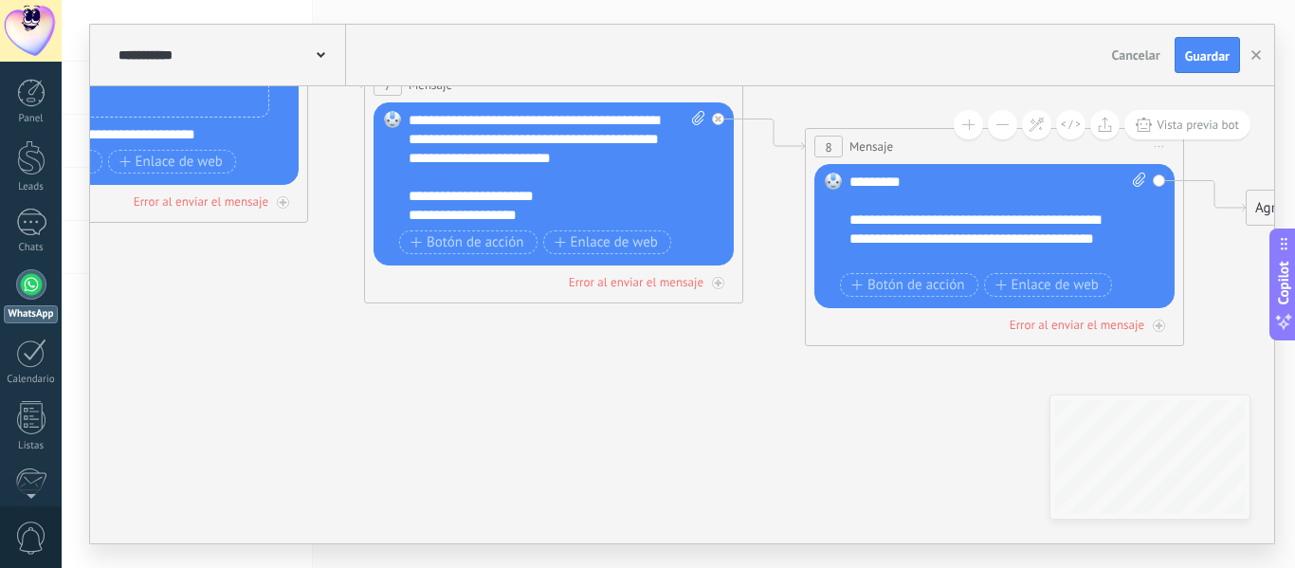
drag, startPoint x: 294, startPoint y: 417, endPoint x: 641, endPoint y: 408, distance: 347.1
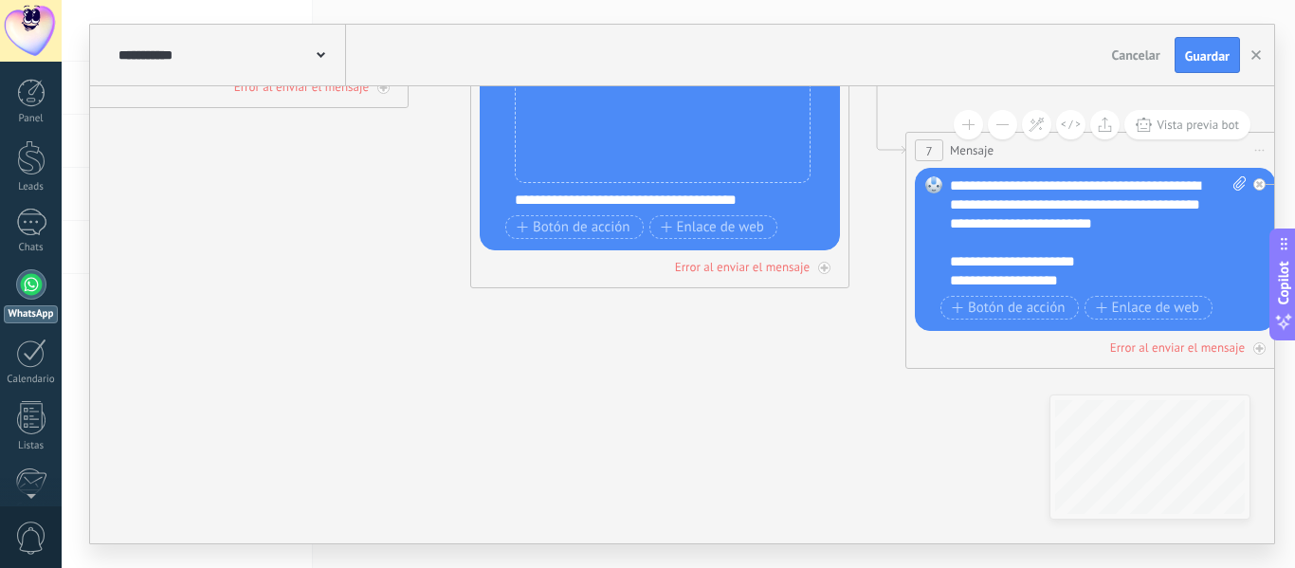
drag, startPoint x: 332, startPoint y: 338, endPoint x: 664, endPoint y: 442, distance: 347.5
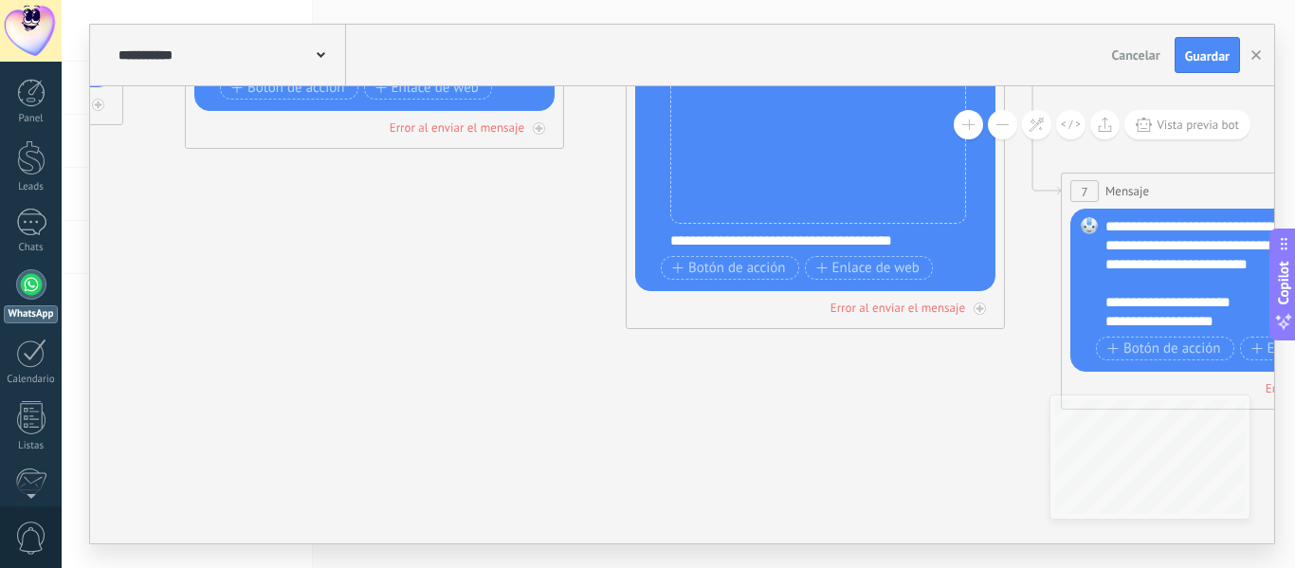
click at [637, 414] on icon at bounding box center [122, 51] width 4795 height 1749
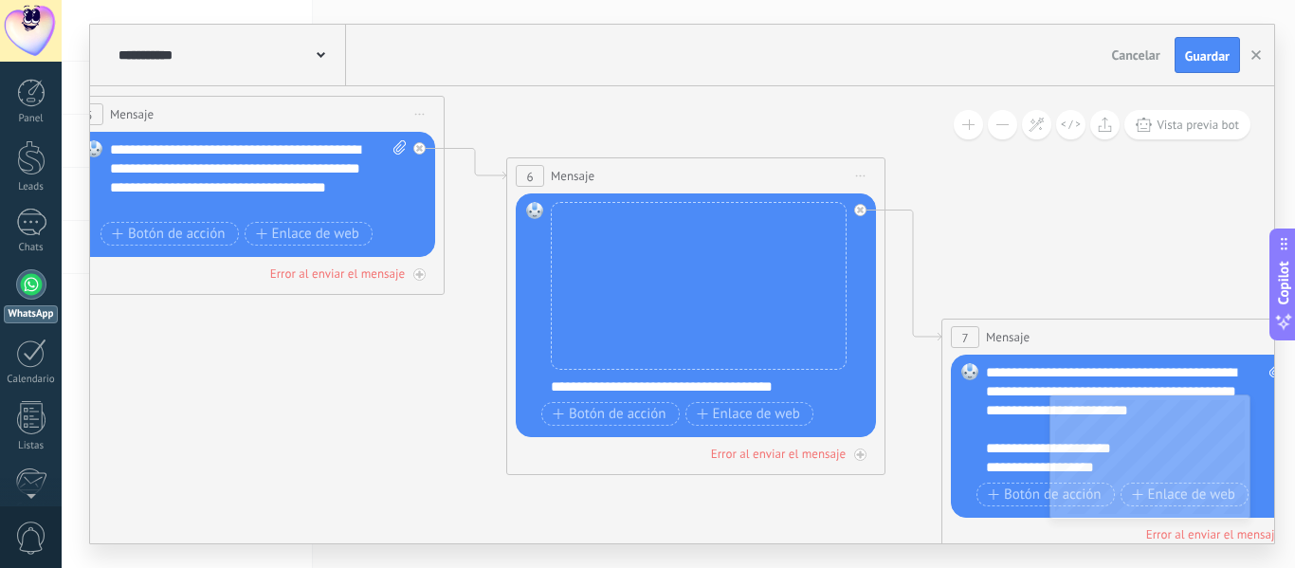
drag, startPoint x: 689, startPoint y: 361, endPoint x: 356, endPoint y: 422, distance: 338.2
click at [356, 422] on icon at bounding box center [2, 197] width 4795 height 1749
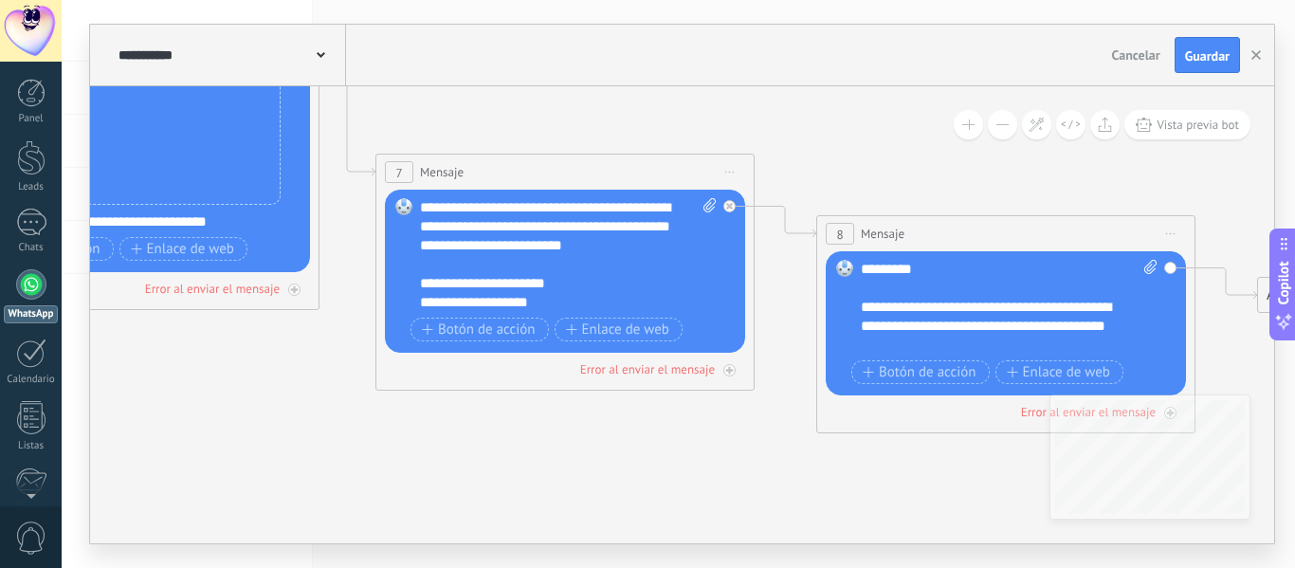
drag, startPoint x: 1085, startPoint y: 190, endPoint x: 410, endPoint y: 0, distance: 700.2
click at [410, 0] on div "**********" at bounding box center [678, 284] width 1233 height 568
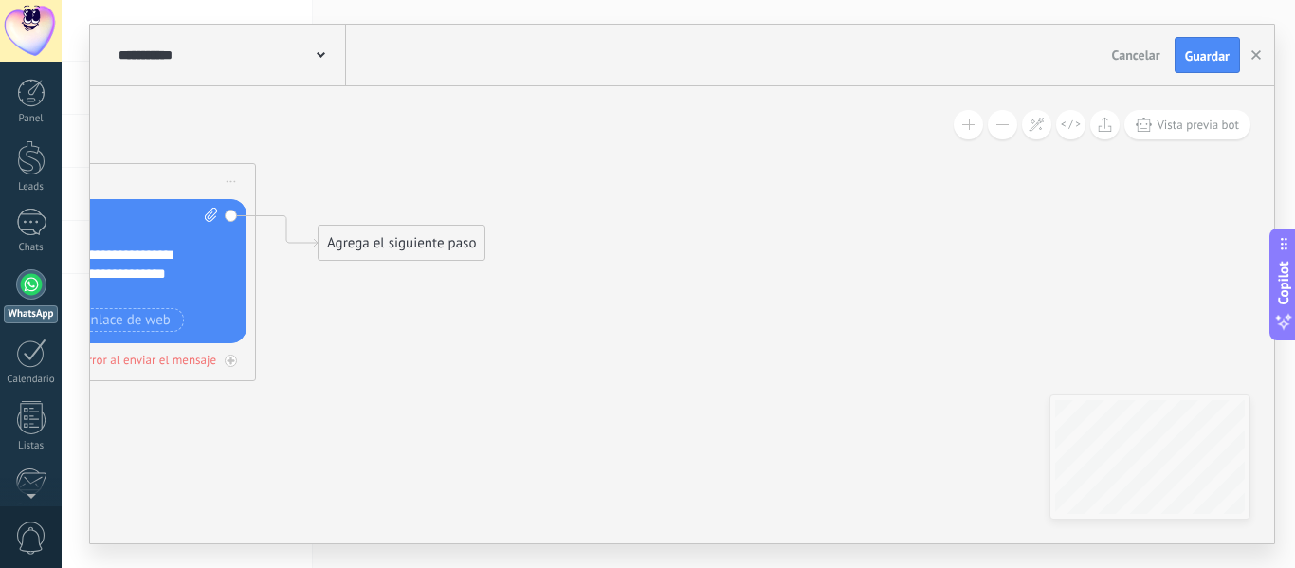
drag, startPoint x: 592, startPoint y: 80, endPoint x: 74, endPoint y: 61, distance: 518.0
click at [101, 68] on div "**********" at bounding box center [682, 284] width 1184 height 519
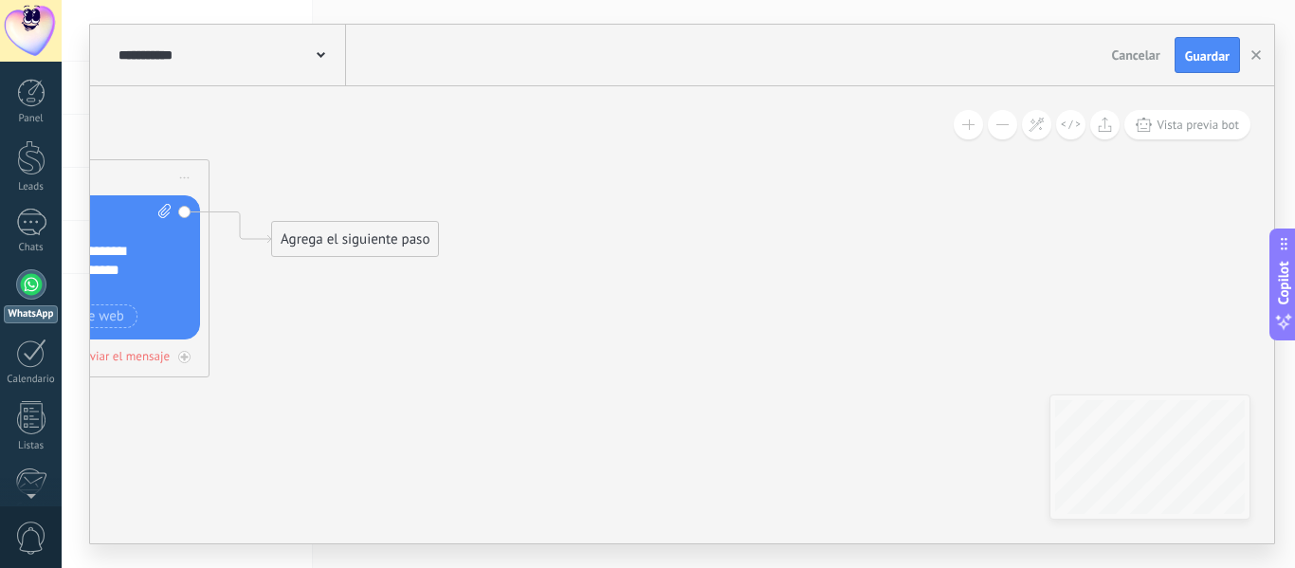
drag, startPoint x: 1012, startPoint y: 275, endPoint x: 1087, endPoint y: 292, distance: 77.7
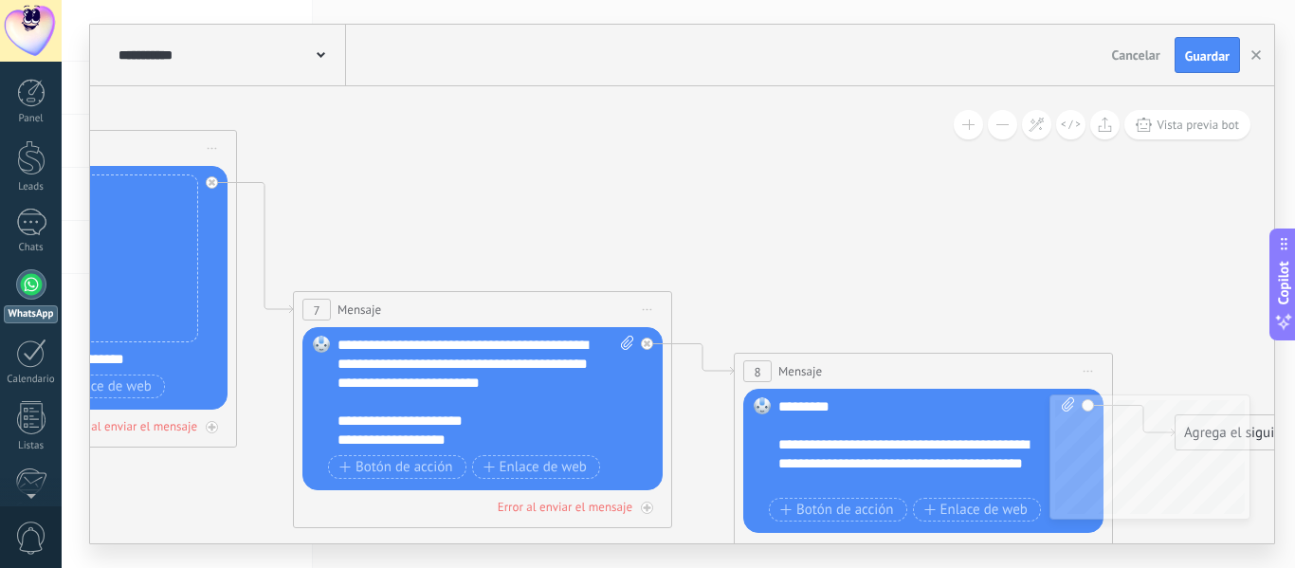
drag, startPoint x: 731, startPoint y: 246, endPoint x: 1210, endPoint y: 310, distance: 483.0
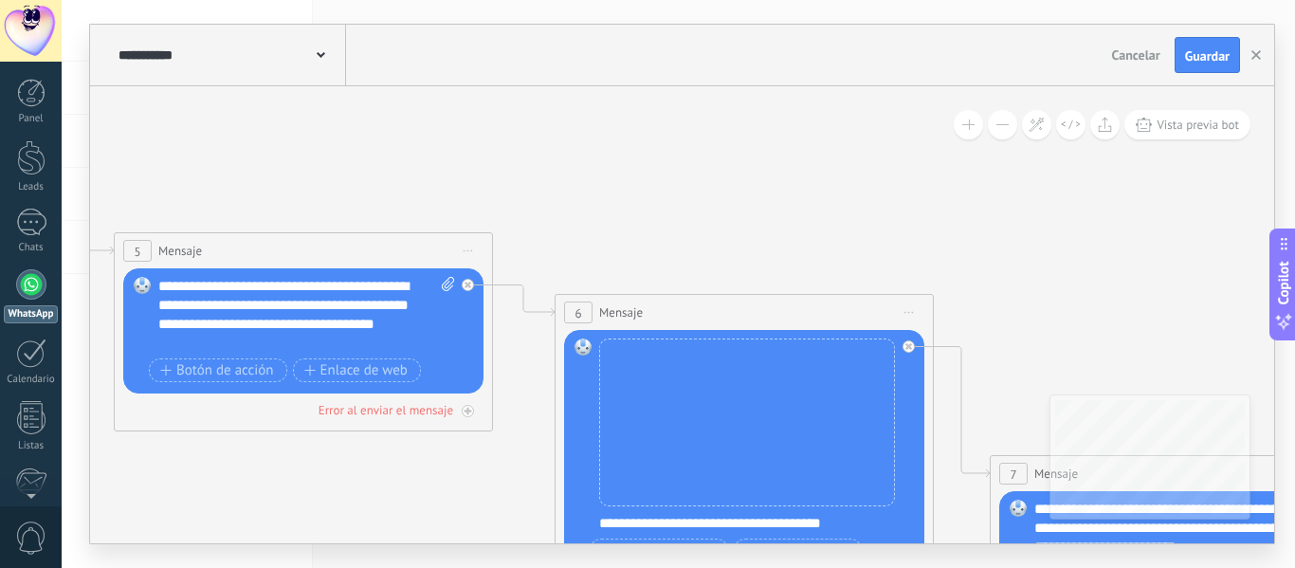
drag, startPoint x: 669, startPoint y: 264, endPoint x: 1122, endPoint y: 320, distance: 456.7
click at [1136, 331] on icon at bounding box center [51, 334] width 4795 height 1749
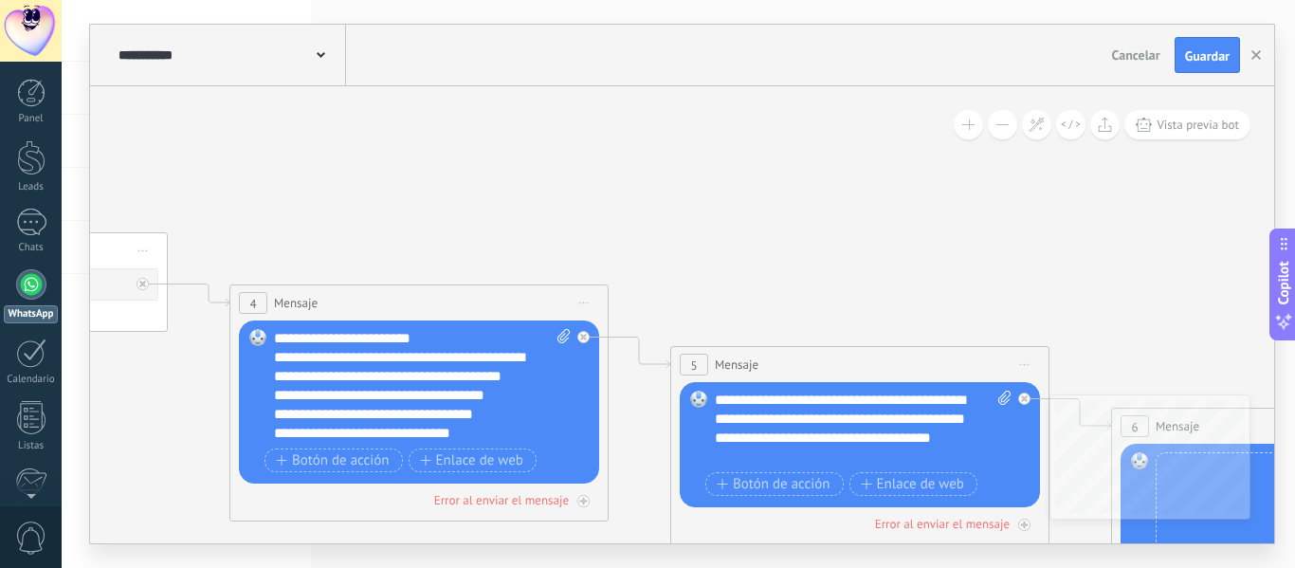
drag, startPoint x: 652, startPoint y: 228, endPoint x: 1116, endPoint y: 249, distance: 464.1
click at [965, 262] on icon at bounding box center [607, 447] width 4795 height 1749
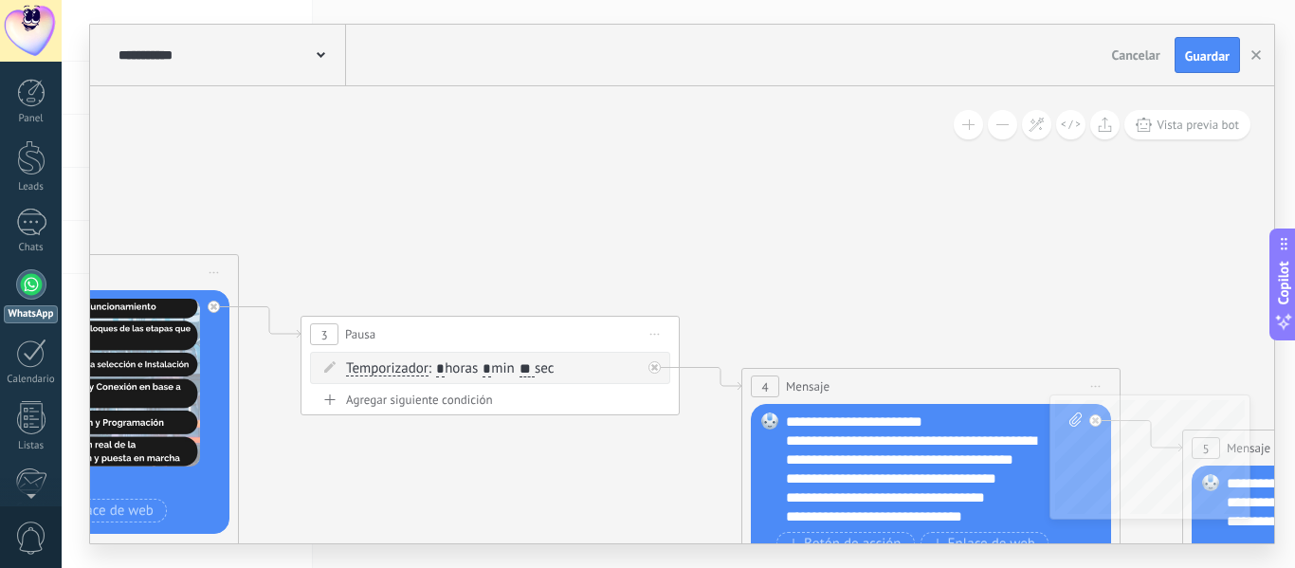
drag, startPoint x: 786, startPoint y: 248, endPoint x: 939, endPoint y: 246, distance: 152.6
click at [1049, 262] on icon at bounding box center [1119, 531] width 4795 height 1749
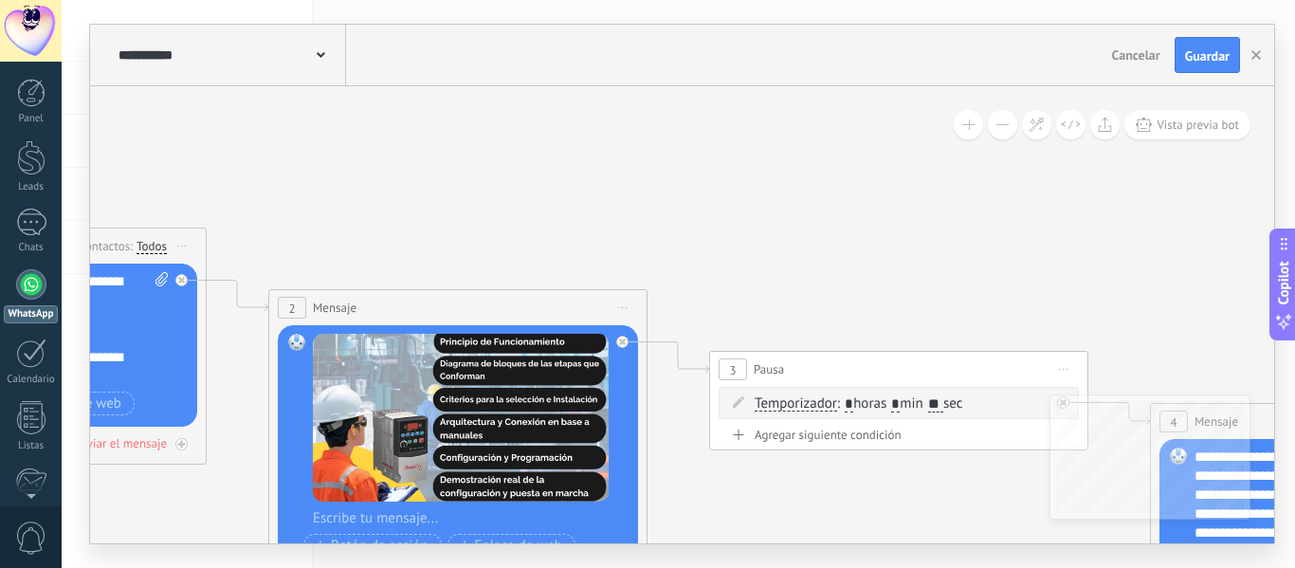
drag, startPoint x: 679, startPoint y: 213, endPoint x: 967, endPoint y: 112, distance: 305.5
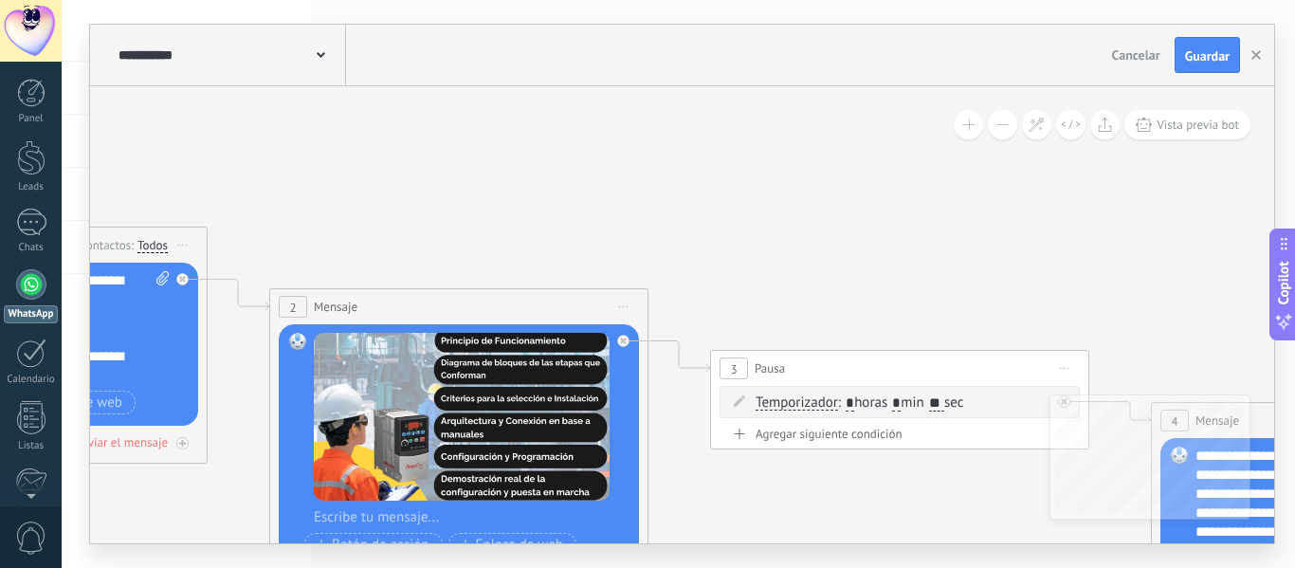
click at [1235, 80] on div "**********" at bounding box center [682, 56] width 1184 height 62
click at [1202, 53] on span "Guardar" at bounding box center [1207, 55] width 45 height 13
